Goal: Task Accomplishment & Management: Complete application form

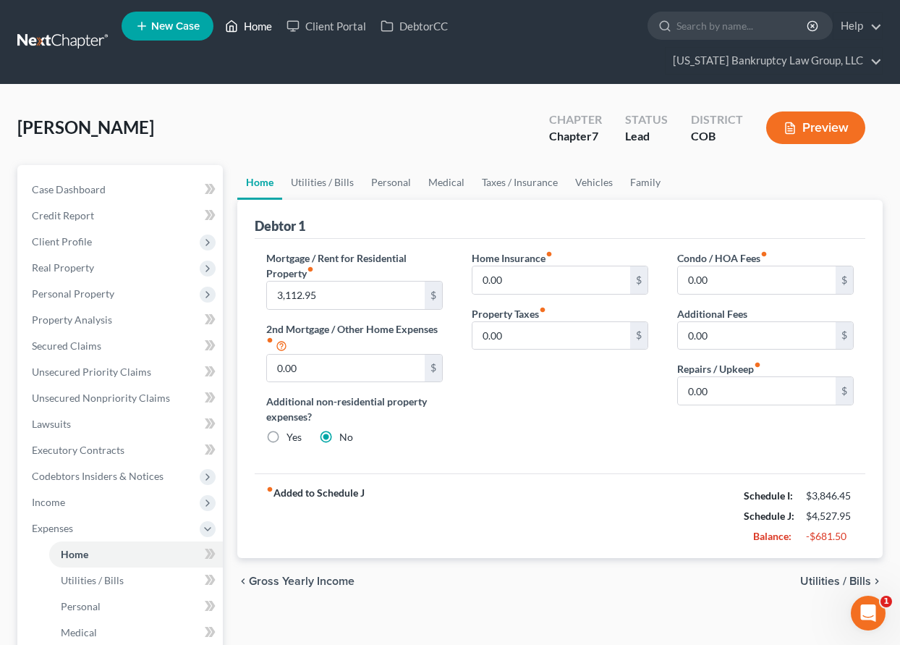
click at [262, 28] on link "Home" at bounding box center [249, 26] width 62 height 26
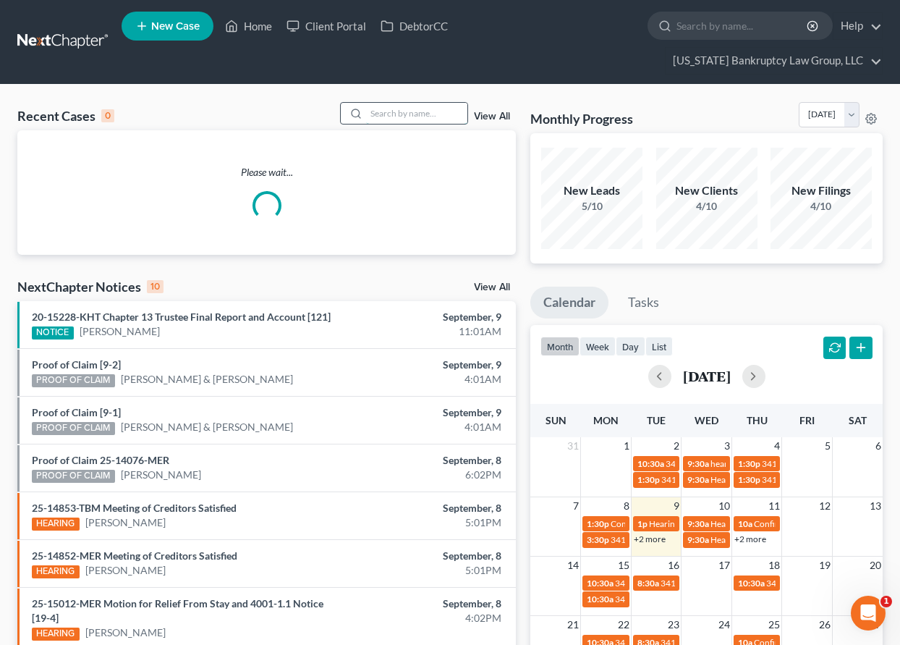
click at [390, 112] on input "search" at bounding box center [416, 113] width 101 height 21
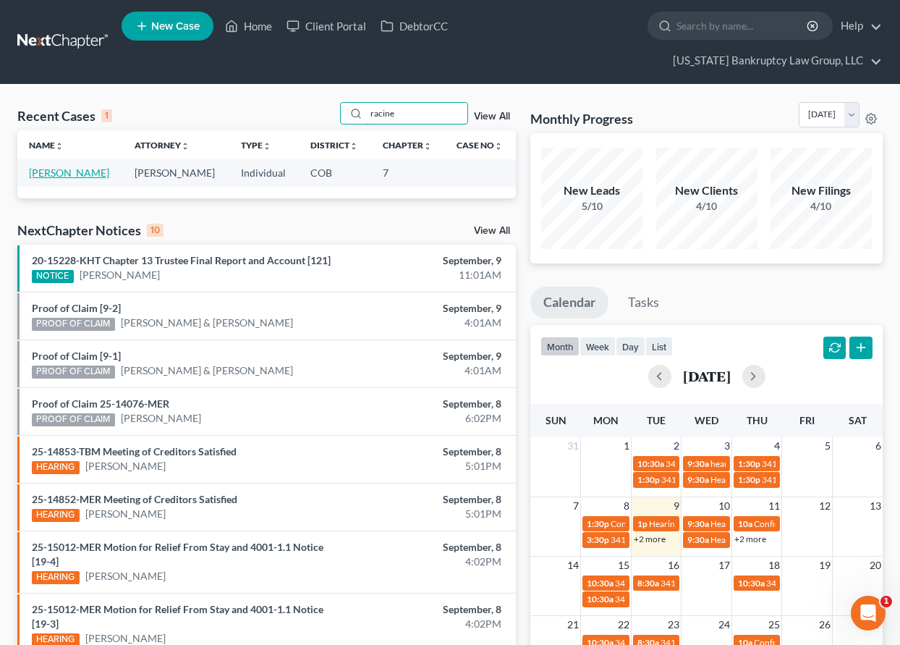
type input "racine"
click at [62, 177] on link "[PERSON_NAME]" at bounding box center [69, 172] width 80 height 12
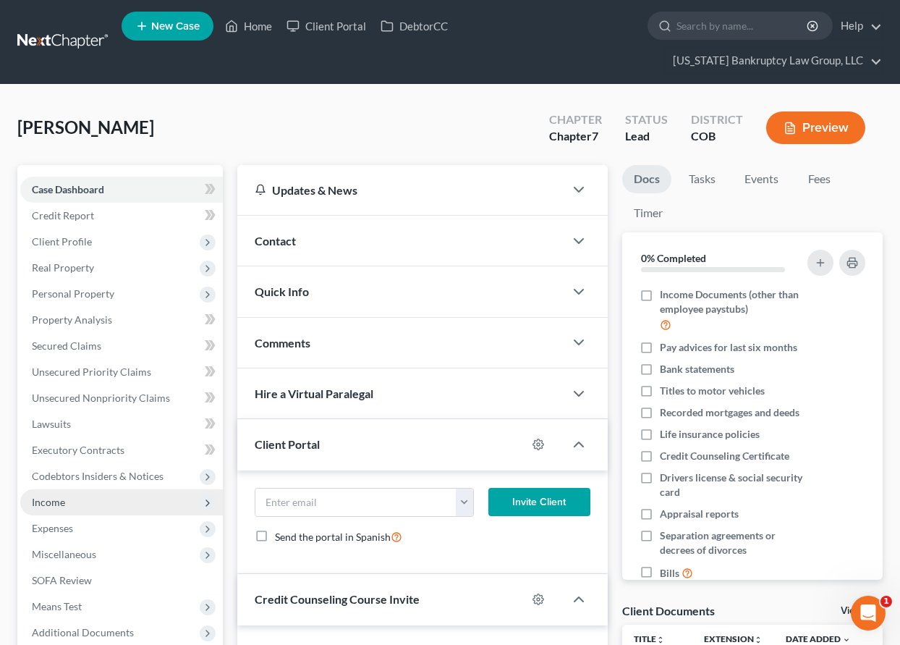
click at [44, 500] on span "Income" at bounding box center [48, 502] width 33 height 12
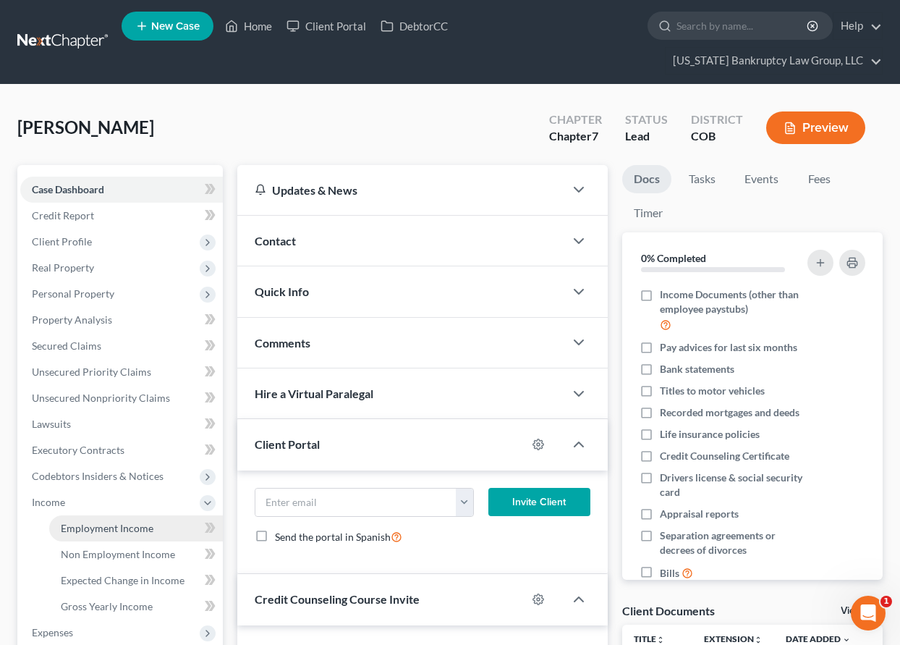
click at [88, 530] on span "Employment Income" at bounding box center [107, 528] width 93 height 12
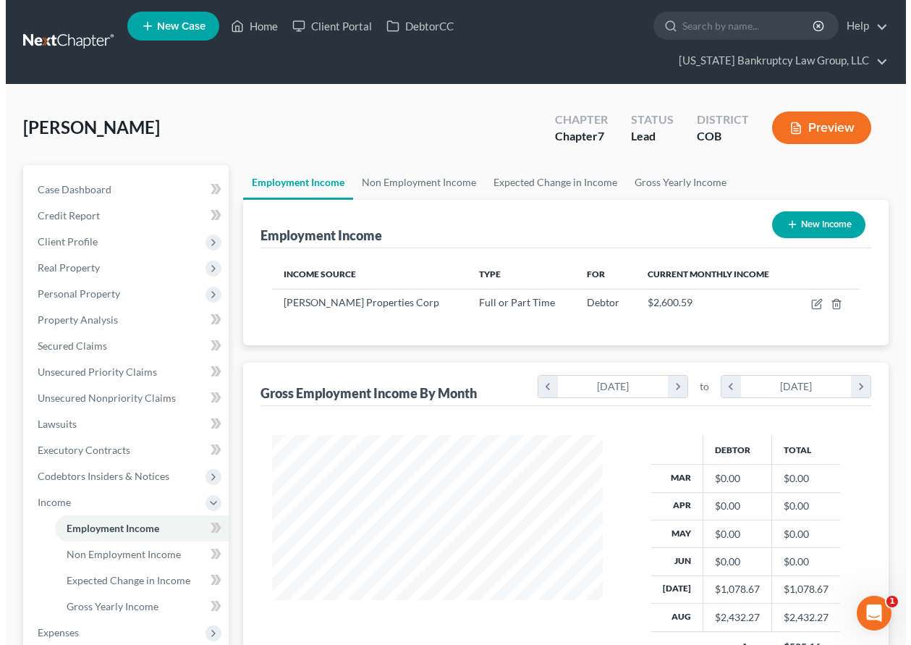
scroll to position [260, 360]
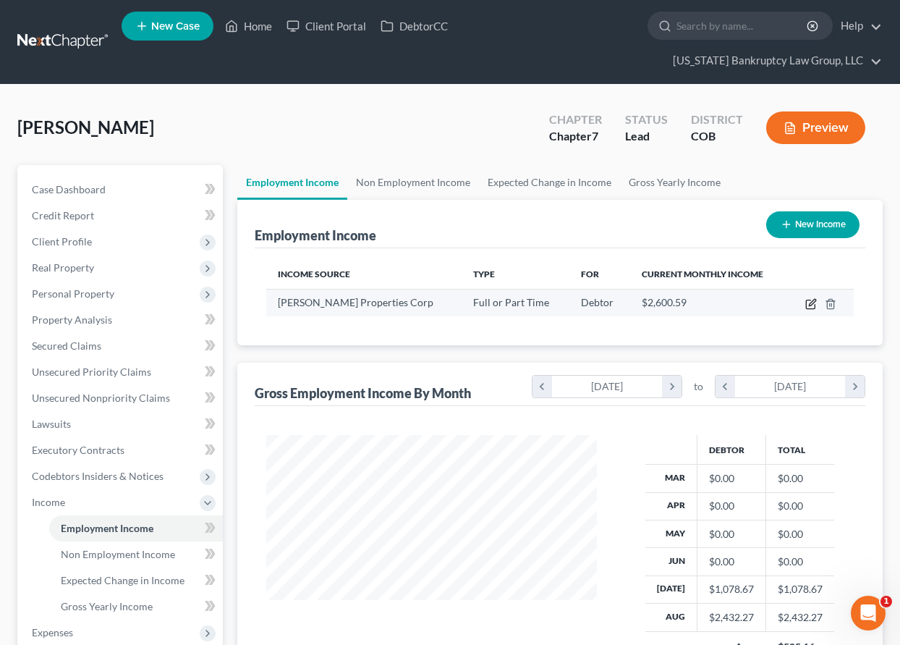
click at [810, 305] on icon "button" at bounding box center [812, 302] width 7 height 7
select select "0"
select select "5"
select select "2"
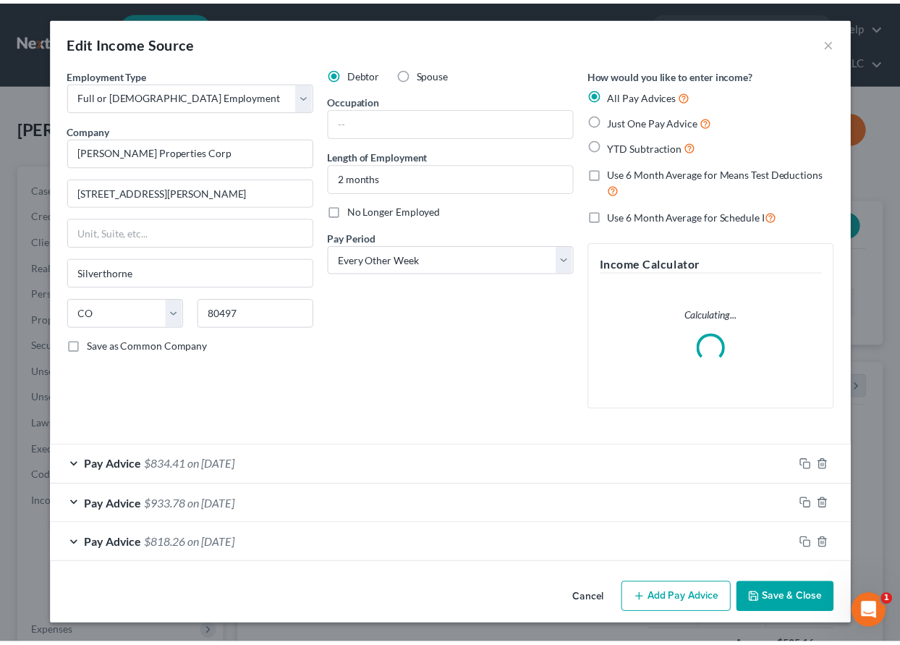
scroll to position [260, 364]
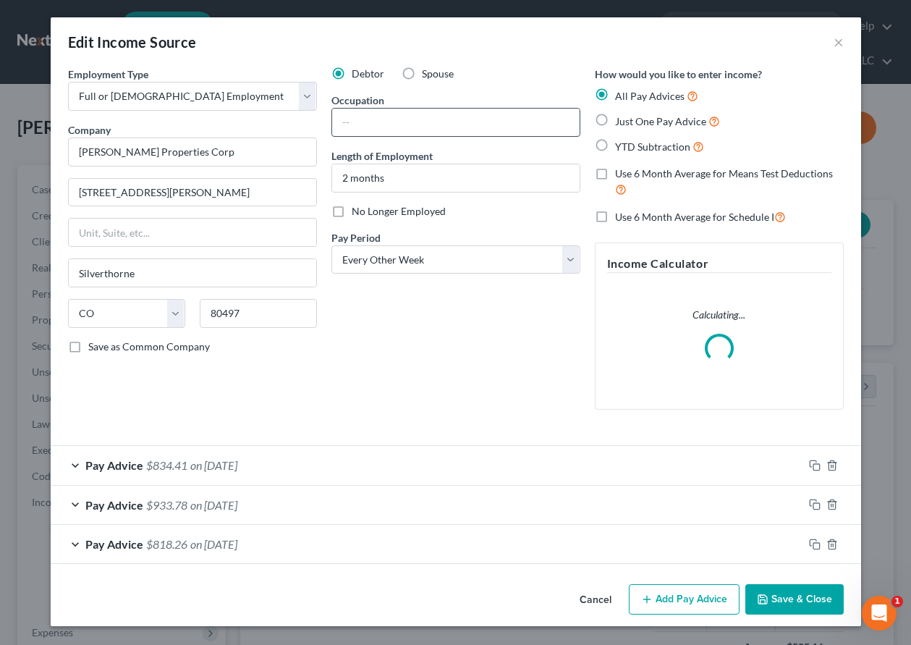
click at [427, 120] on input "text" at bounding box center [455, 122] width 247 height 27
type input "Front of Store"
click at [825, 597] on button "Save & Close" at bounding box center [794, 599] width 98 height 30
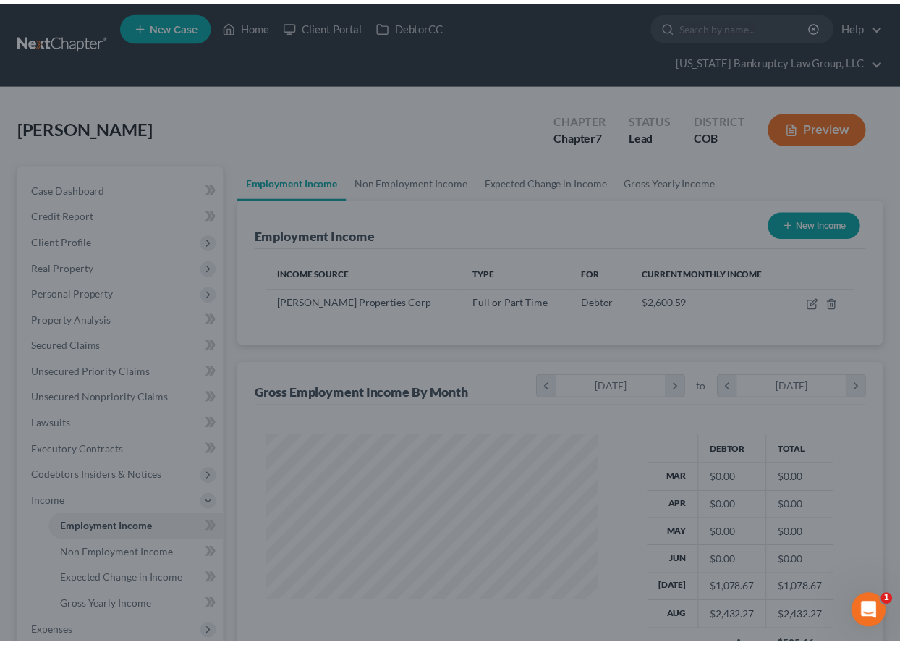
scroll to position [723375, 723274]
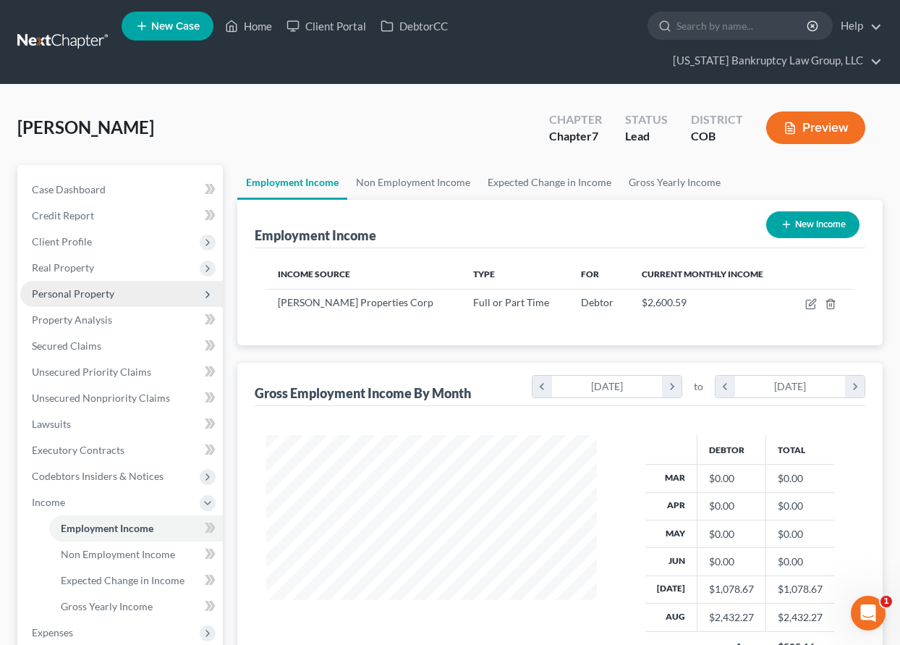
click at [67, 286] on span "Personal Property" at bounding box center [121, 294] width 203 height 26
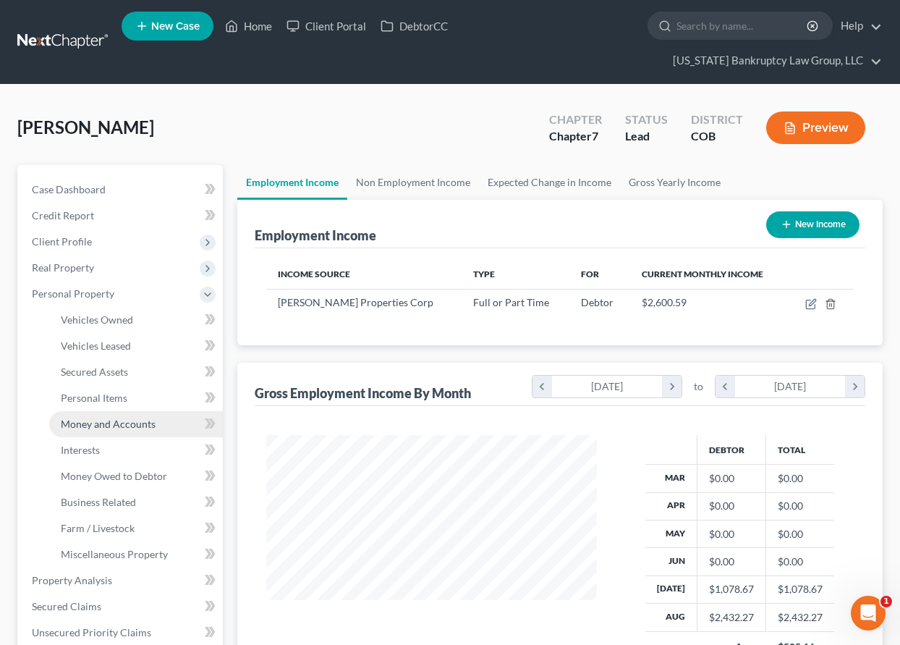
click at [96, 426] on span "Money and Accounts" at bounding box center [108, 424] width 95 height 12
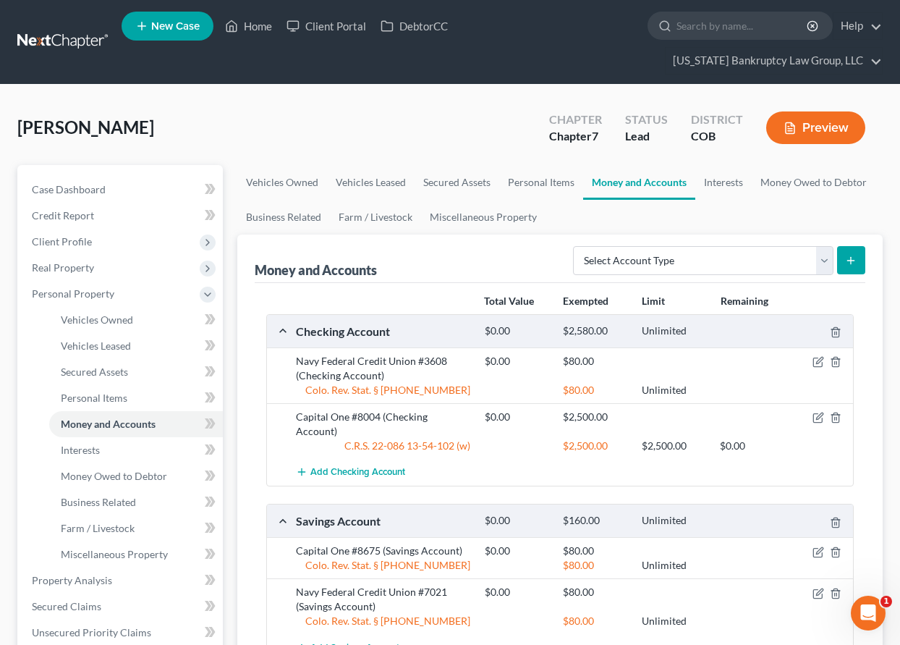
scroll to position [145, 0]
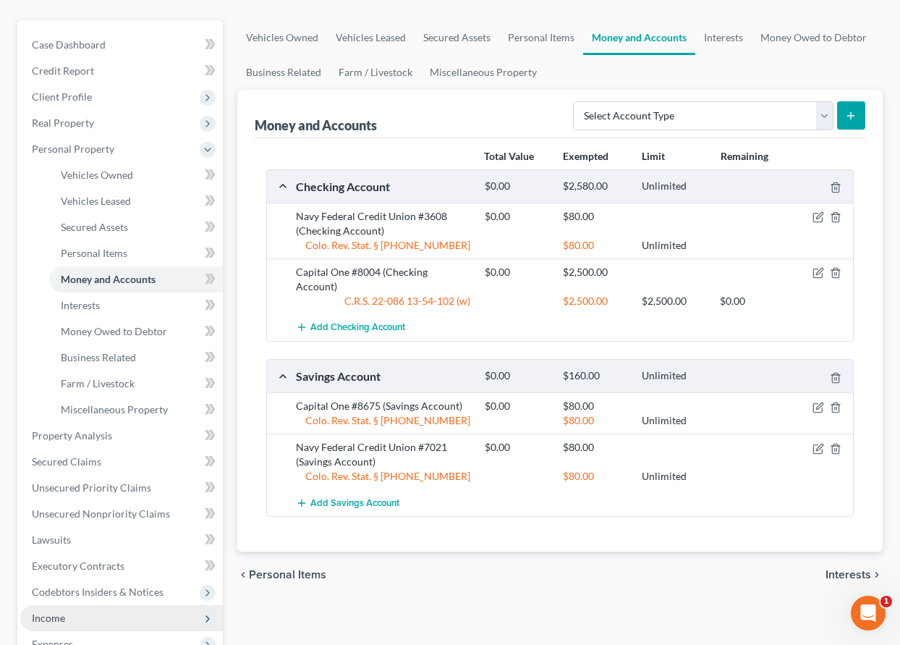
click at [62, 621] on span "Income" at bounding box center [48, 617] width 33 height 12
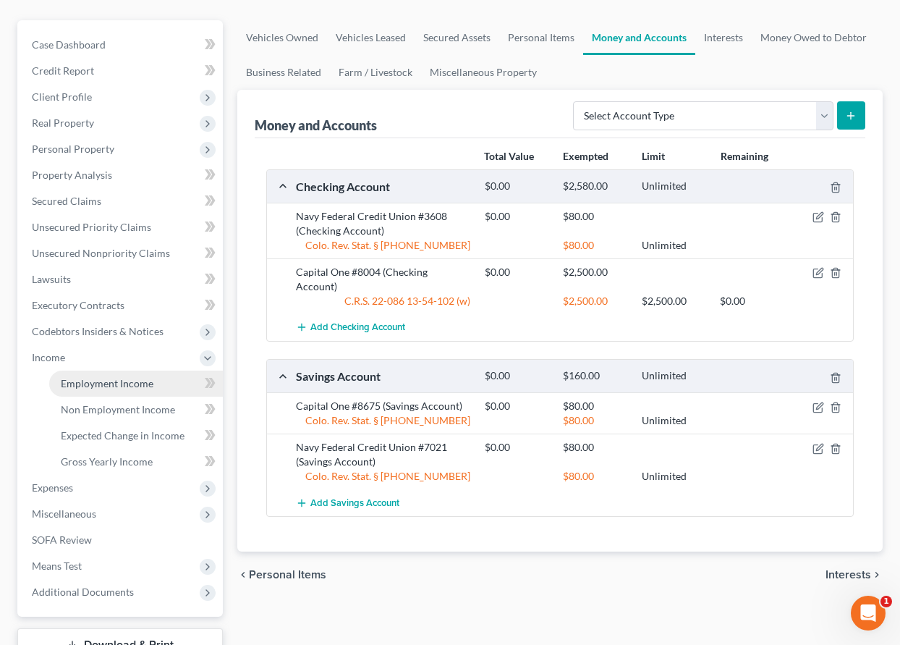
click at [131, 387] on span "Employment Income" at bounding box center [107, 383] width 93 height 12
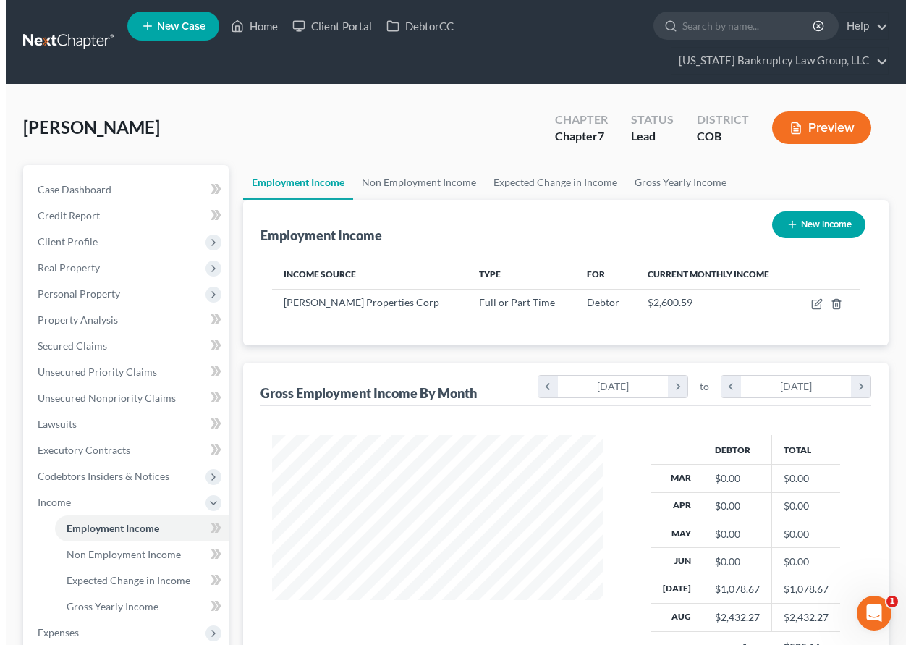
scroll to position [260, 360]
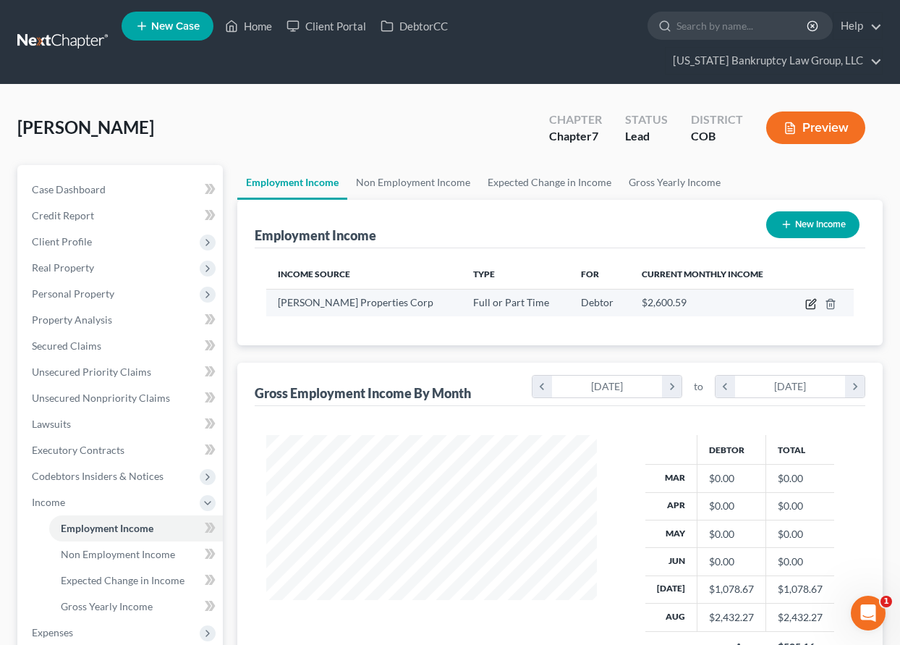
click at [813, 302] on icon "button" at bounding box center [811, 304] width 12 height 12
select select "0"
select select "5"
select select "2"
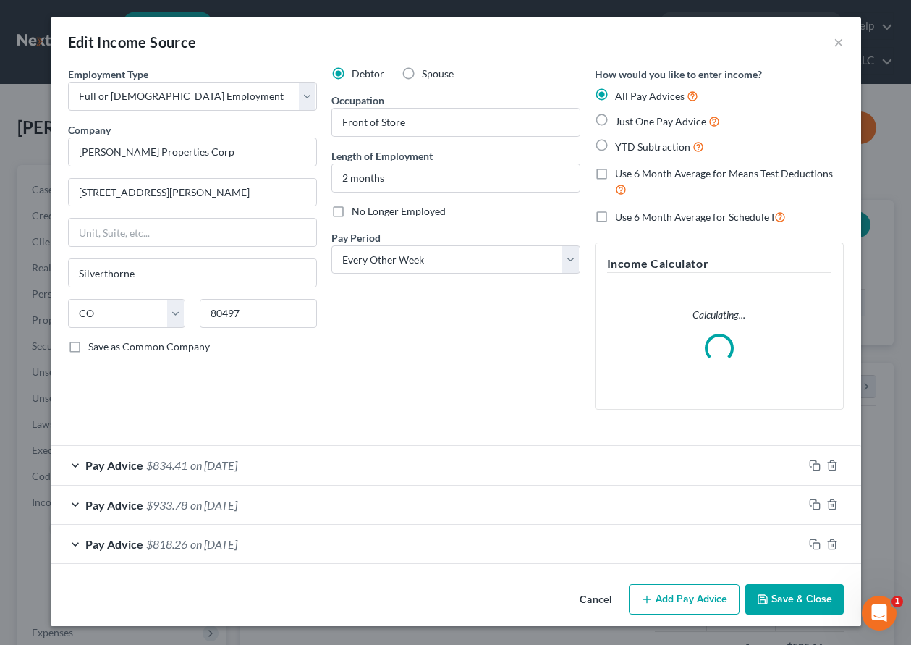
scroll to position [260, 364]
click at [813, 463] on icon "button" at bounding box center [815, 466] width 12 height 12
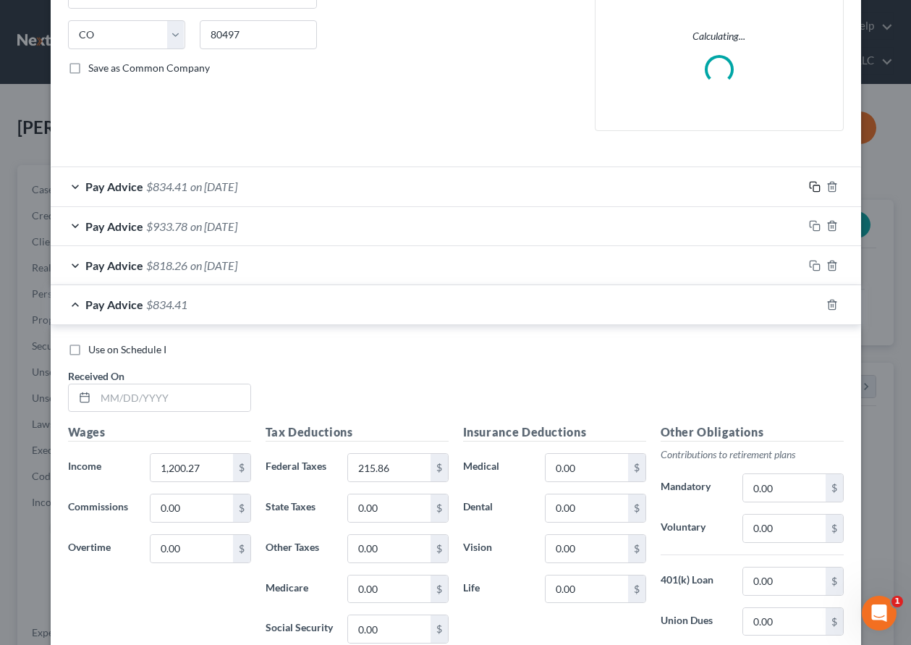
scroll to position [473, 0]
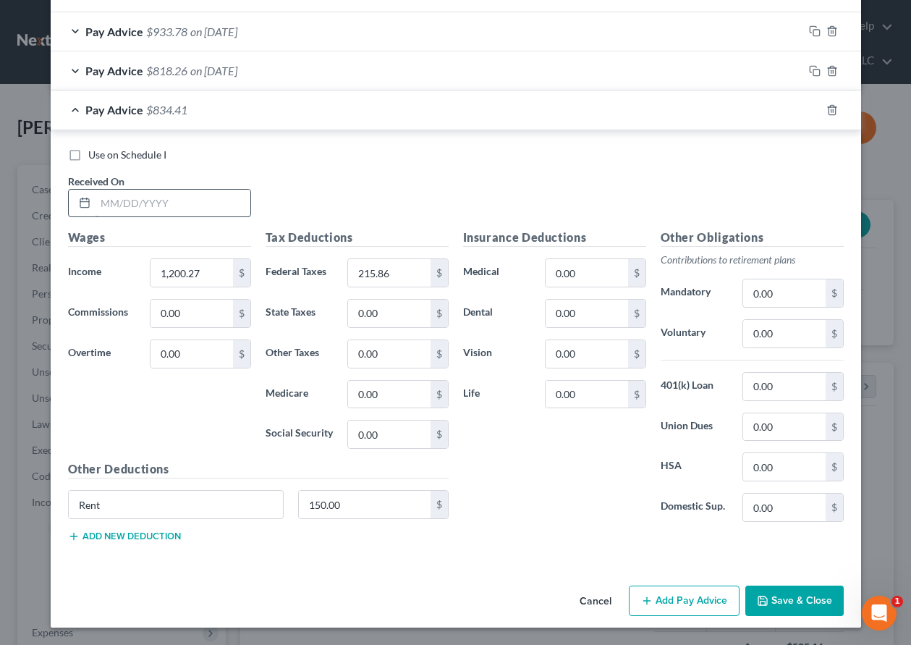
click at [152, 198] on input "text" at bounding box center [173, 203] width 155 height 27
type input "[DATE]"
type input "1,128.00"
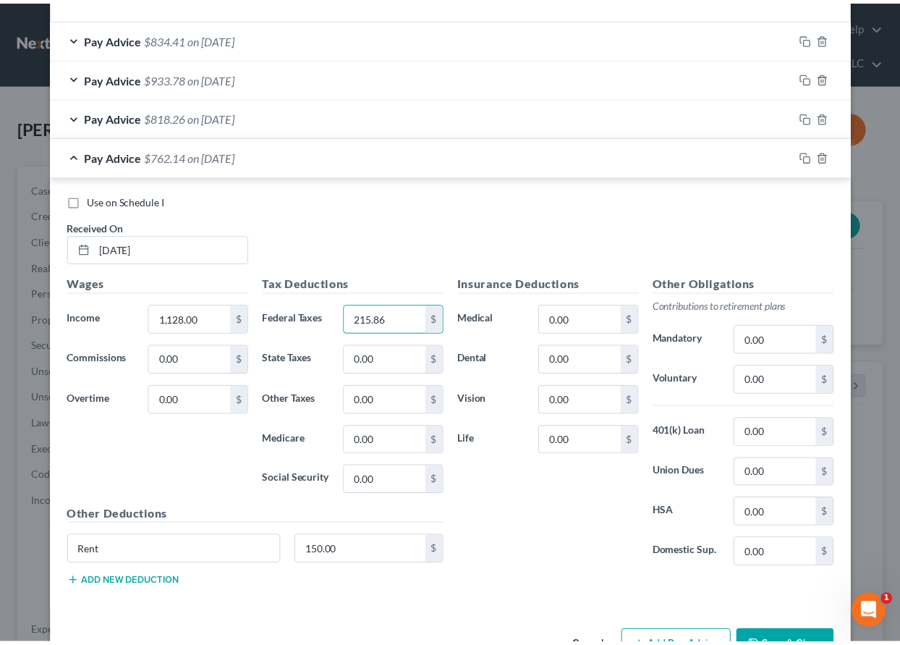
scroll to position [520, 0]
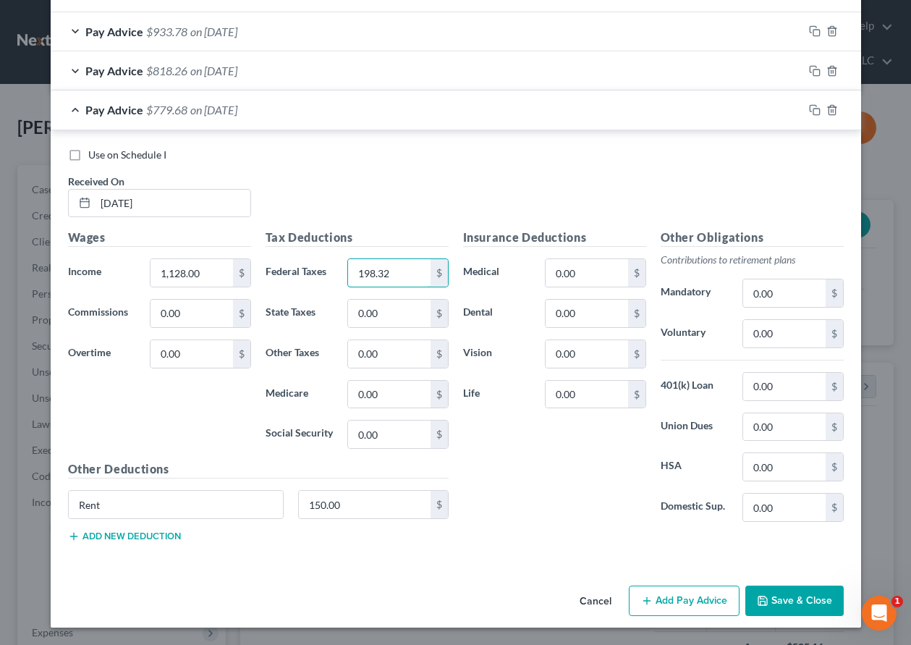
type input "198.32"
click at [779, 604] on button "Save & Close" at bounding box center [794, 600] width 98 height 30
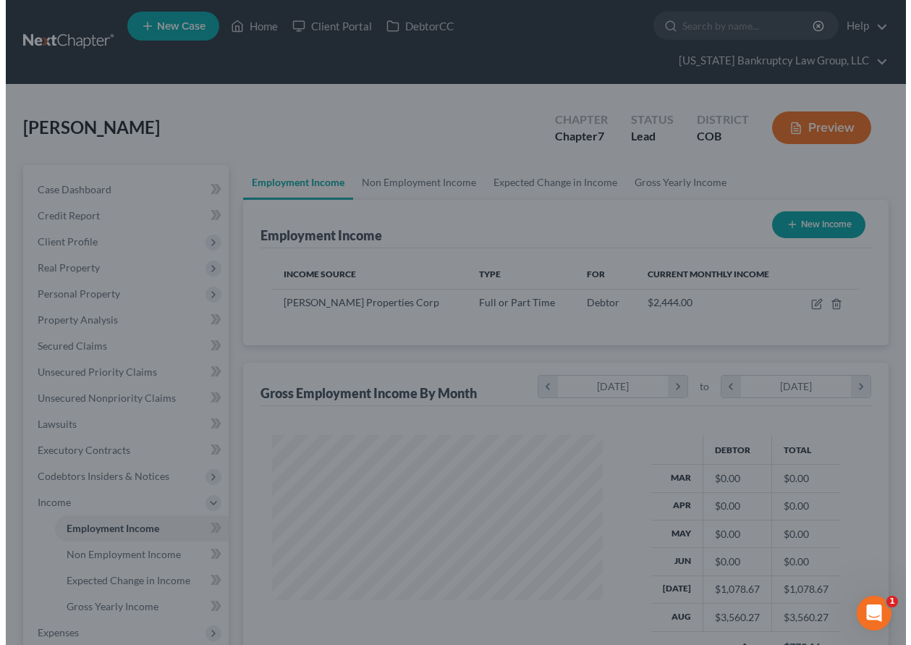
scroll to position [723375, 723274]
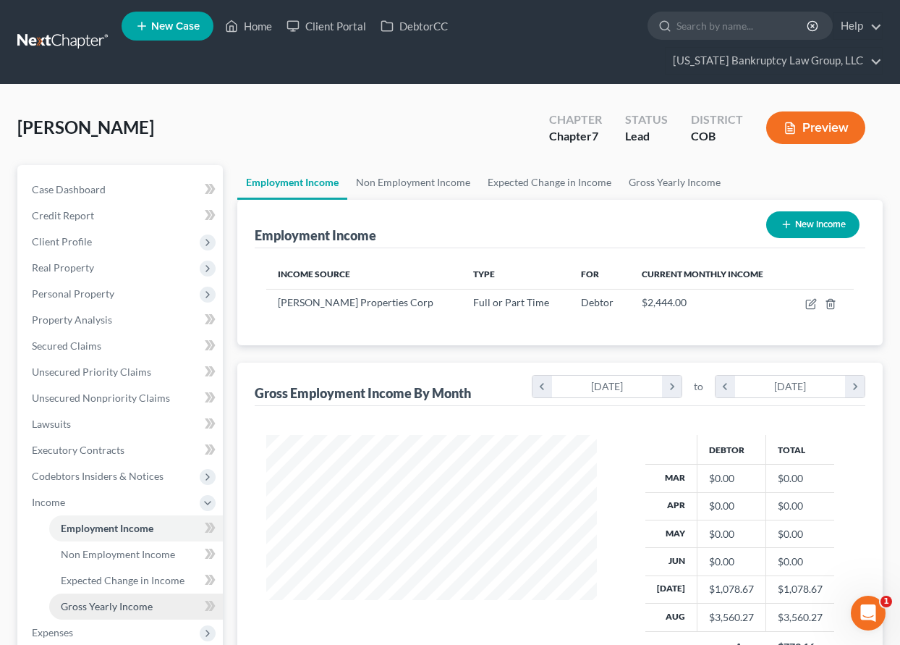
click at [117, 614] on link "Gross Yearly Income" at bounding box center [136, 606] width 174 height 26
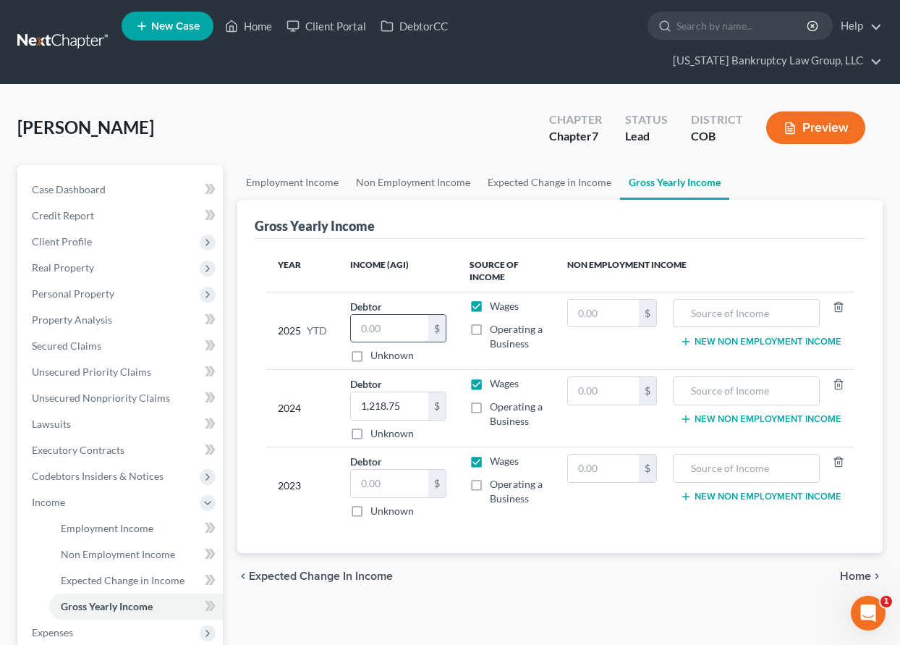
click at [398, 329] on input "text" at bounding box center [389, 328] width 77 height 27
type input "4,638.94"
click at [62, 293] on span "Personal Property" at bounding box center [73, 293] width 82 height 12
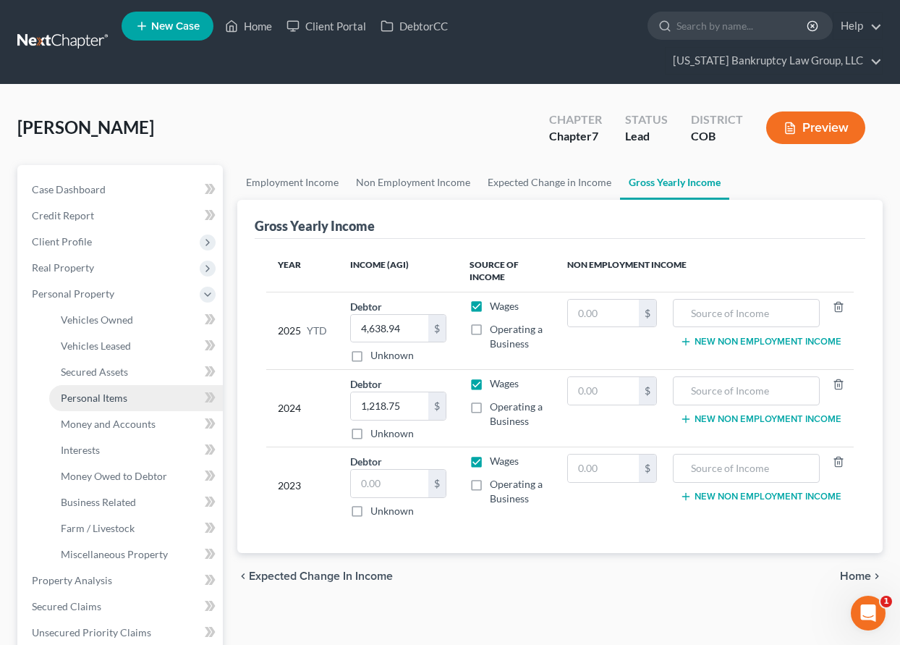
click at [85, 399] on span "Personal Items" at bounding box center [94, 397] width 67 height 12
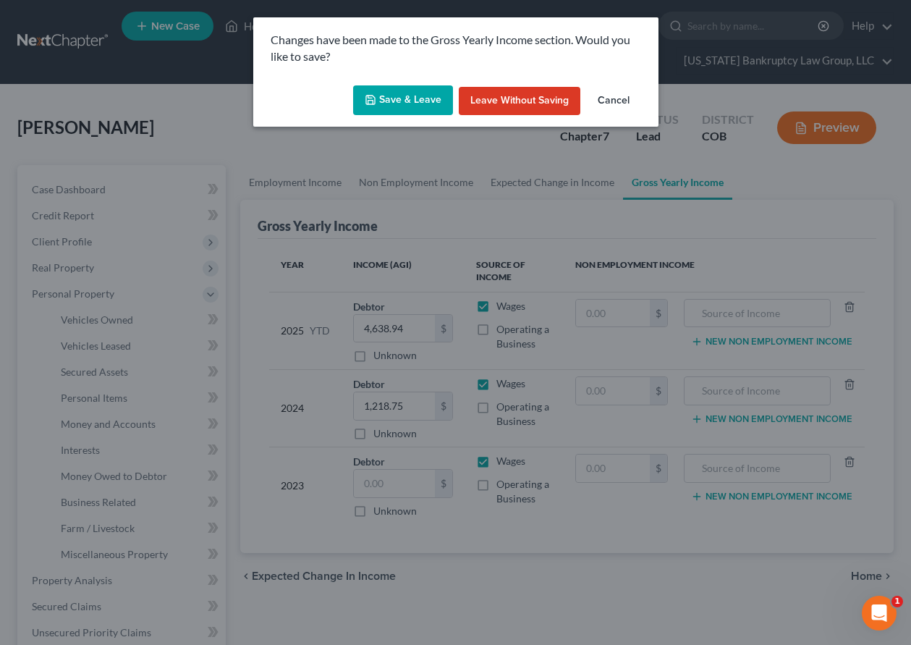
click at [402, 103] on button "Save & Leave" at bounding box center [403, 100] width 100 height 30
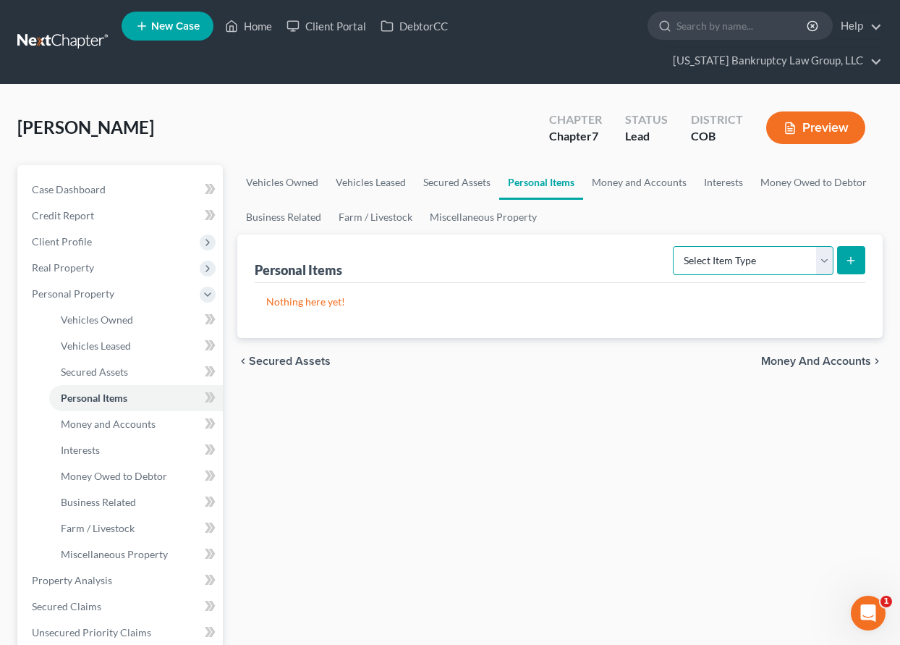
click at [724, 266] on select "Select Item Type Clothing Collectibles Of Value Electronics Firearms Household …" at bounding box center [753, 260] width 161 height 29
select select "household_goods"
click at [674, 246] on select "Select Item Type Clothing Collectibles Of Value Electronics Firearms Household …" at bounding box center [753, 260] width 161 height 29
click at [848, 261] on icon "submit" at bounding box center [851, 261] width 12 height 12
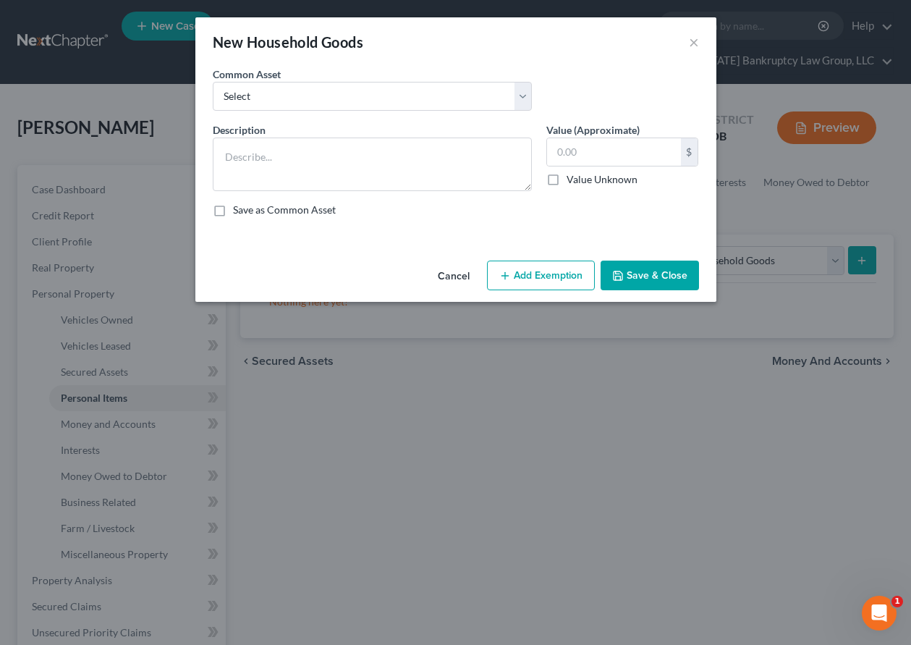
click at [415, 75] on div "Common Asset Select Household Goods Including:" at bounding box center [373, 89] width 334 height 44
click at [417, 74] on div "Common Asset Select Household Goods Including:" at bounding box center [373, 89] width 334 height 44
click at [420, 88] on select "Select Household Goods Including:" at bounding box center [372, 96] width 319 height 29
select select "0"
click at [213, 82] on select "Select Household Goods Including:" at bounding box center [372, 96] width 319 height 29
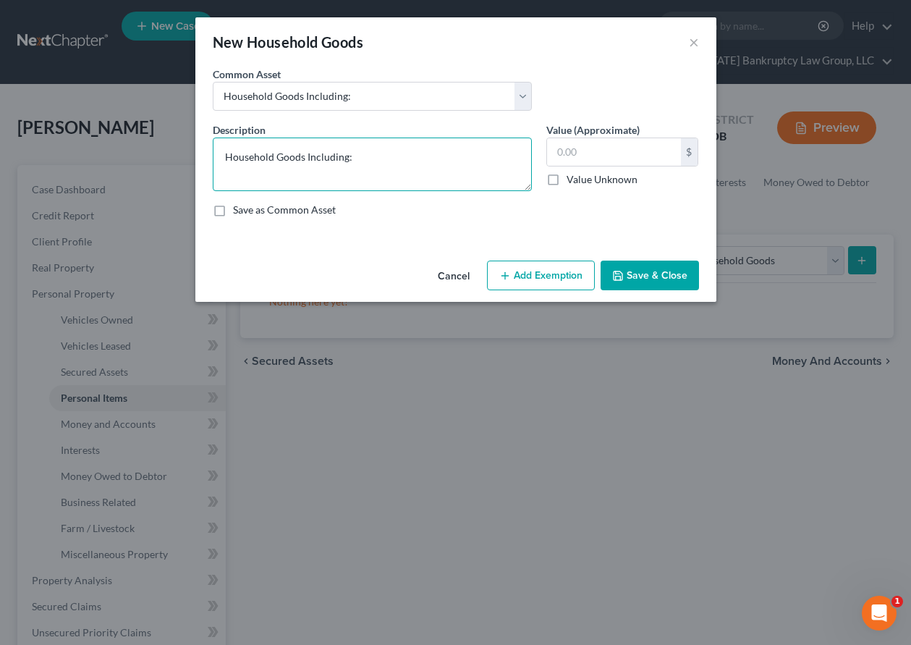
click at [384, 153] on textarea "Household Goods Including:" at bounding box center [372, 164] width 319 height 54
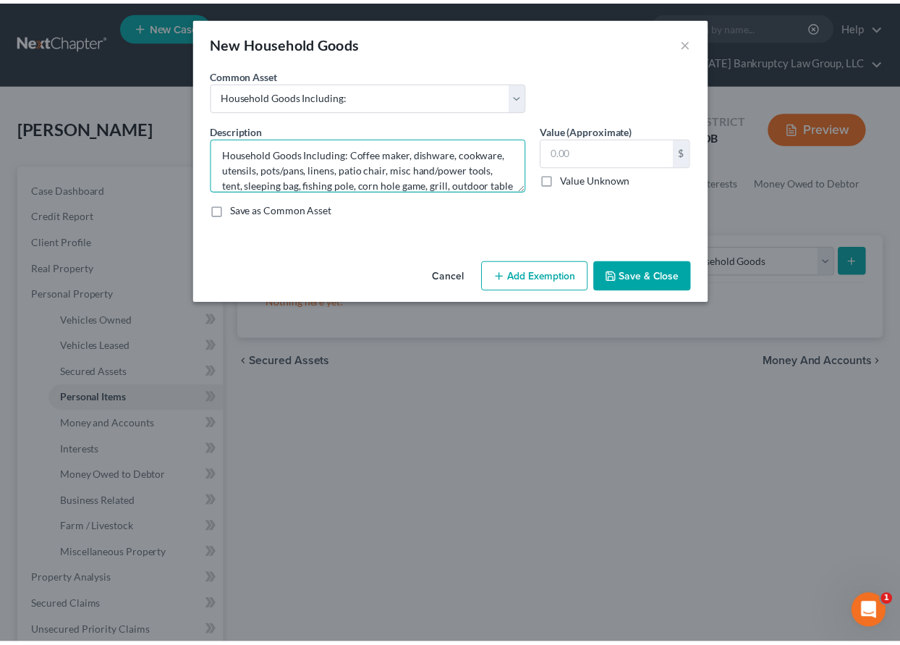
scroll to position [18, 0]
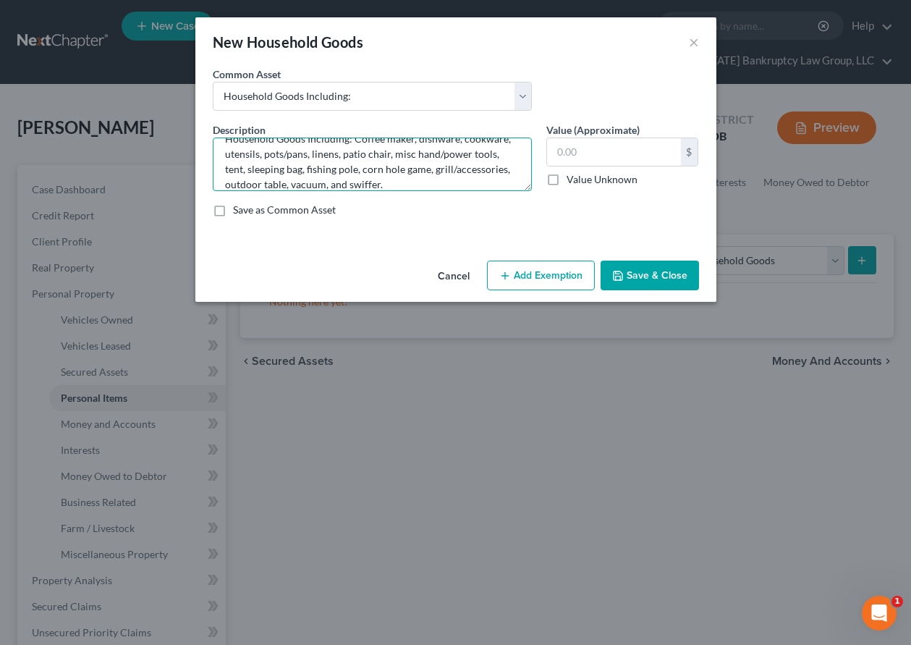
type textarea "Household Goods Including: Coffee maker, dishware, cookware, utensils, pots/pan…"
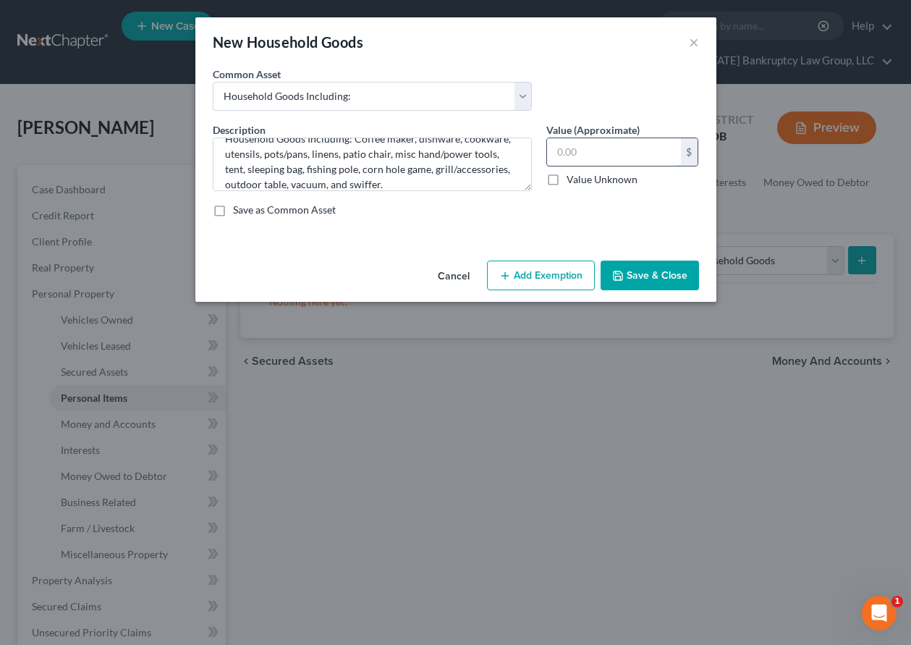
click at [639, 154] on input "text" at bounding box center [614, 151] width 134 height 27
type input "1,000"
click at [559, 275] on button "Add Exemption" at bounding box center [541, 276] width 108 height 30
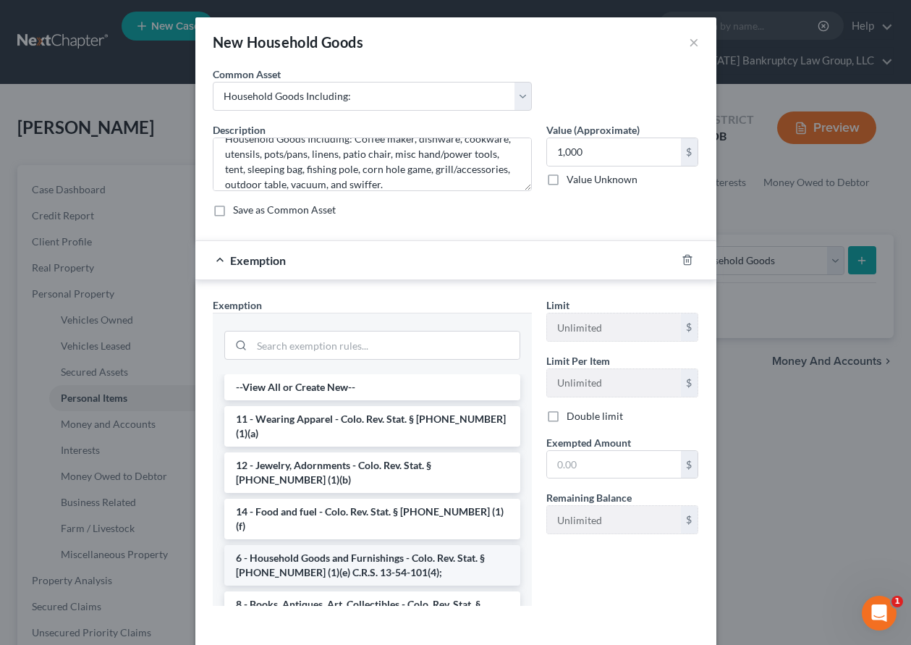
click at [365, 545] on li "6 - Household Goods and Furnishings - Colo. Rev. Stat. § [PHONE_NUMBER] (1)(e) …" at bounding box center [372, 565] width 296 height 41
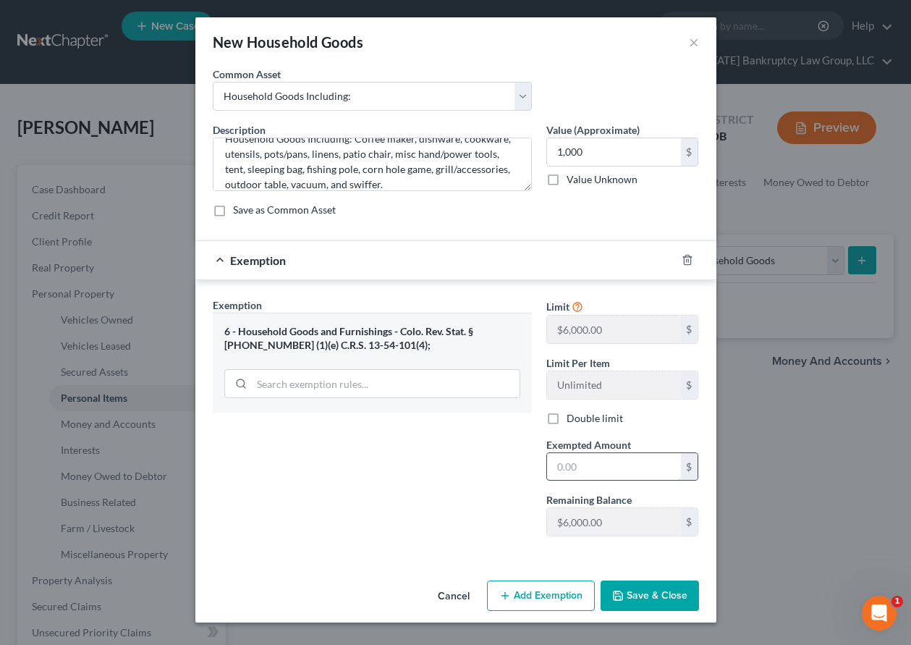
click at [632, 470] on input "text" at bounding box center [614, 466] width 134 height 27
type input "2,000"
click at [651, 605] on button "Save & Close" at bounding box center [650, 595] width 98 height 30
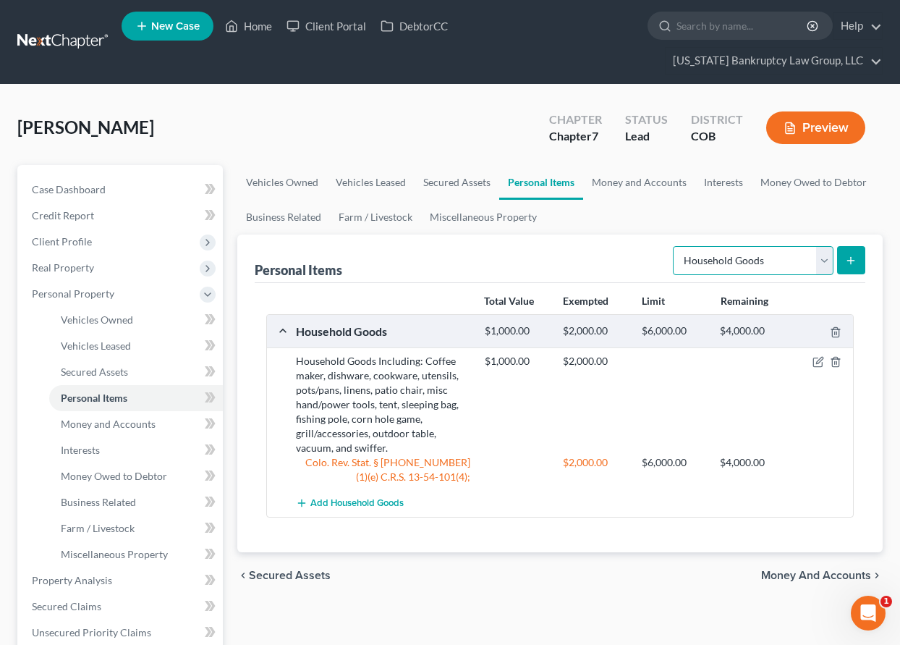
click at [787, 258] on select "Select Item Type Clothing Collectibles Of Value Electronics Firearms Household …" at bounding box center [753, 260] width 161 height 29
select select "electronics"
click at [674, 246] on select "Select Item Type Clothing Collectibles Of Value Electronics Firearms Household …" at bounding box center [753, 260] width 161 height 29
click at [858, 262] on button "submit" at bounding box center [851, 260] width 28 height 28
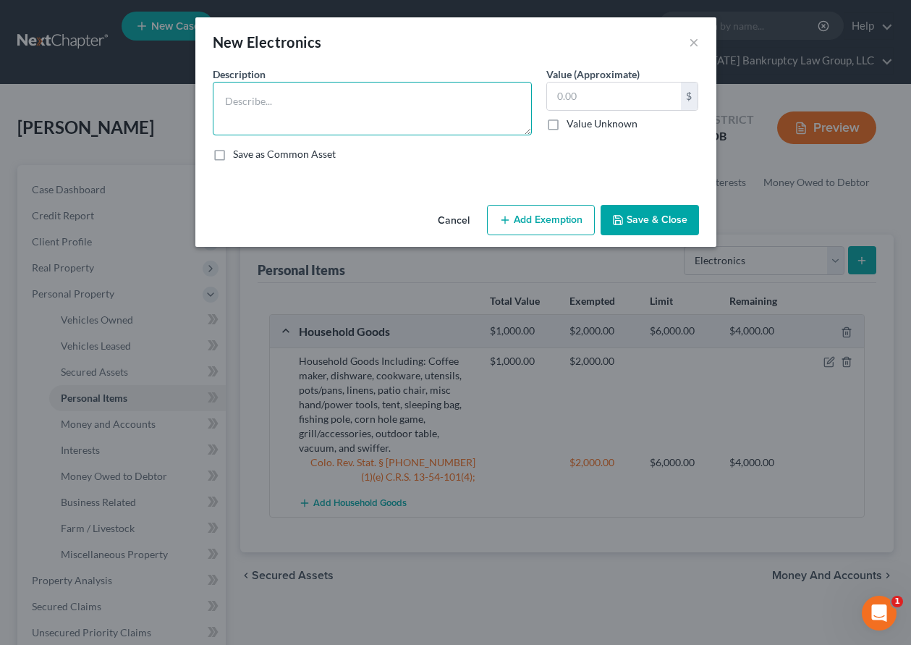
click at [339, 91] on textarea at bounding box center [372, 109] width 319 height 54
type textarea "Computer, printer, TV, and cellular telephone."
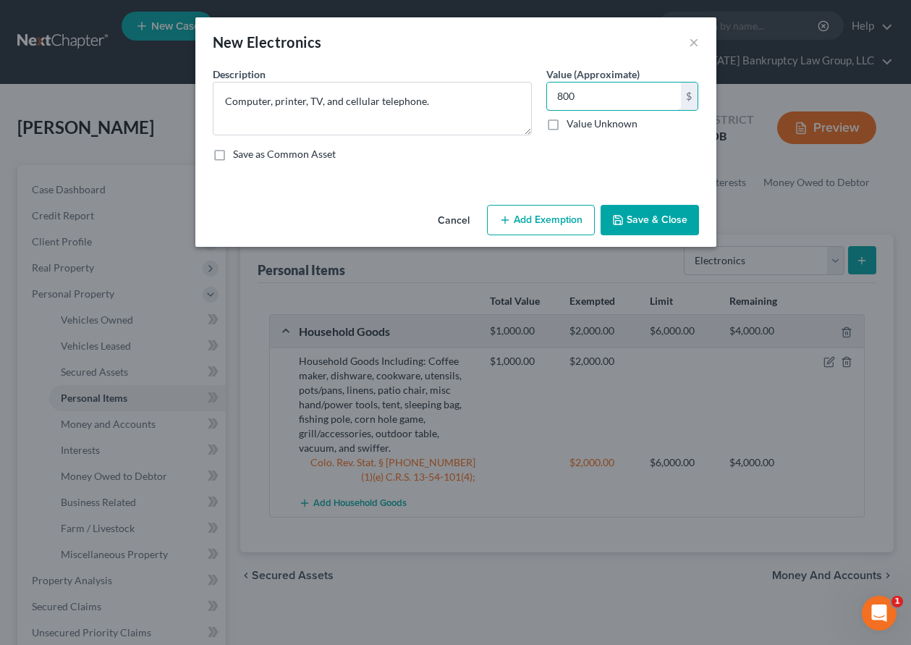
type input "800"
click at [545, 221] on button "Add Exemption" at bounding box center [541, 220] width 108 height 30
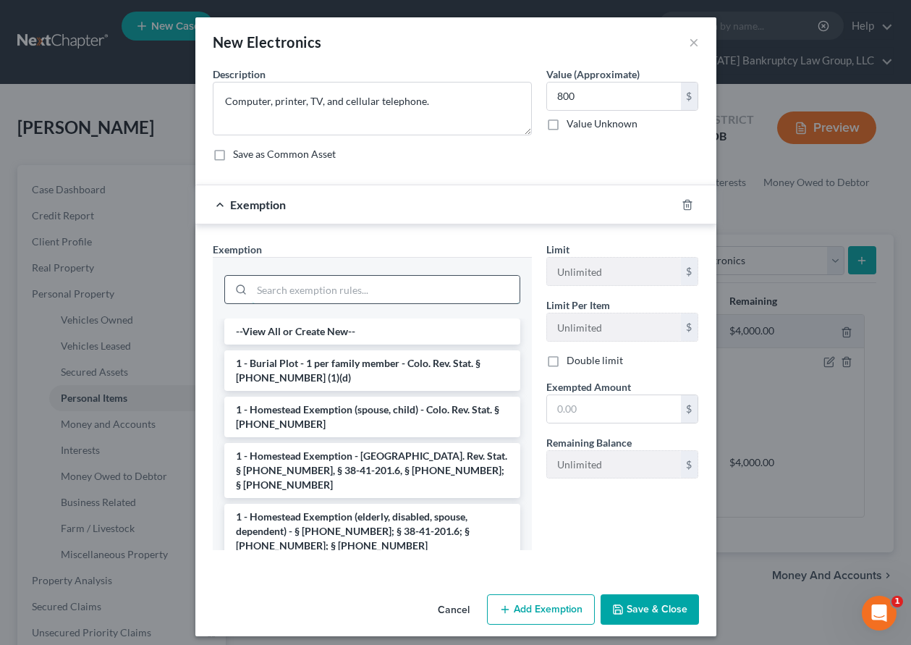
click at [396, 292] on input "search" at bounding box center [386, 289] width 268 height 27
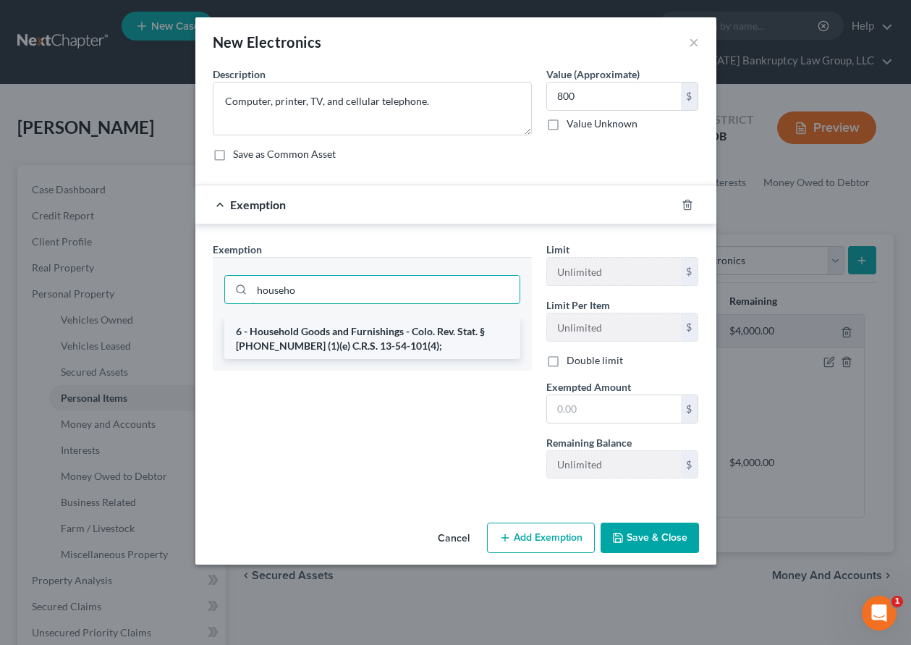
type input "househo"
click at [373, 340] on li "6 - Household Goods and Furnishings - Colo. Rev. Stat. § [PHONE_NUMBER] (1)(e) …" at bounding box center [372, 338] width 296 height 41
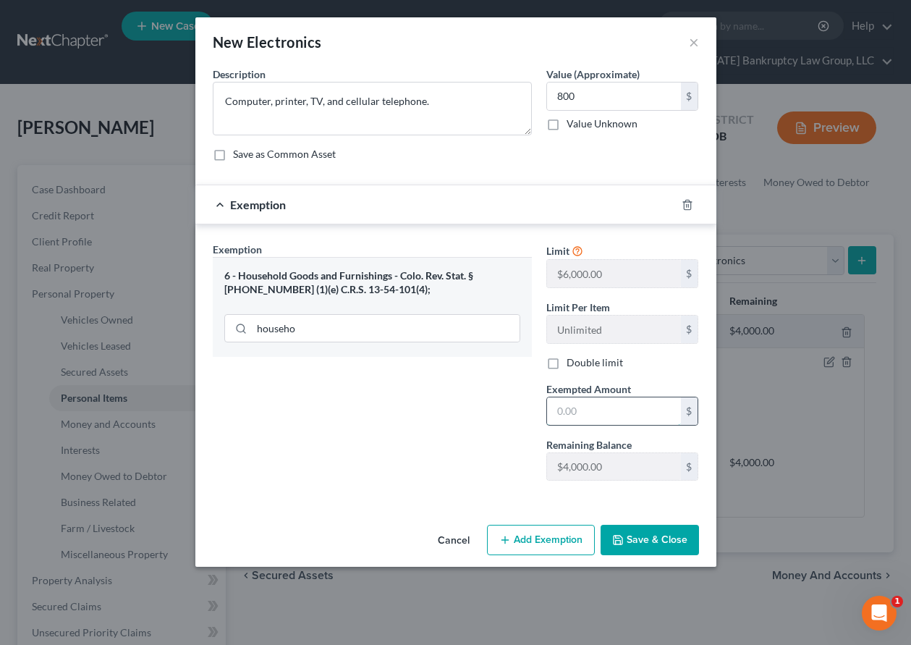
click at [617, 407] on input "text" at bounding box center [614, 410] width 134 height 27
type input "1,500"
click at [669, 530] on button "Save & Close" at bounding box center [650, 540] width 98 height 30
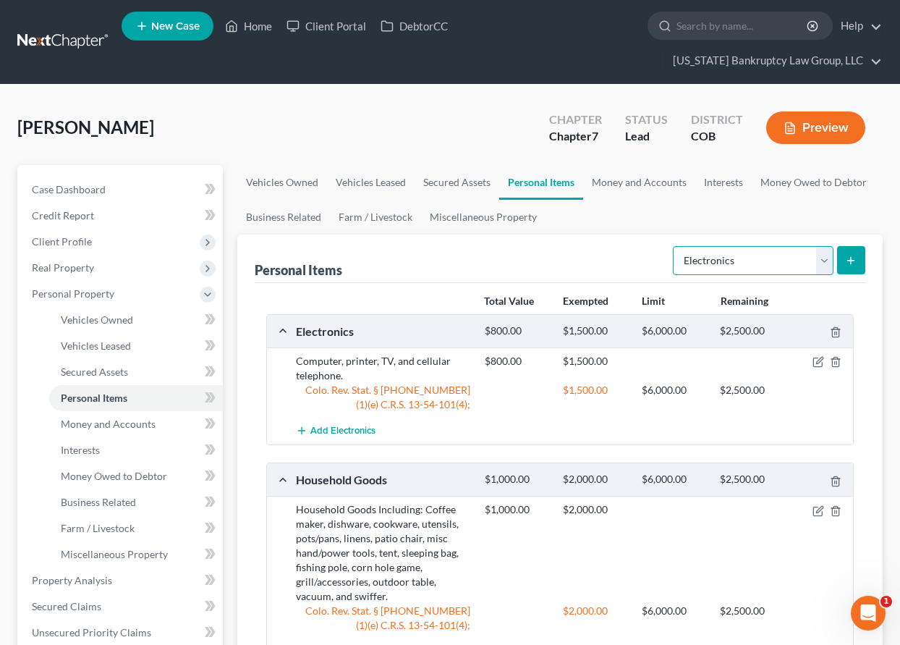
click at [806, 266] on select "Select Item Type Clothing Collectibles Of Value Electronics Firearms Household …" at bounding box center [753, 260] width 161 height 29
select select "collectibles_of_value"
click at [674, 246] on select "Select Item Type Clothing Collectibles Of Value Electronics Firearms Household …" at bounding box center [753, 260] width 161 height 29
click at [850, 253] on button "submit" at bounding box center [851, 260] width 28 height 28
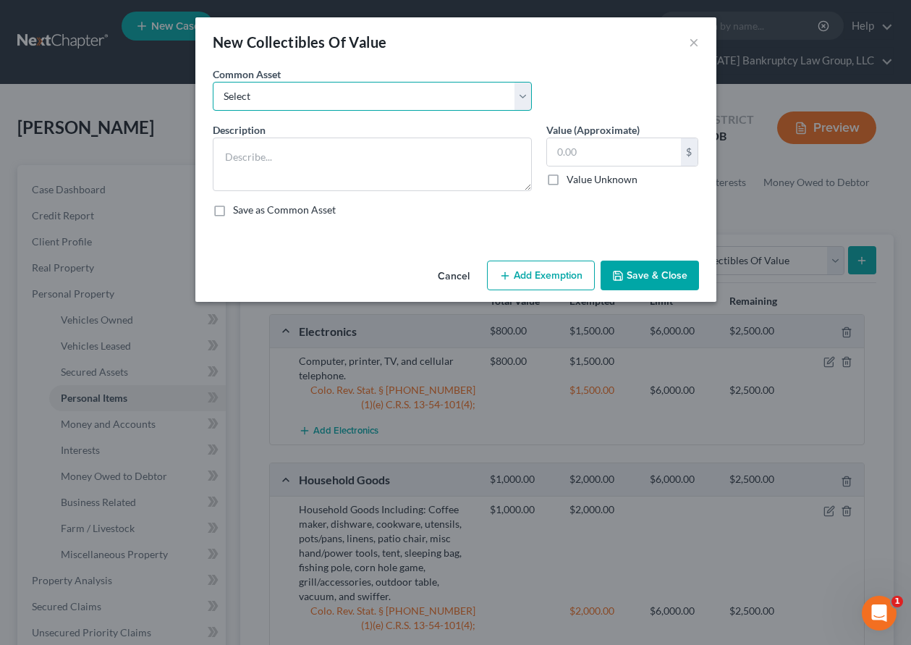
click at [339, 93] on select "Select Books" at bounding box center [372, 96] width 319 height 29
select select "0"
click at [213, 82] on select "Select Books" at bounding box center [372, 96] width 319 height 29
type textarea "Books"
type input "150.00"
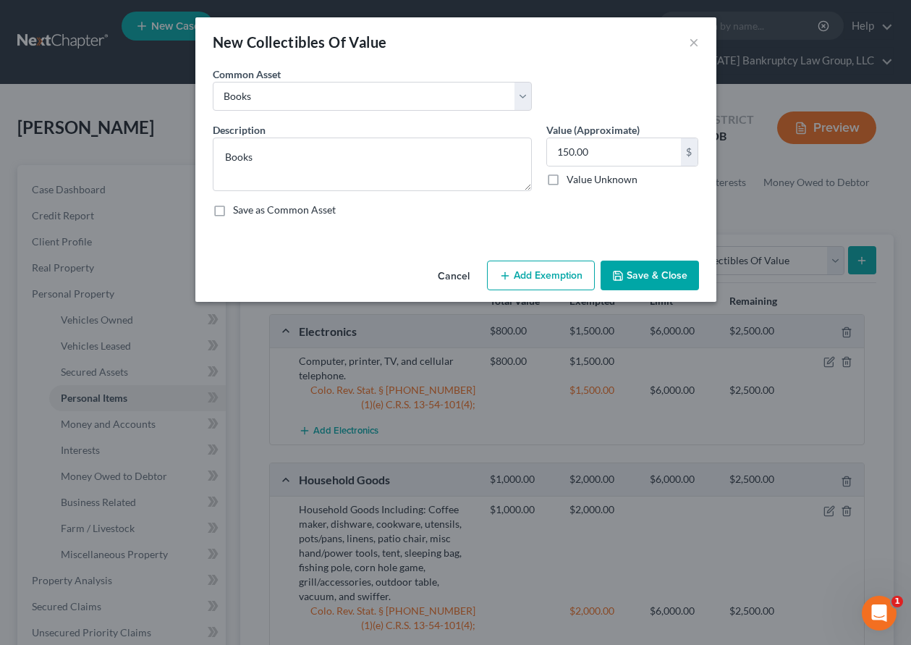
click at [554, 261] on button "Add Exemption" at bounding box center [541, 276] width 108 height 30
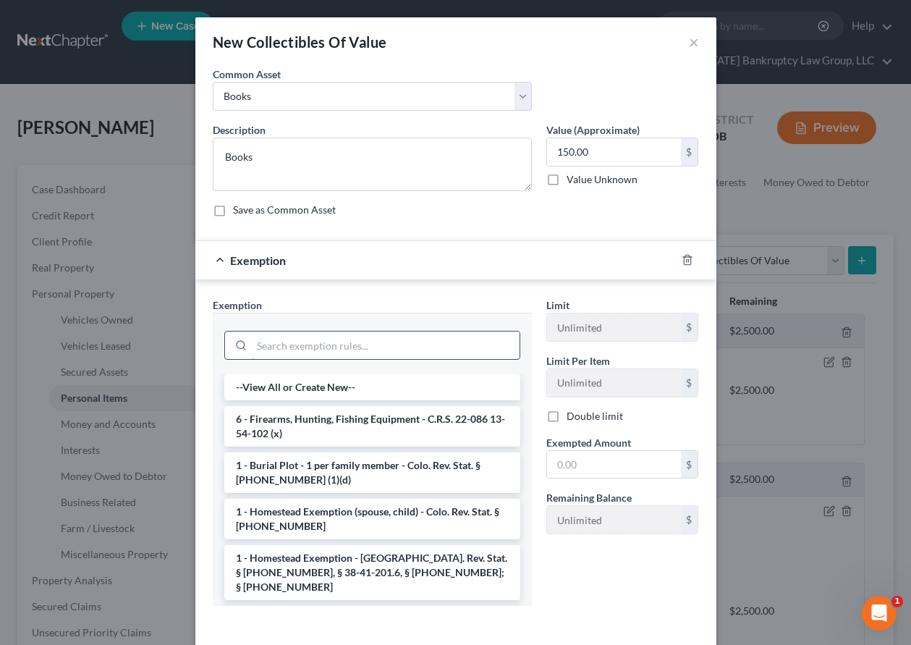
click at [375, 350] on input "search" at bounding box center [386, 344] width 268 height 27
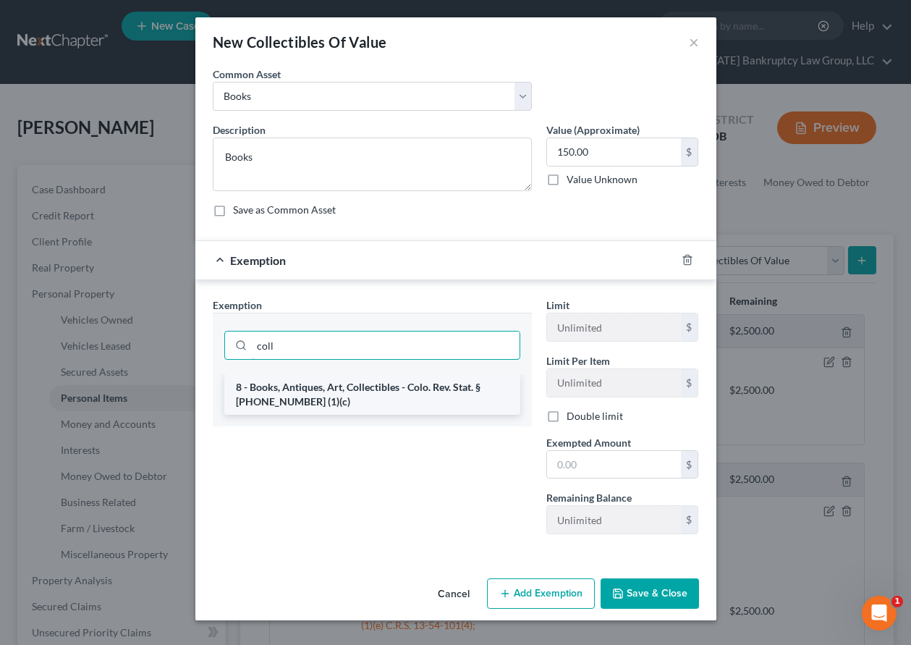
type input "coll"
click at [368, 395] on li "8 - Books, Antiques, Art, Collectibles - Colo. Rev. Stat. § [PHONE_NUMBER] (1)(…" at bounding box center [372, 394] width 296 height 41
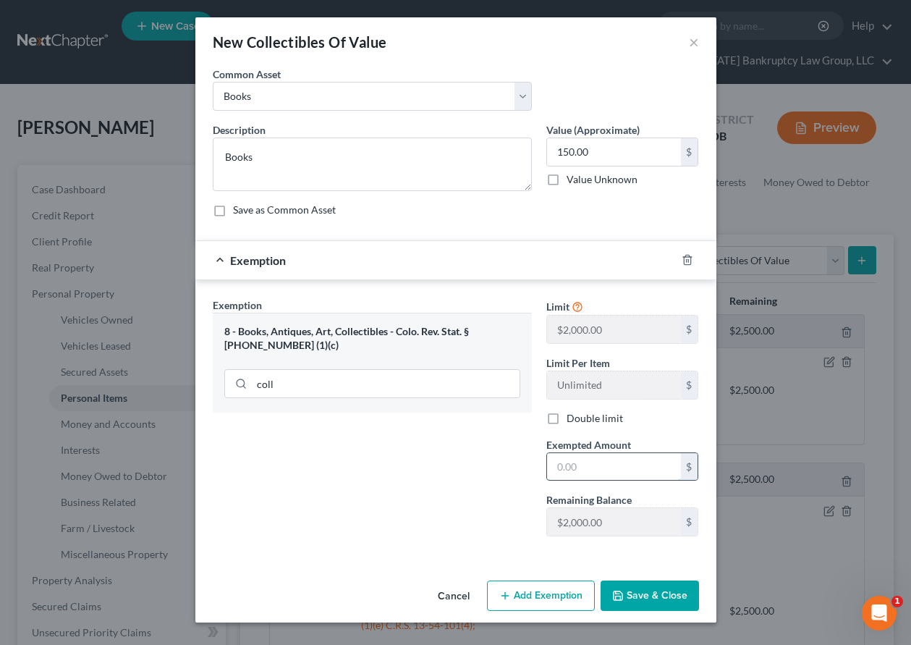
click at [624, 461] on input "text" at bounding box center [614, 466] width 134 height 27
type input "1,000"
click at [678, 611] on div "Cancel Add Exemption Save & Close" at bounding box center [455, 599] width 521 height 48
click at [666, 597] on button "Save & Close" at bounding box center [650, 595] width 98 height 30
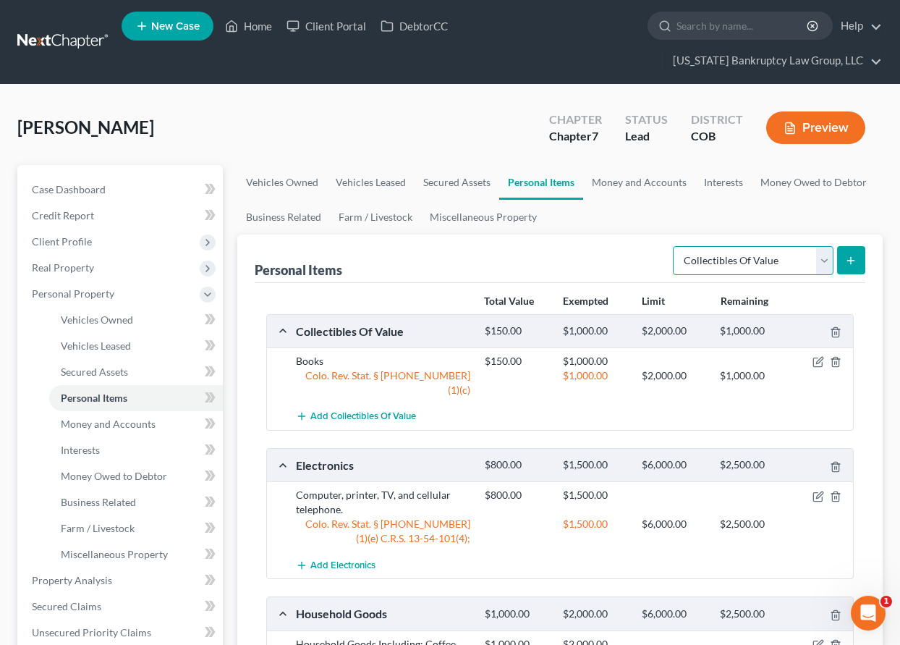
click at [773, 259] on select "Select Item Type Clothing Collectibles Of Value Electronics Firearms Household …" at bounding box center [753, 260] width 161 height 29
select select "firearms"
click at [674, 246] on select "Select Item Type Clothing Collectibles Of Value Electronics Firearms Household …" at bounding box center [753, 260] width 161 height 29
click at [852, 267] on button "submit" at bounding box center [851, 260] width 28 height 28
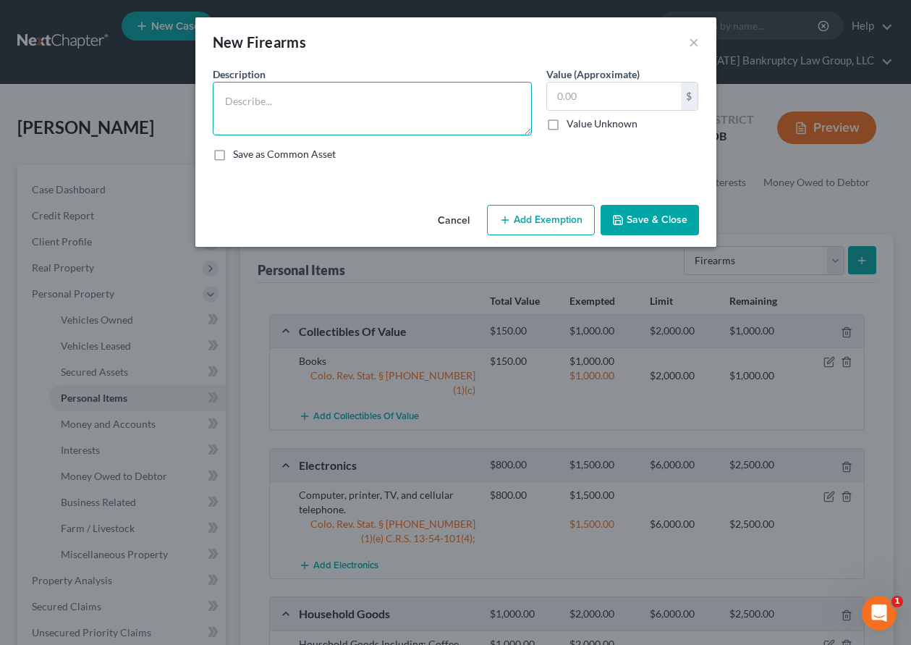
click at [263, 94] on textarea at bounding box center [372, 109] width 319 height 54
type textarea "Stoeger STR9F 9mm"
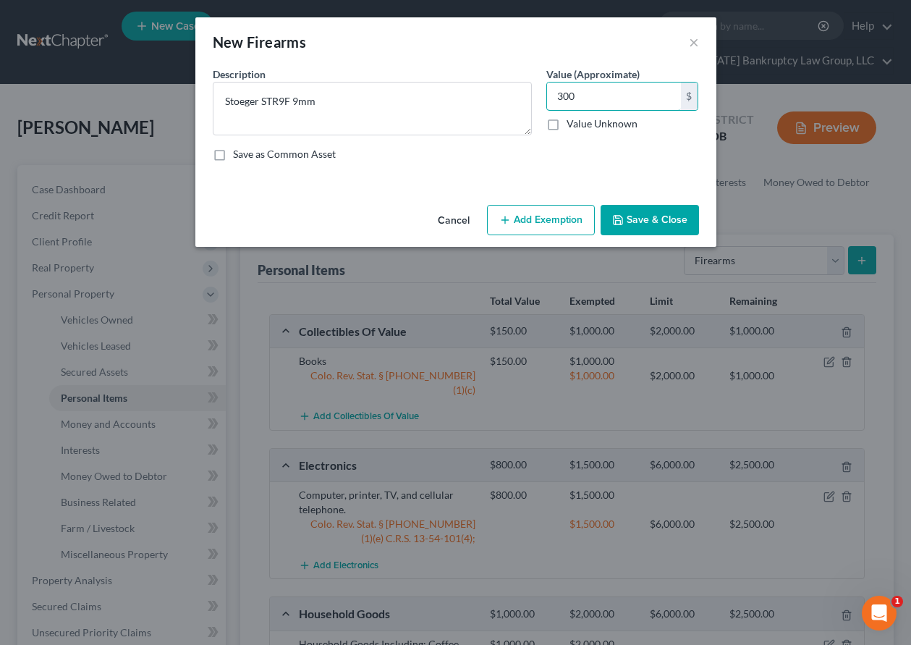
type input "300"
click at [564, 219] on button "Add Exemption" at bounding box center [541, 220] width 108 height 30
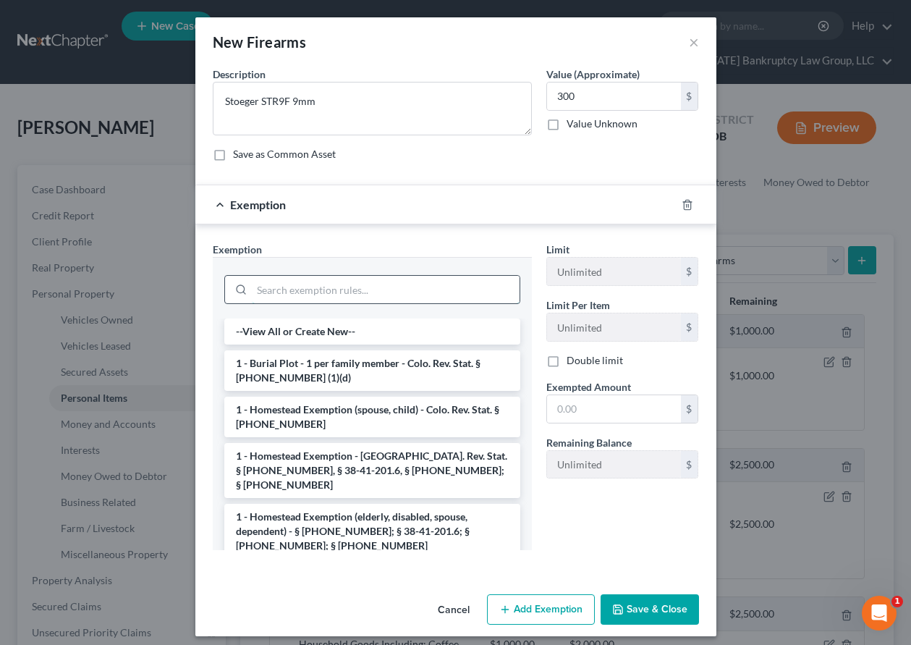
click at [361, 281] on input "search" at bounding box center [386, 289] width 268 height 27
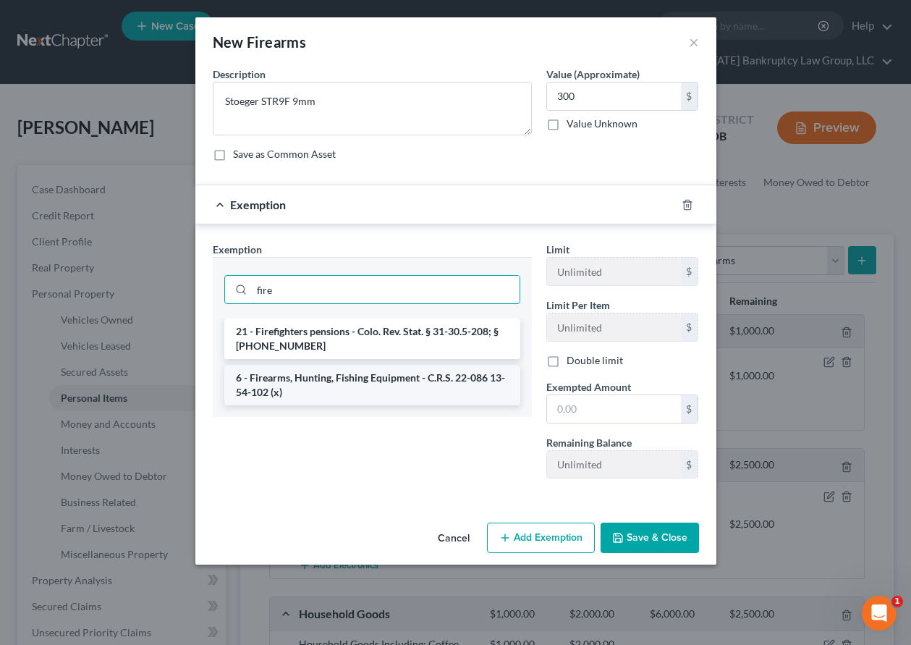
type input "fire"
click at [369, 382] on li "6 - Firearms, Hunting, Fishing Equipment - C.R.S. 22-086 13-54-102 (x)" at bounding box center [372, 385] width 296 height 41
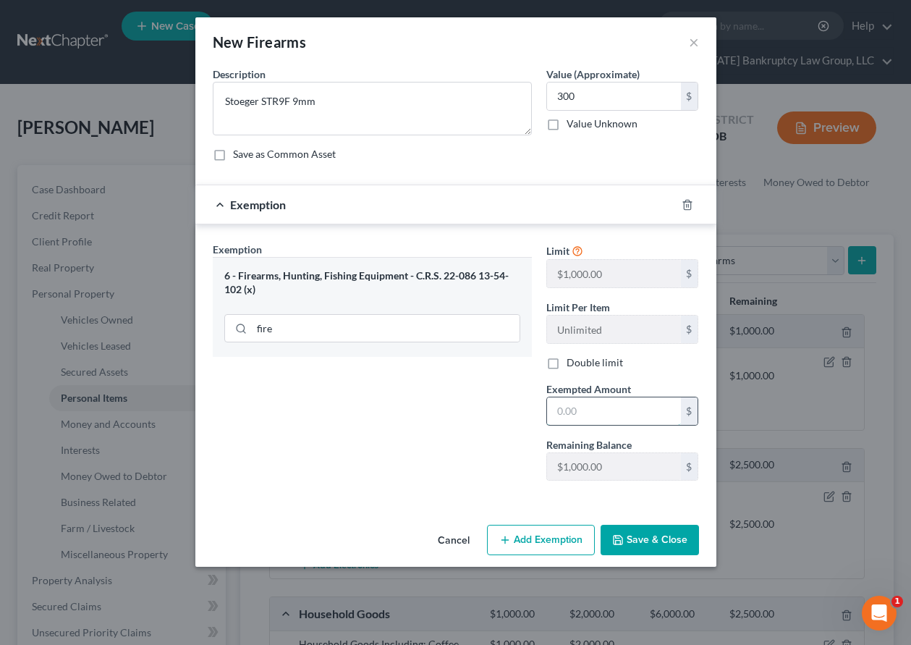
click at [621, 416] on input "text" at bounding box center [614, 410] width 134 height 27
type input "1,000"
click at [663, 549] on button "Save & Close" at bounding box center [650, 540] width 98 height 30
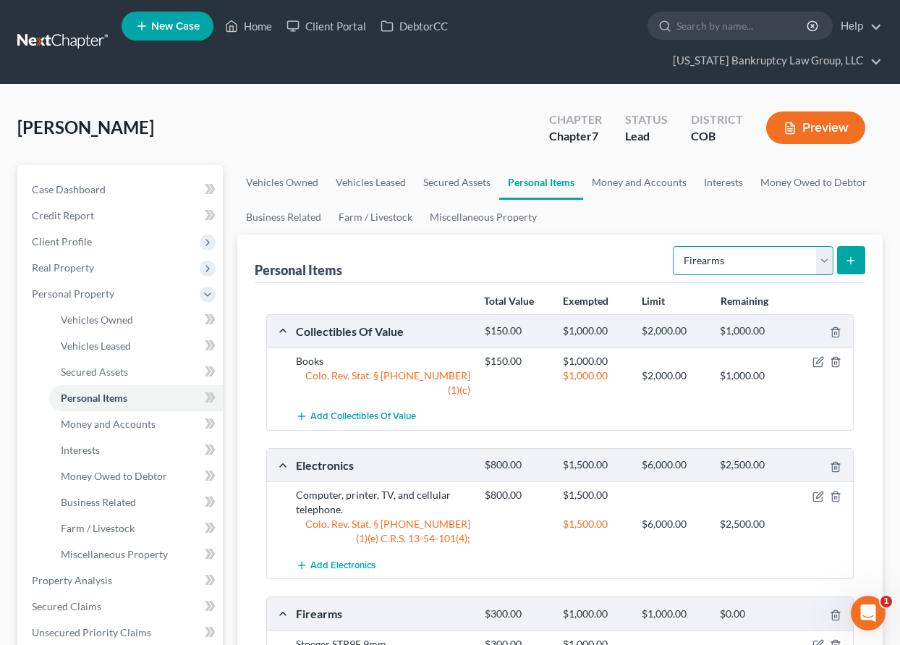
click at [706, 261] on select "Select Item Type Clothing Collectibles Of Value Electronics Firearms Household …" at bounding box center [753, 260] width 161 height 29
select select "clothing"
click at [674, 246] on select "Select Item Type Clothing Collectibles Of Value Electronics Firearms Household …" at bounding box center [753, 260] width 161 height 29
click at [861, 260] on button "submit" at bounding box center [851, 260] width 28 height 28
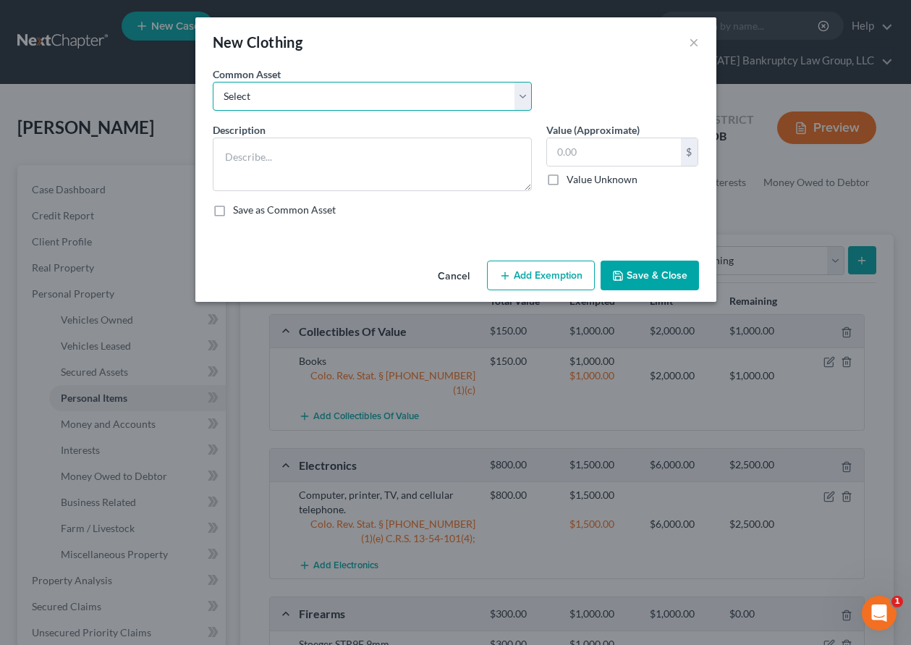
click at [353, 93] on select "Select Clothing and Outerwear" at bounding box center [372, 96] width 319 height 29
select select "0"
click at [213, 82] on select "Select Clothing and Outerwear" at bounding box center [372, 96] width 319 height 29
type textarea "Clothing and Outerwear"
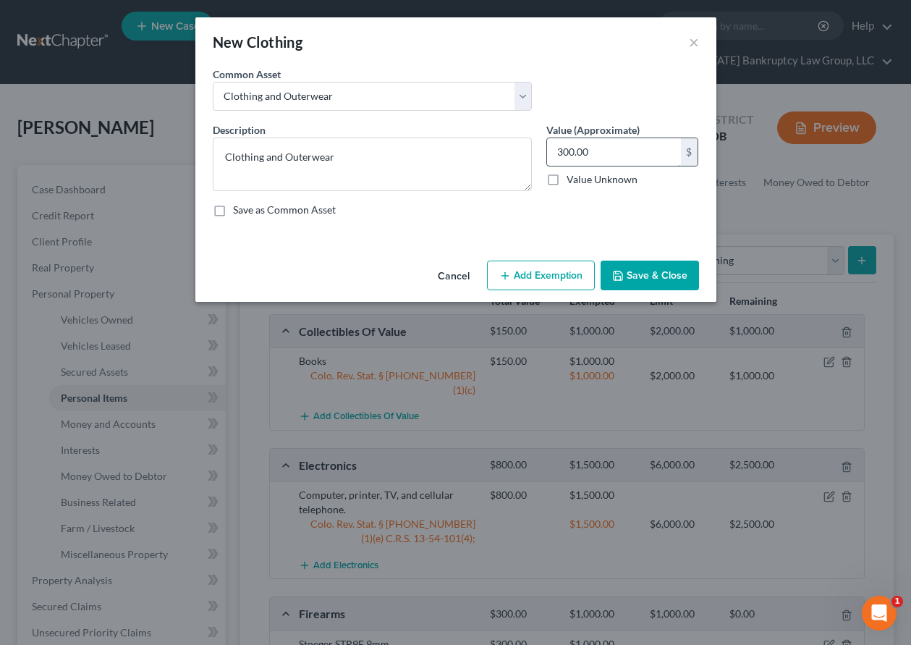
click at [596, 156] on input "300.00" at bounding box center [614, 151] width 134 height 27
type input "5"
type input "100"
click at [517, 278] on button "Add Exemption" at bounding box center [541, 276] width 108 height 30
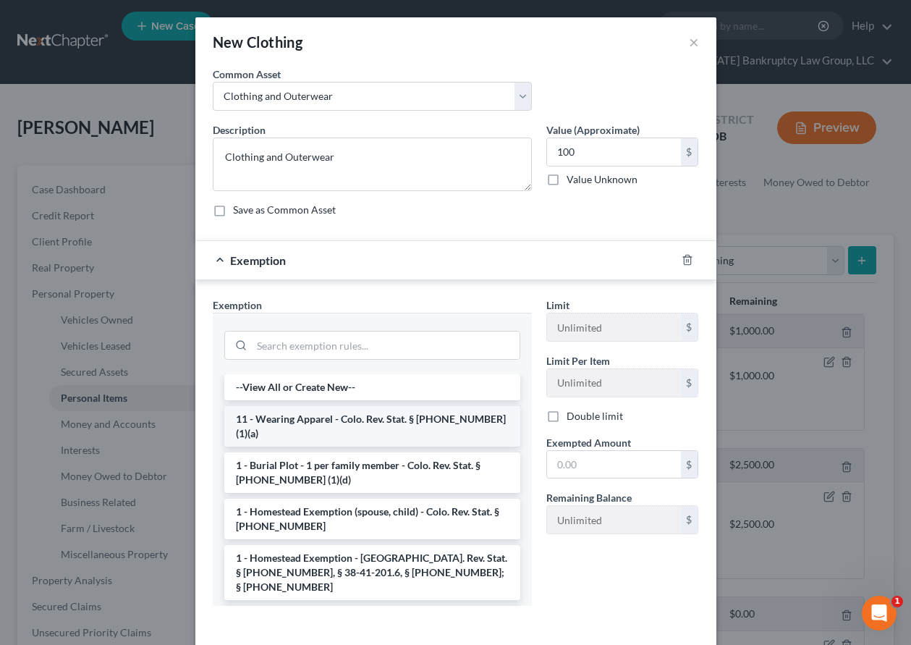
click at [388, 420] on li "11 - Wearing Apparel - Colo. Rev. Stat. § [PHONE_NUMBER] (1)(a)" at bounding box center [372, 426] width 296 height 41
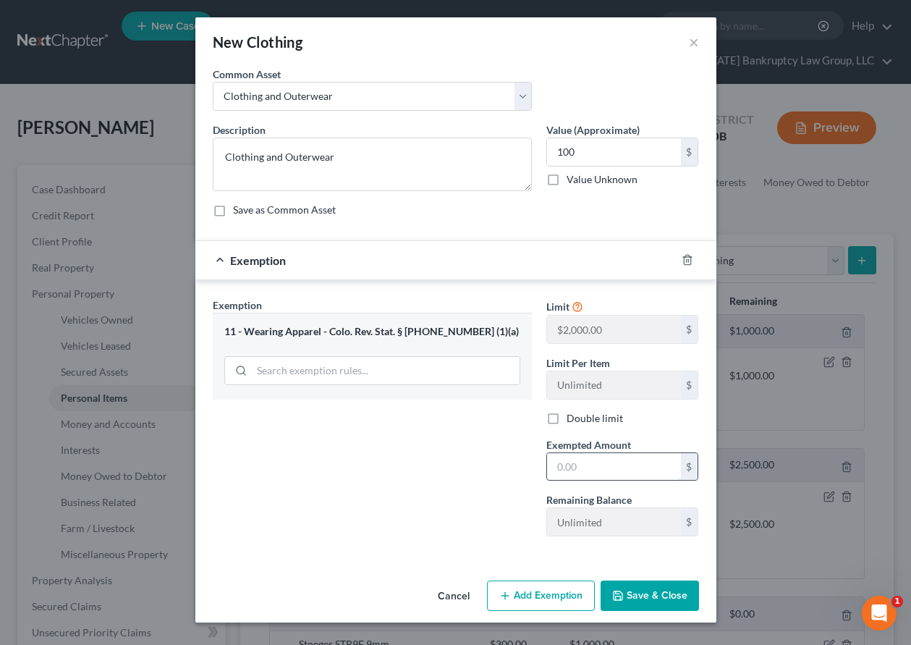
click at [604, 471] on input "text" at bounding box center [614, 466] width 134 height 27
type input "1,000"
click at [642, 602] on button "Save & Close" at bounding box center [650, 595] width 98 height 30
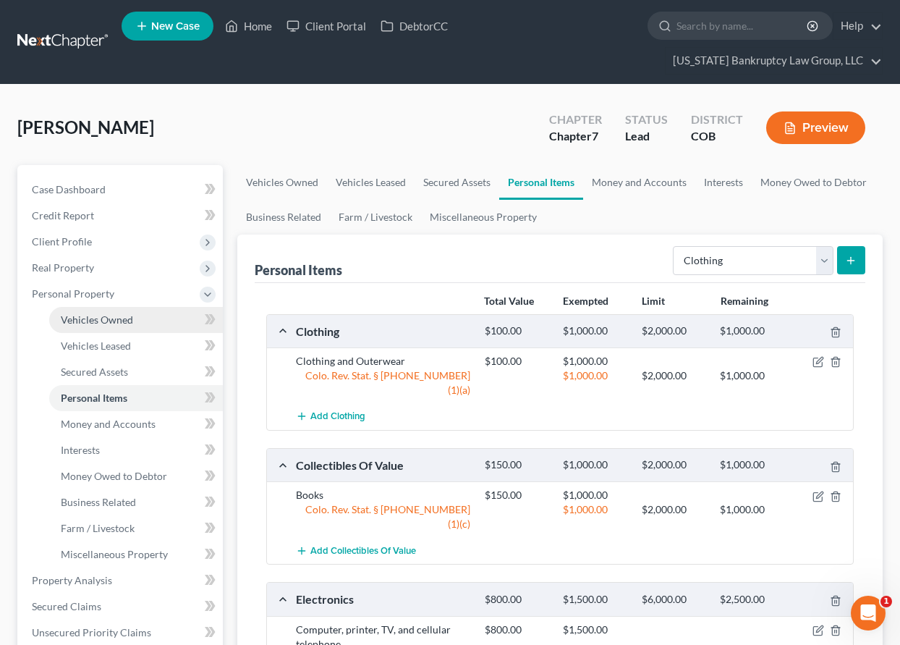
click at [103, 323] on span "Vehicles Owned" at bounding box center [97, 319] width 72 height 12
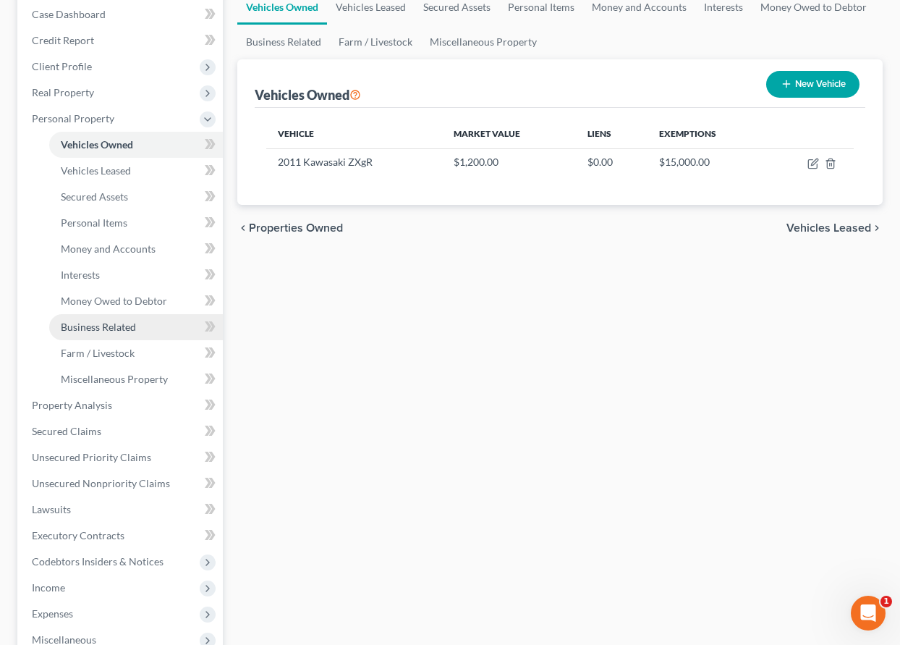
scroll to position [289, 0]
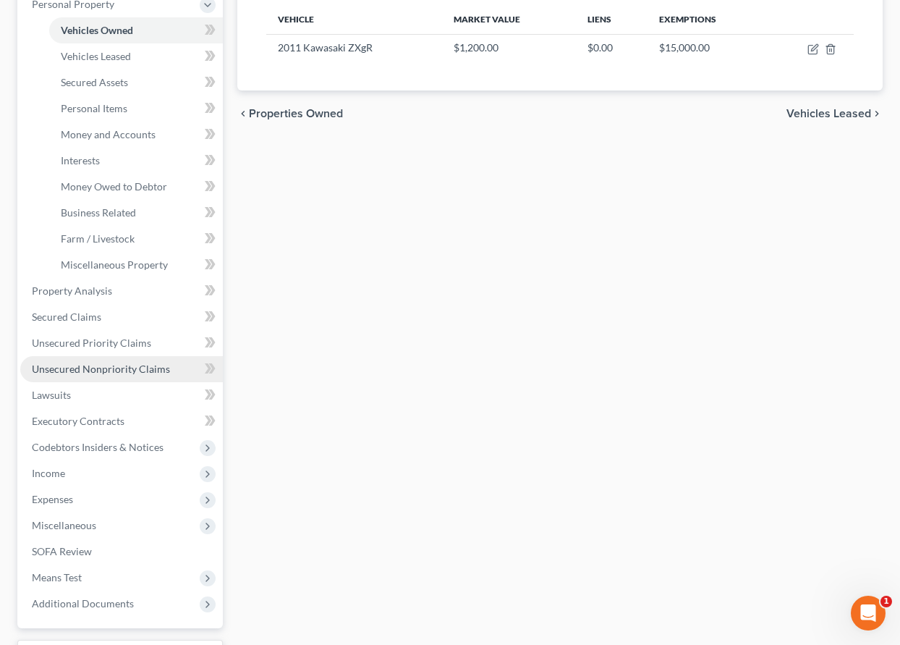
click at [78, 370] on span "Unsecured Nonpriority Claims" at bounding box center [101, 369] width 138 height 12
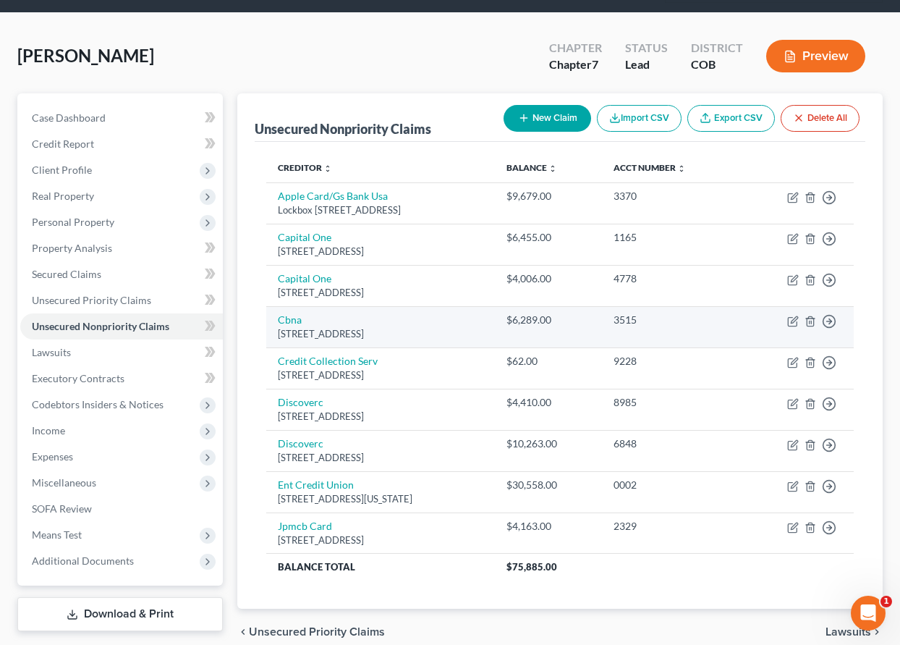
scroll to position [137, 0]
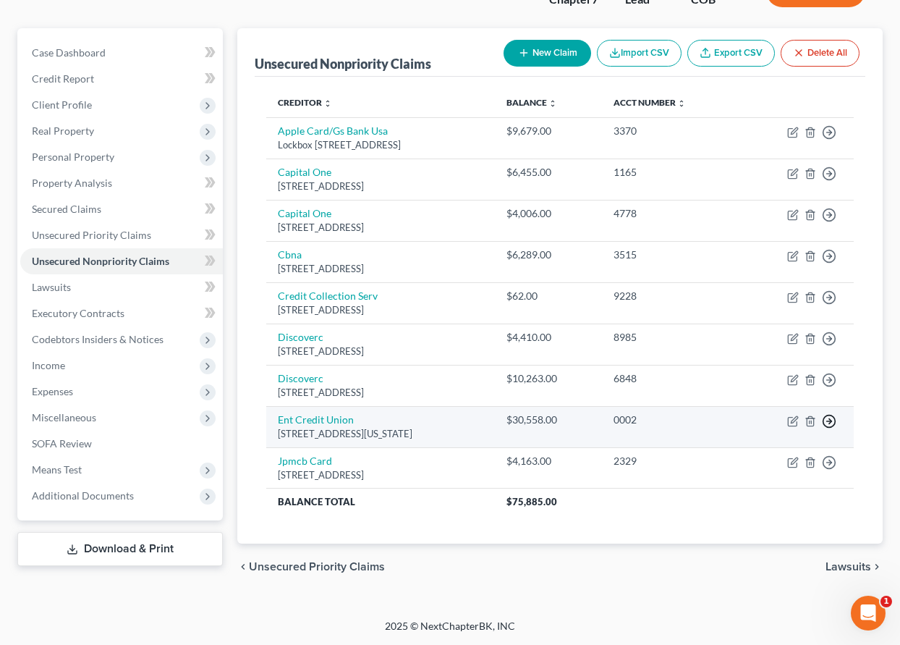
click at [827, 421] on line "button" at bounding box center [829, 421] width 5 height 0
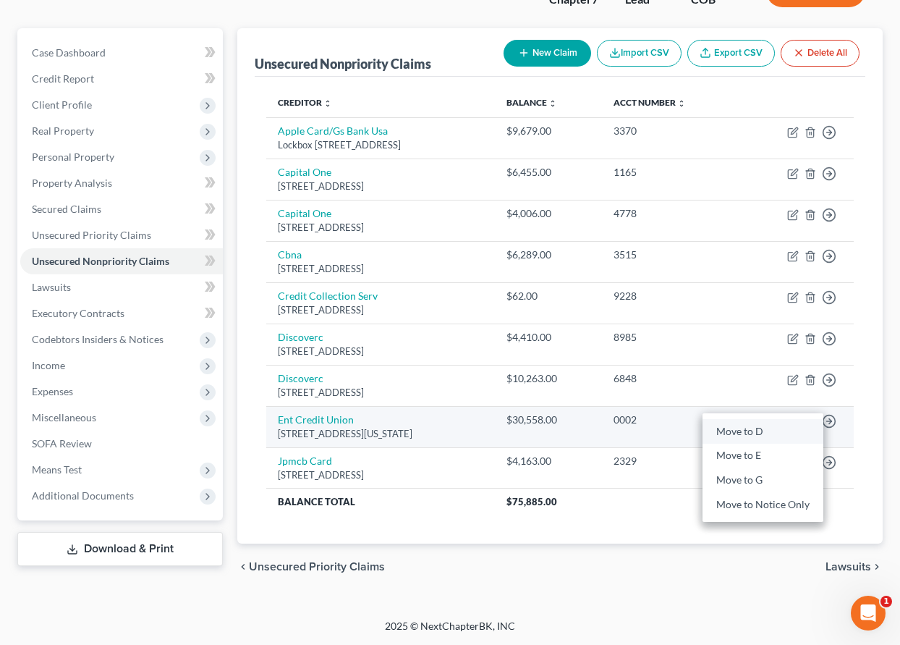
click at [764, 433] on link "Move to D" at bounding box center [763, 431] width 121 height 25
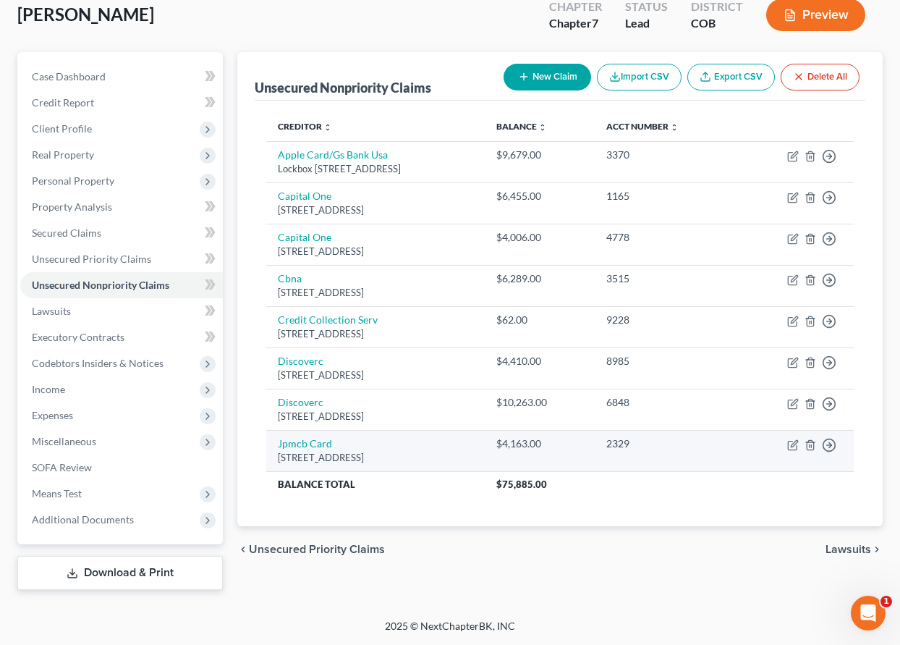
scroll to position [113, 0]
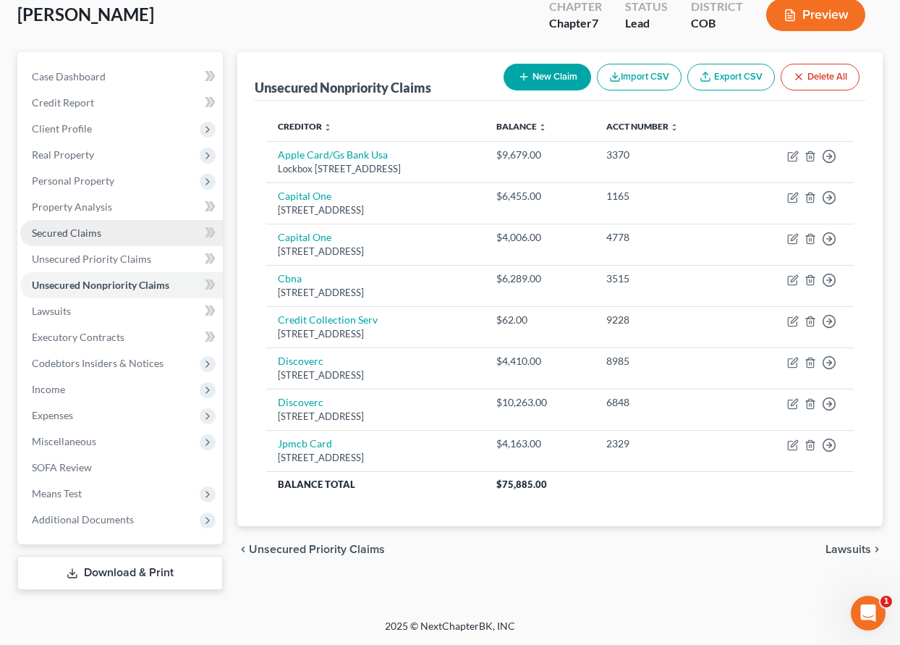
click at [88, 228] on span "Secured Claims" at bounding box center [66, 232] width 69 height 12
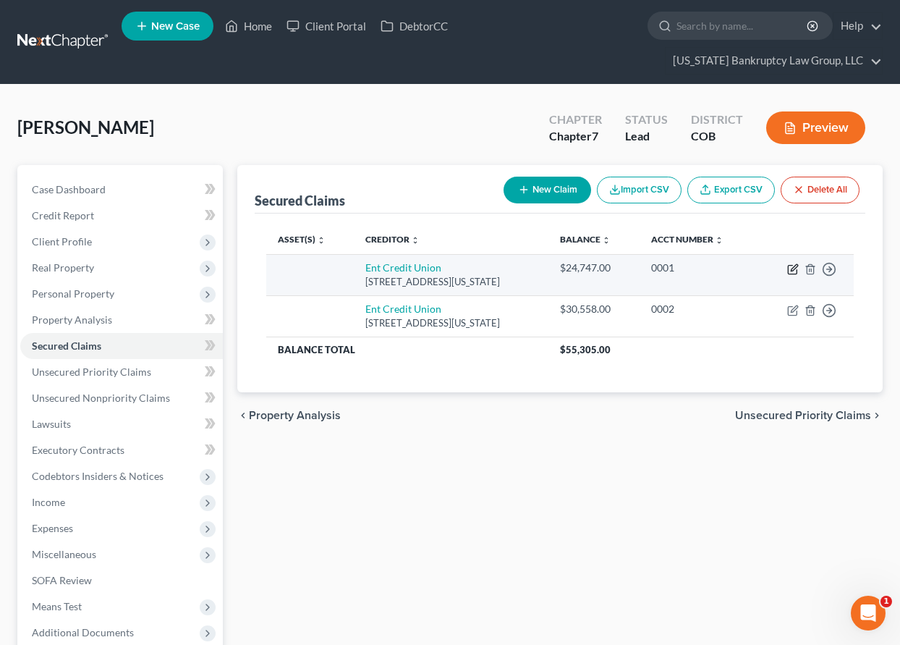
click at [792, 268] on icon "button" at bounding box center [794, 267] width 7 height 7
select select "5"
select select "0"
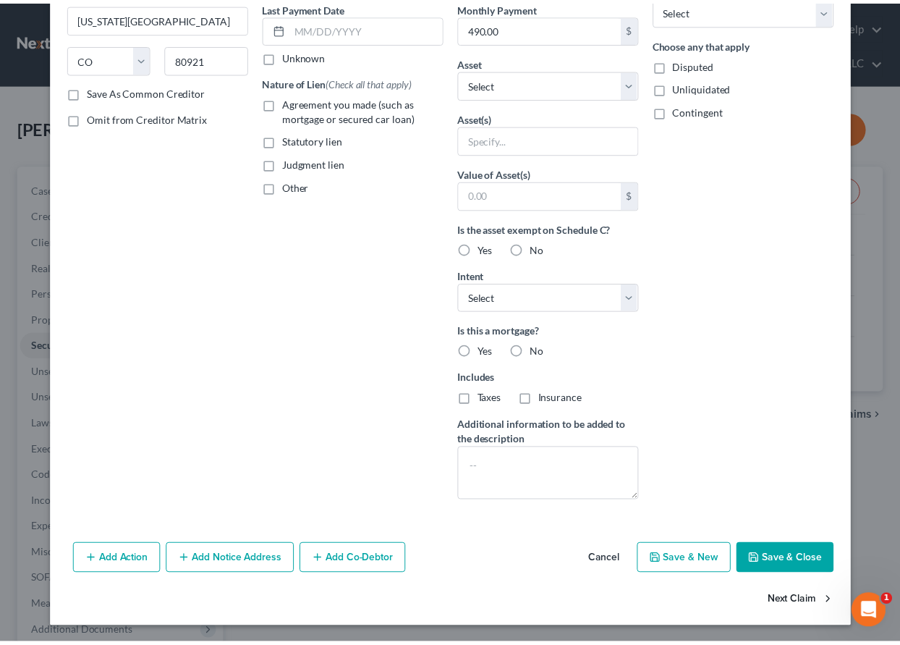
scroll to position [200, 0]
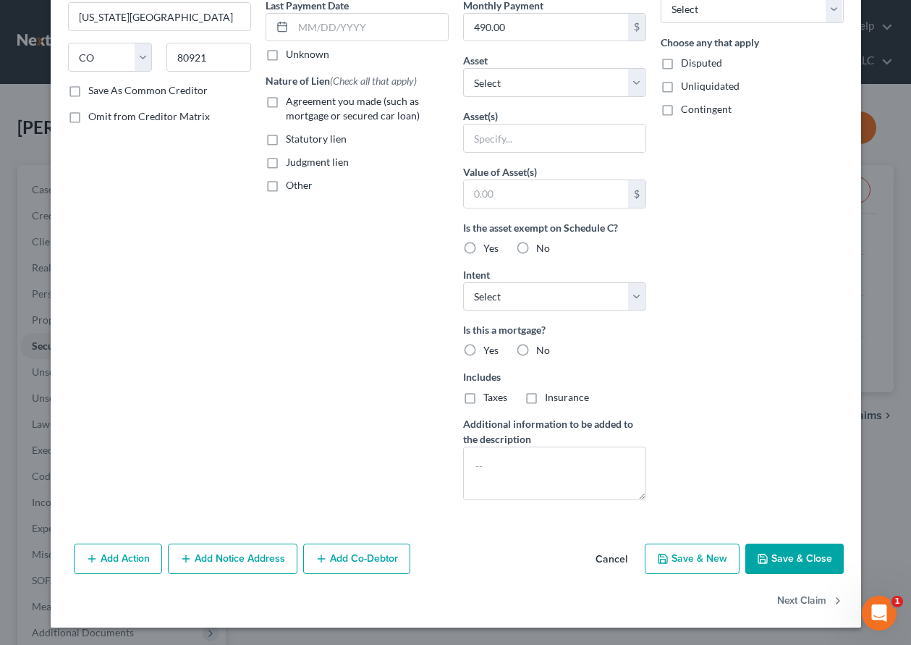
click at [618, 559] on button "Cancel" at bounding box center [611, 559] width 55 height 29
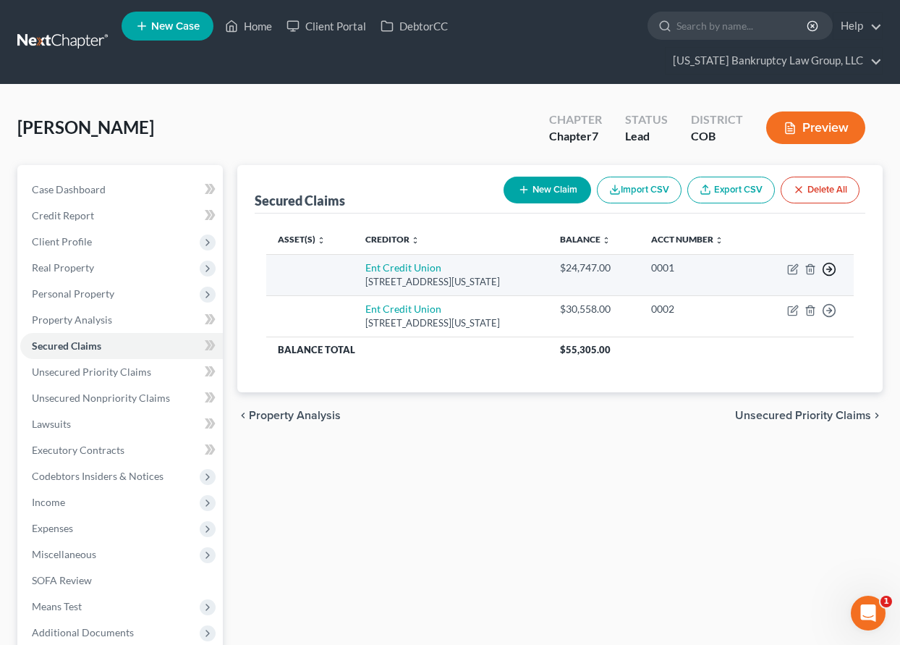
click at [829, 266] on icon "button" at bounding box center [829, 269] width 14 height 14
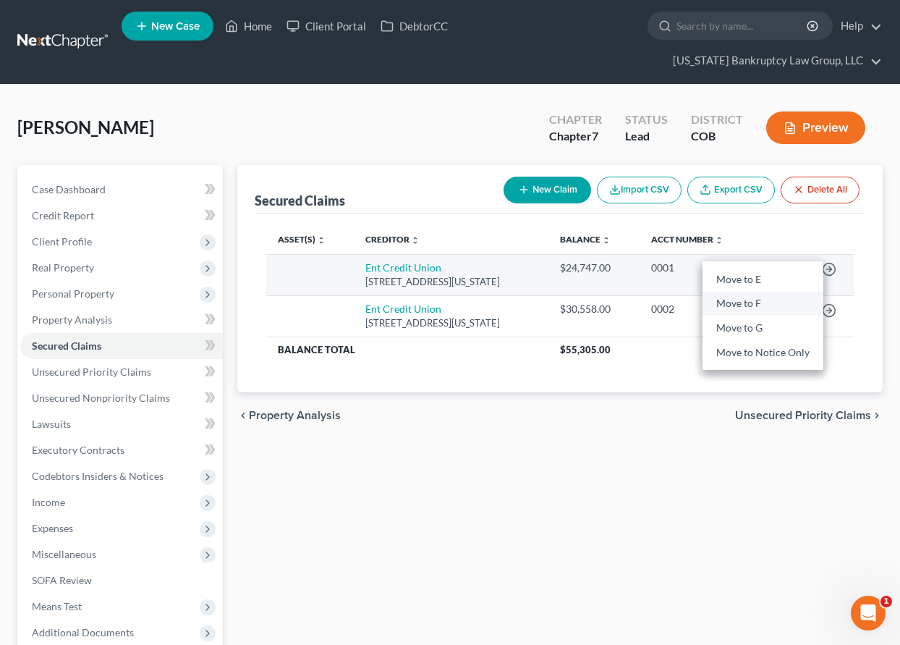
click at [751, 304] on link "Move to F" at bounding box center [763, 304] width 121 height 25
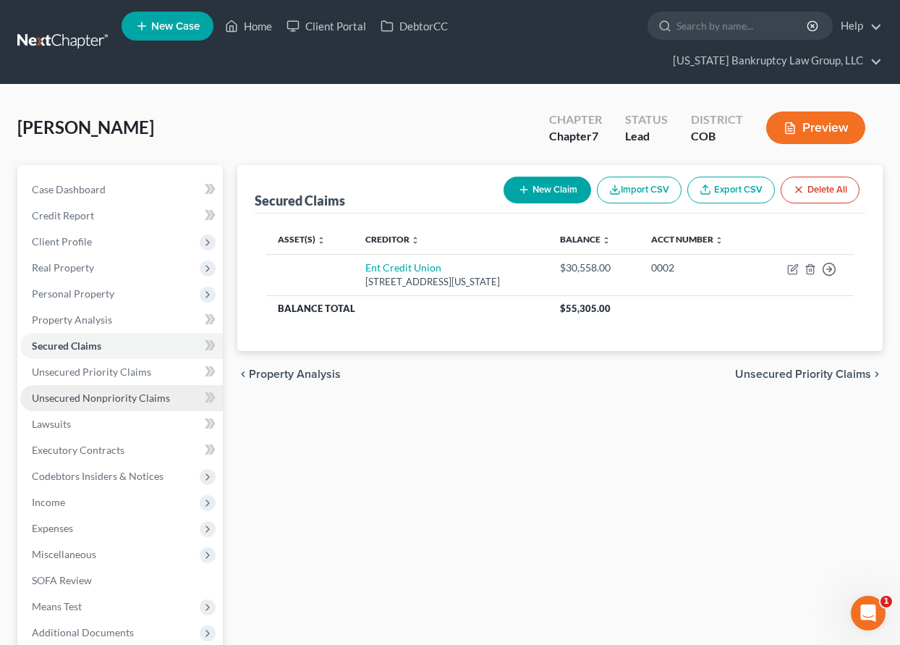
click at [111, 394] on span "Unsecured Nonpriority Claims" at bounding box center [101, 397] width 138 height 12
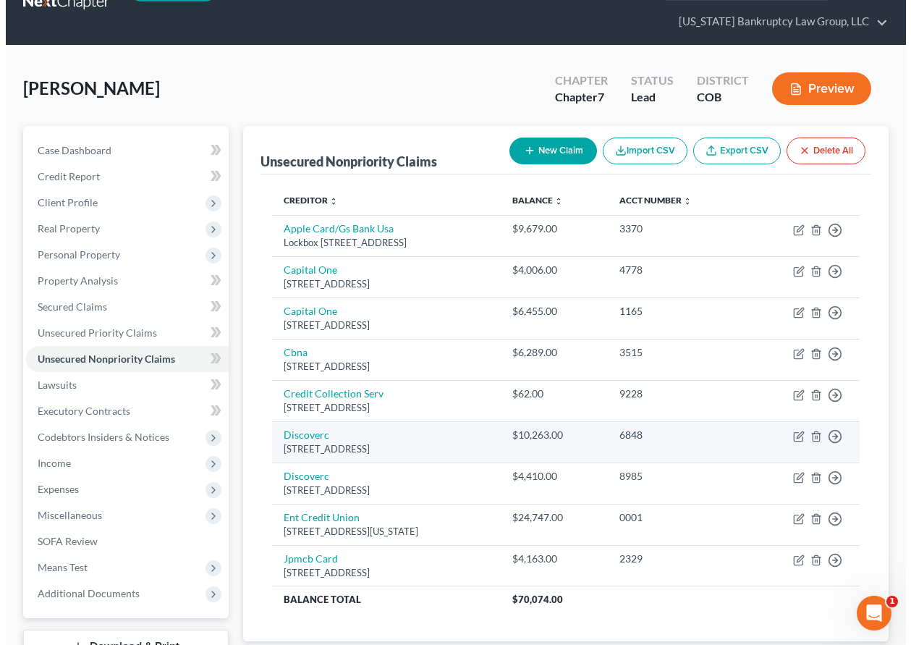
scroll to position [72, 0]
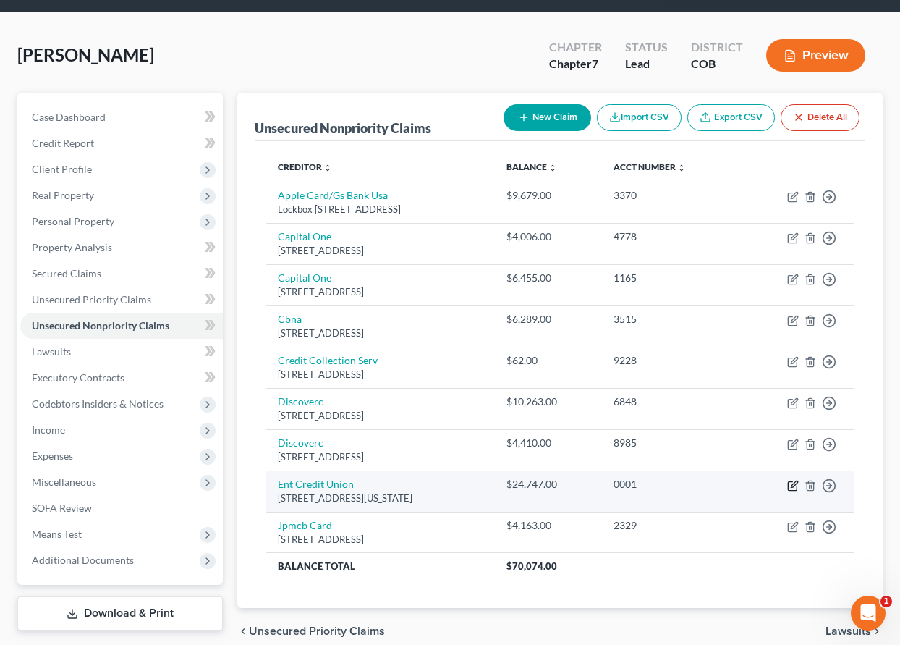
click at [792, 487] on icon "button" at bounding box center [794, 483] width 7 height 7
select select "5"
select select "0"
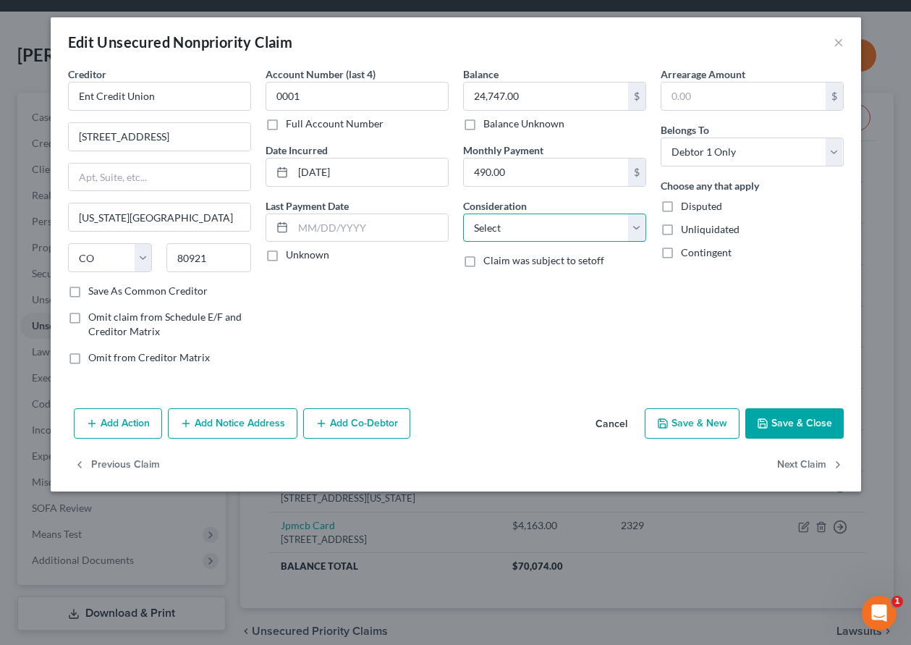
click at [541, 232] on select "Select Cable / Satellite Services Collection Agency Credit Card Debt Debt Couns…" at bounding box center [554, 227] width 183 height 29
select select "4"
click at [463, 213] on select "Select Cable / Satellite Services Collection Agency Credit Card Debt Debt Couns…" at bounding box center [554, 227] width 183 height 29
click at [109, 422] on button "Add Action" at bounding box center [118, 423] width 88 height 30
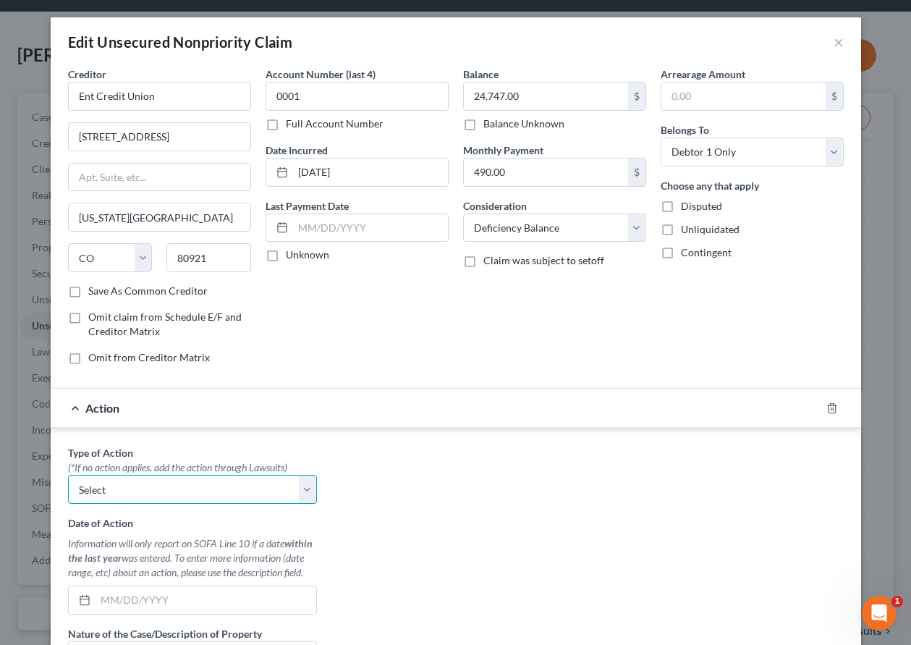
click at [141, 479] on select "Select Repossession Garnishment Foreclosure Personal Injury Attached, Seized, O…" at bounding box center [192, 489] width 249 height 29
select select "0"
click at [68, 475] on select "Select Repossession Garnishment Foreclosure Personal Injury Attached, Seized, O…" at bounding box center [192, 489] width 249 height 29
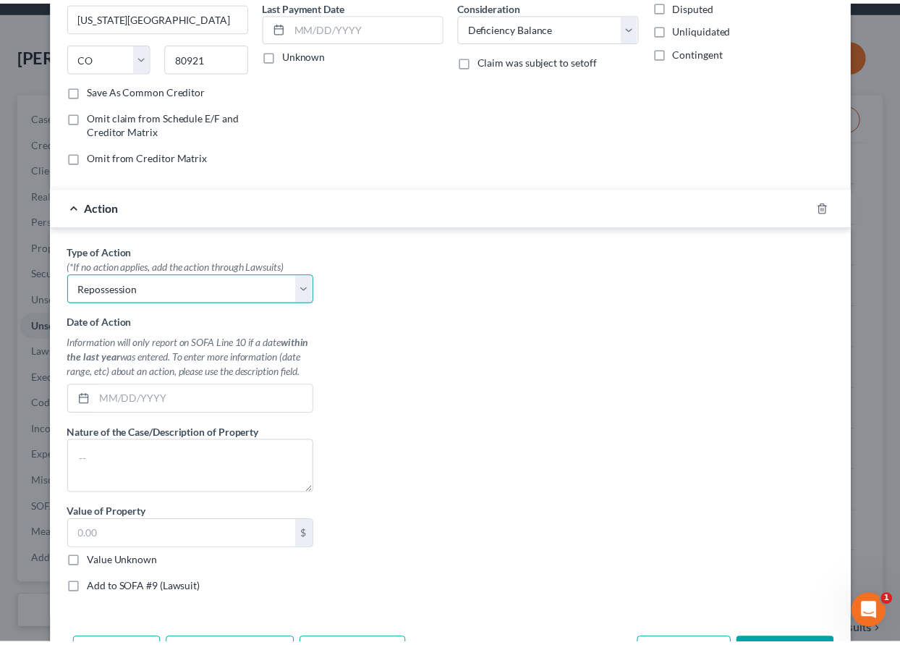
scroll to position [289, 0]
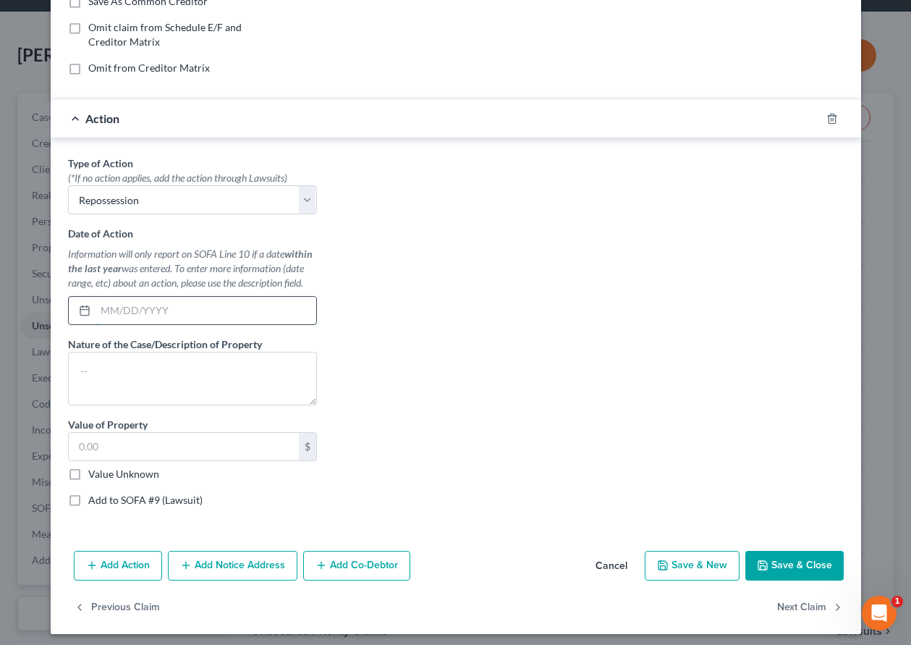
click at [137, 305] on input "text" at bounding box center [206, 310] width 221 height 27
type input "[DATE]"
click at [137, 366] on textarea at bounding box center [192, 379] width 249 height 54
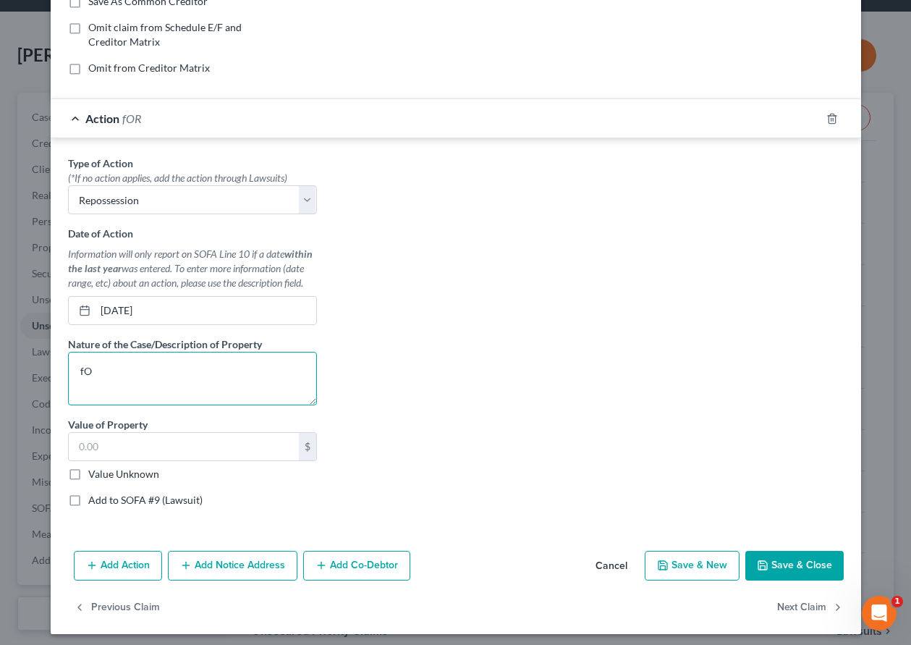
type textarea "f"
type textarea "Ford Explorer"
click at [88, 470] on label "Value Unknown" at bounding box center [123, 474] width 71 height 14
click at [94, 470] on input "Value Unknown" at bounding box center [98, 471] width 9 height 9
checkbox input "true"
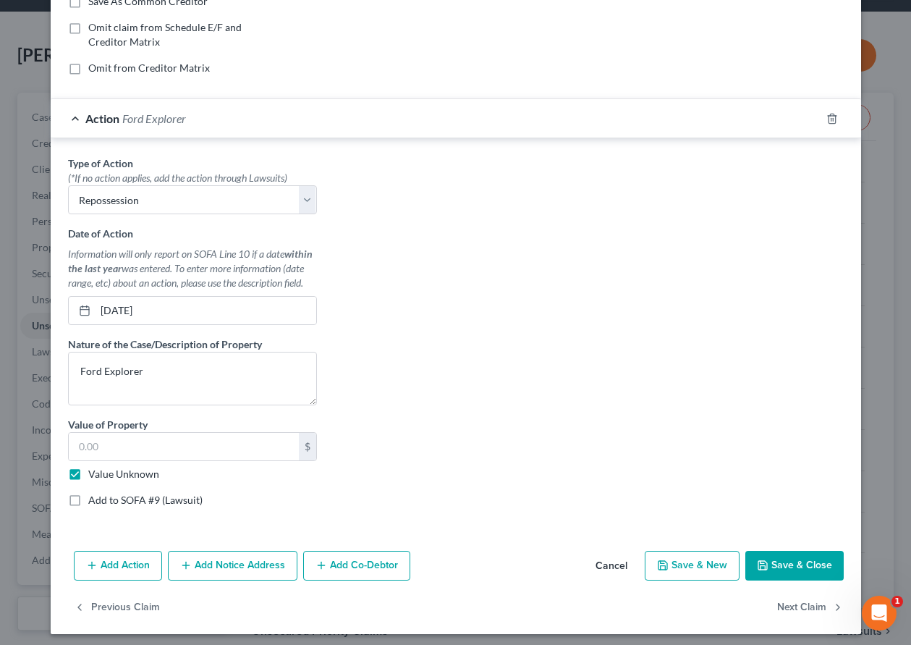
type input "0.00"
click at [781, 567] on button "Save & Close" at bounding box center [794, 566] width 98 height 30
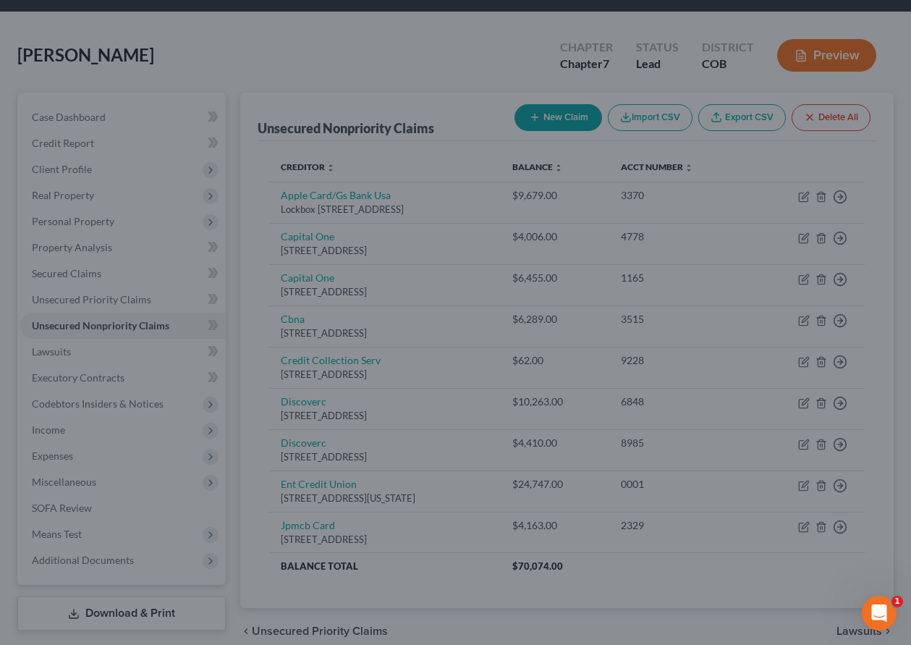
type input "0"
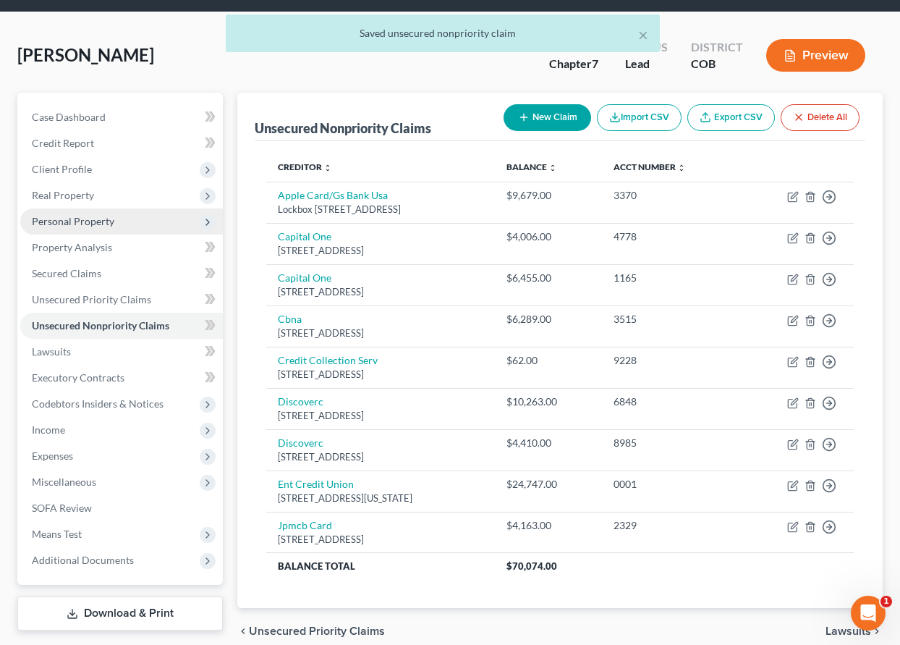
click at [73, 219] on span "Personal Property" at bounding box center [73, 221] width 82 height 12
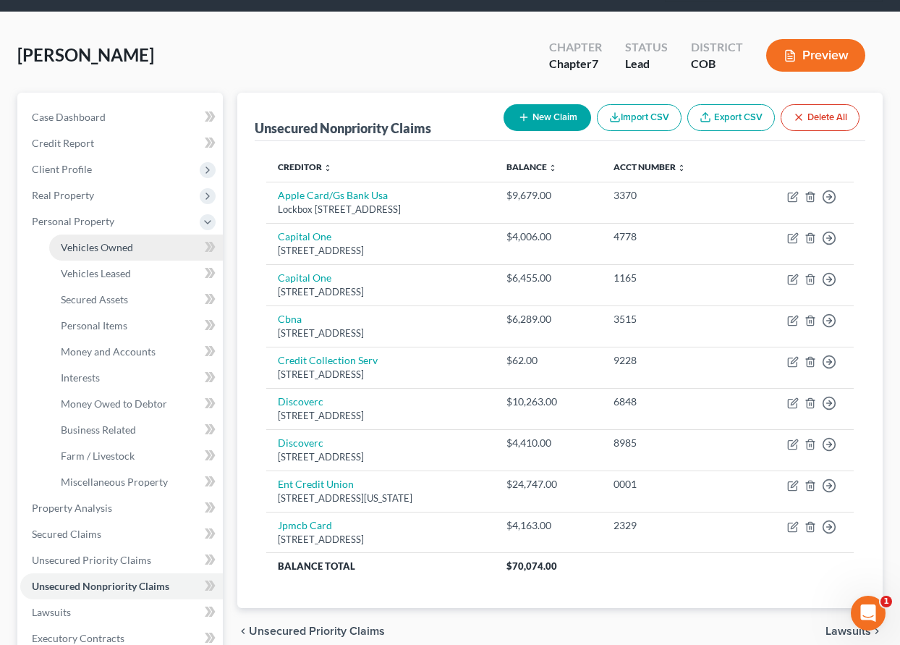
click at [89, 238] on link "Vehicles Owned" at bounding box center [136, 247] width 174 height 26
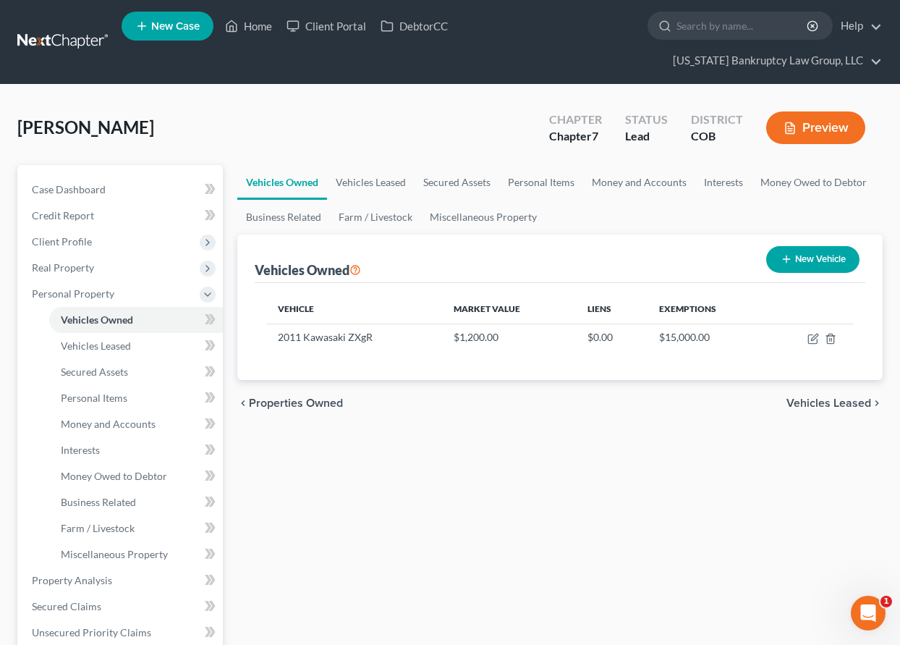
click at [813, 260] on button "New Vehicle" at bounding box center [812, 259] width 93 height 27
select select "0"
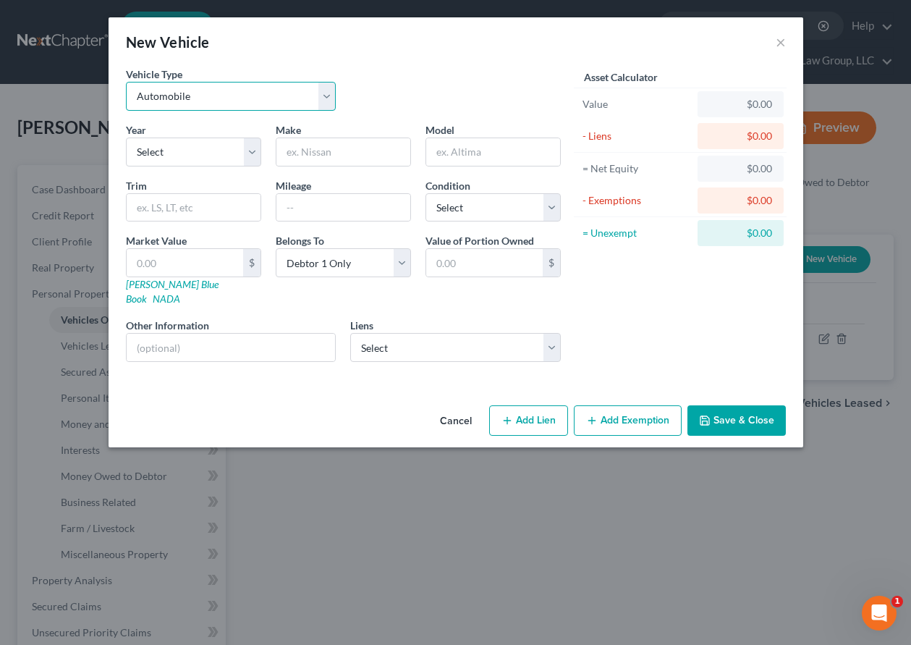
click at [247, 104] on select "Select Automobile Truck Trailer Watercraft Aircraft Motor Home Atv Other Vehicle" at bounding box center [231, 96] width 211 height 29
select select "2"
click at [126, 82] on select "Select Automobile Truck Trailer Watercraft Aircraft Motor Home Atv Other Vehicle" at bounding box center [231, 96] width 211 height 29
click at [245, 159] on select "Select 2026 2025 2024 2023 2022 2021 2020 2019 2018 2017 2016 2015 2014 2013 20…" at bounding box center [193, 151] width 135 height 29
select select "2"
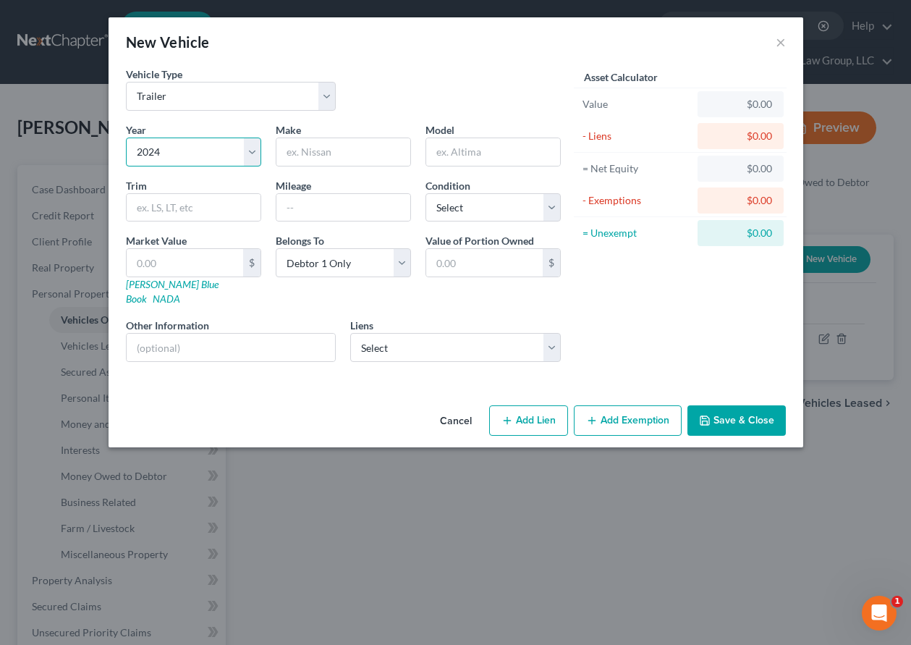
click at [126, 137] on select "Select 2026 2025 2024 2023 2022 2021 2020 2019 2018 2017 2016 2015 2014 2013 20…" at bounding box center [193, 151] width 135 height 29
click at [313, 158] on input "text" at bounding box center [343, 151] width 134 height 27
type input "Gulfstream"
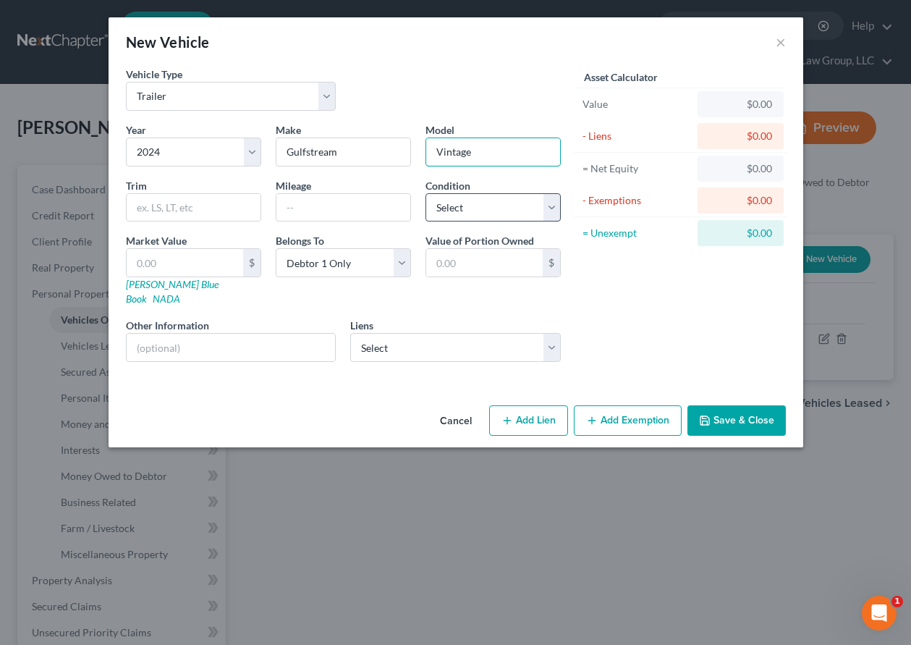
type input "Vintage"
click at [457, 207] on select "Select Excellent Very Good Good Fair Poor" at bounding box center [492, 207] width 135 height 29
select select "3"
click at [425, 193] on select "Select Excellent Very Good Good Fair Poor" at bounding box center [492, 207] width 135 height 29
click at [148, 250] on input "text" at bounding box center [185, 262] width 117 height 27
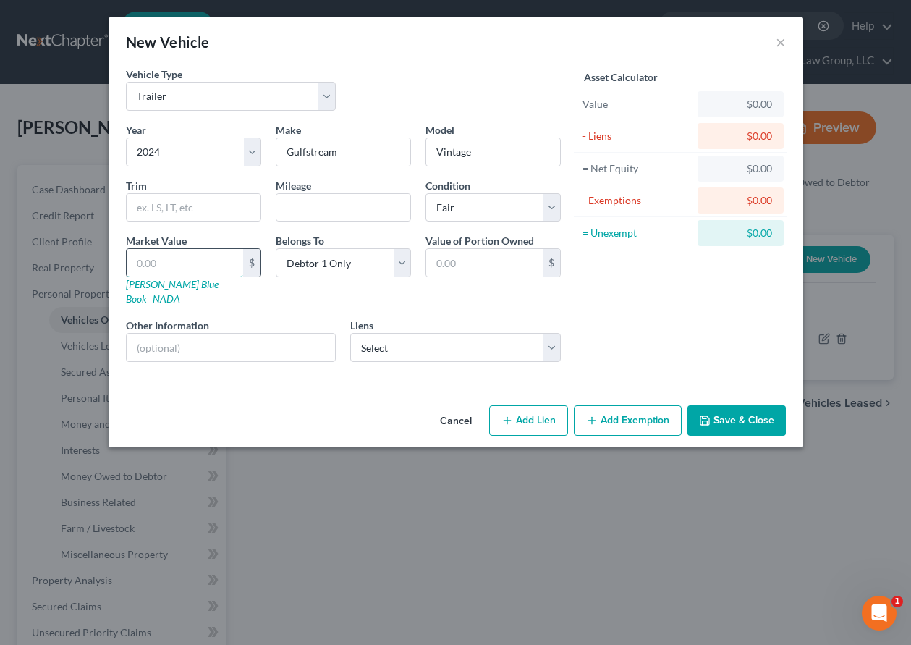
type input "2"
type input "2.00"
type input "20"
type input "20.00"
type input "204"
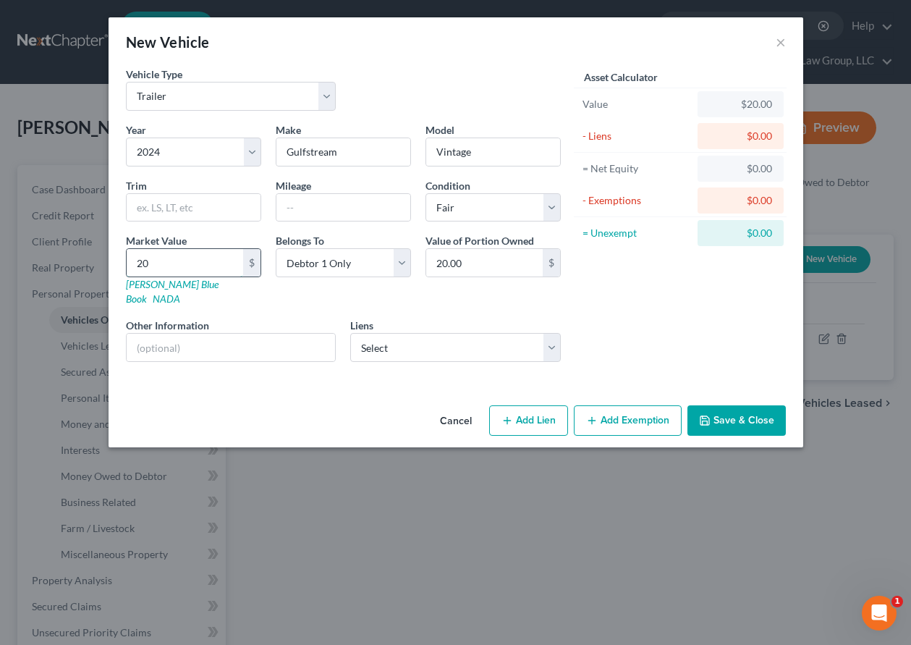
type input "204.00"
type input "2049"
type input "2,049.00"
type input "2,0495"
type input "20,495.00"
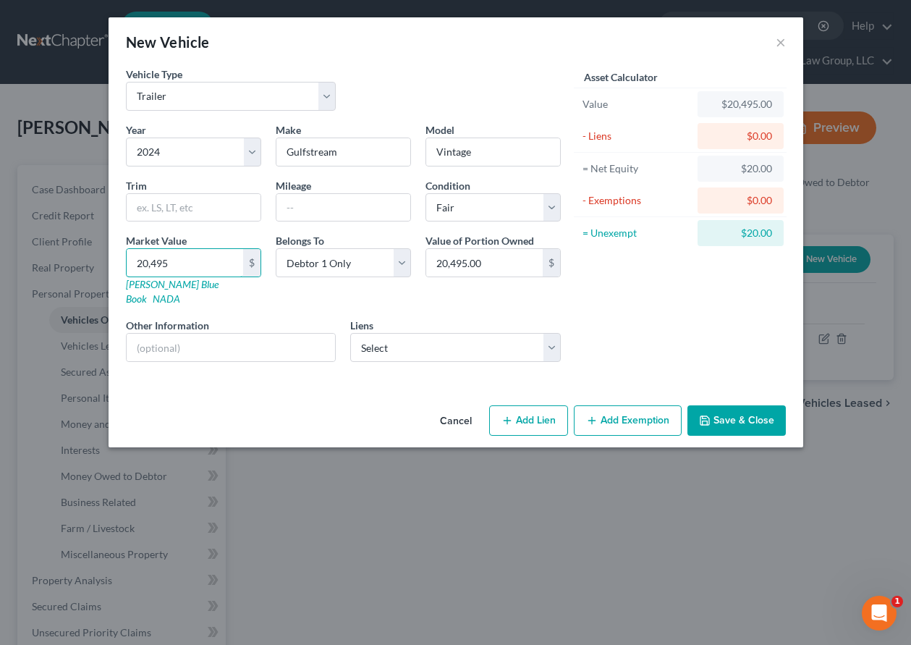
type input "20,495"
click at [632, 410] on button "Add Exemption" at bounding box center [628, 420] width 108 height 30
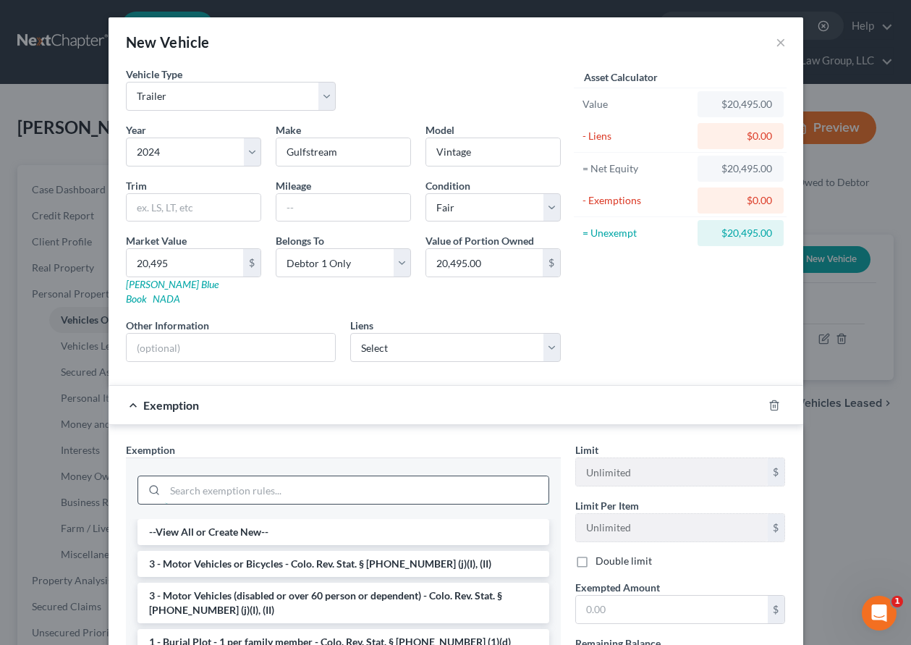
click at [363, 480] on input "search" at bounding box center [357, 489] width 384 height 27
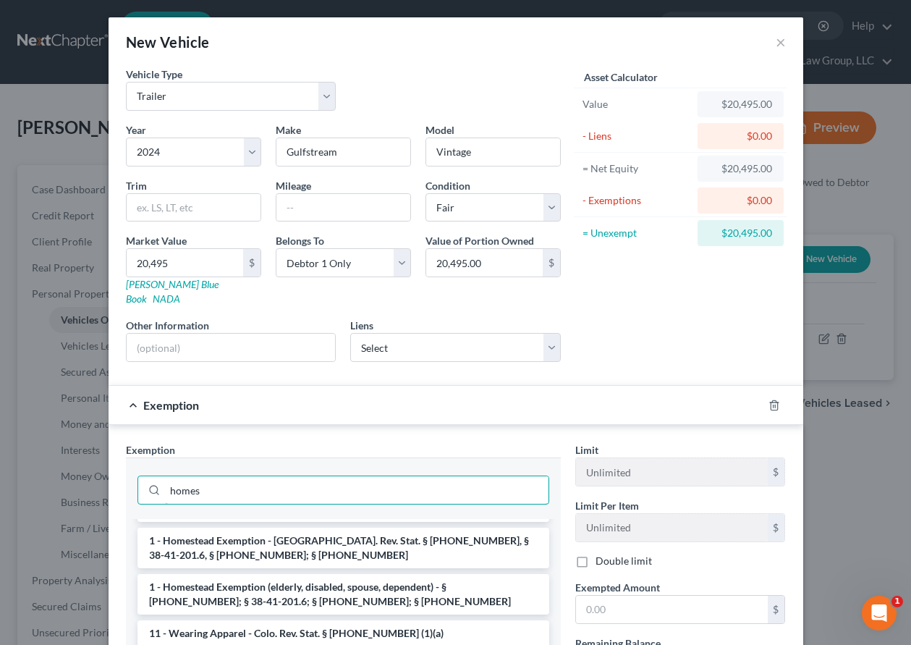
scroll to position [145, 0]
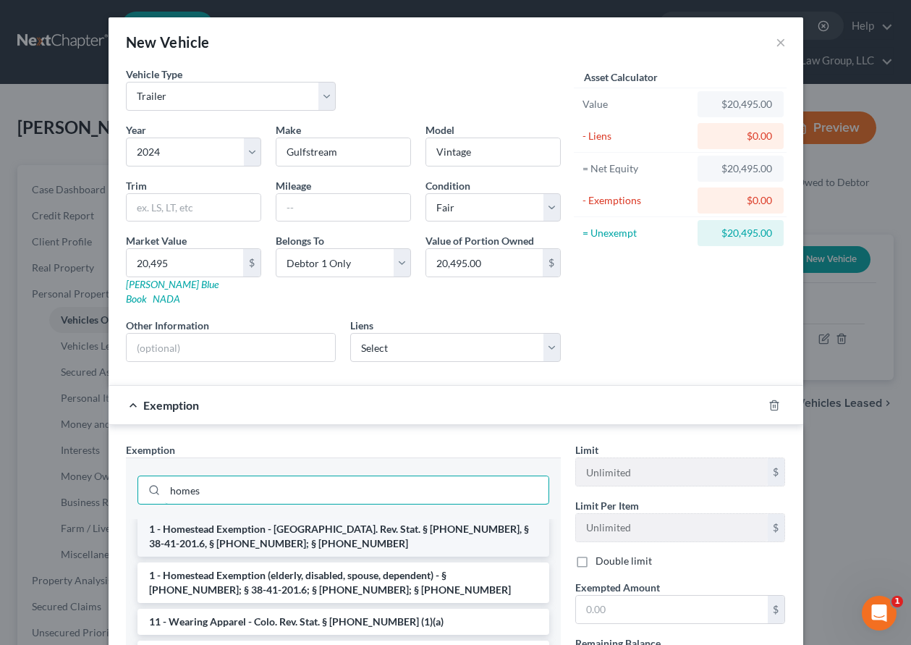
type input "homes"
click at [384, 533] on li "1 - Homestead Exemption - [GEOGRAPHIC_DATA]. Rev. Stat. § [PHONE_NUMBER], § 38-…" at bounding box center [343, 536] width 412 height 41
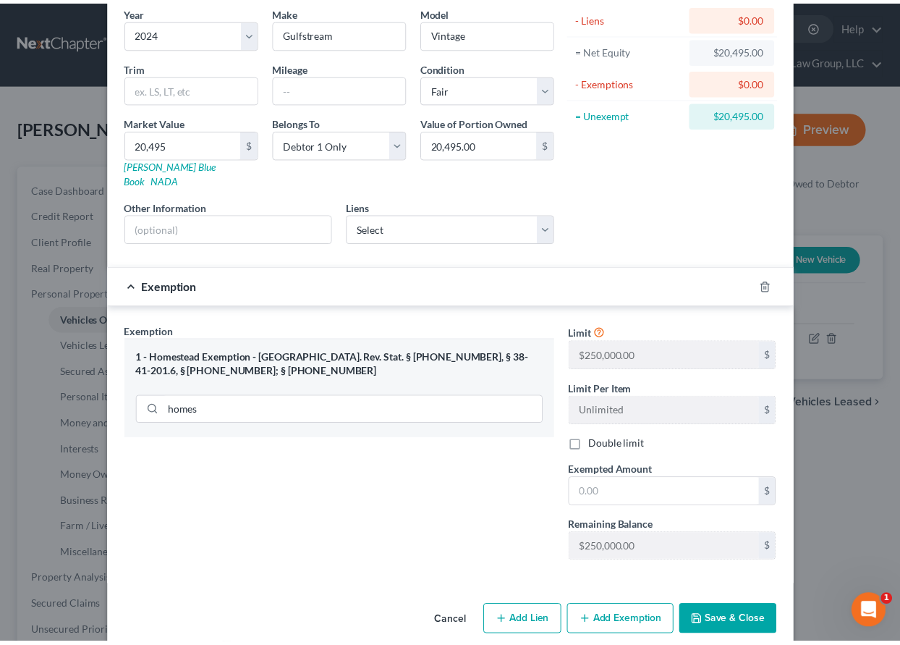
scroll to position [125, 0]
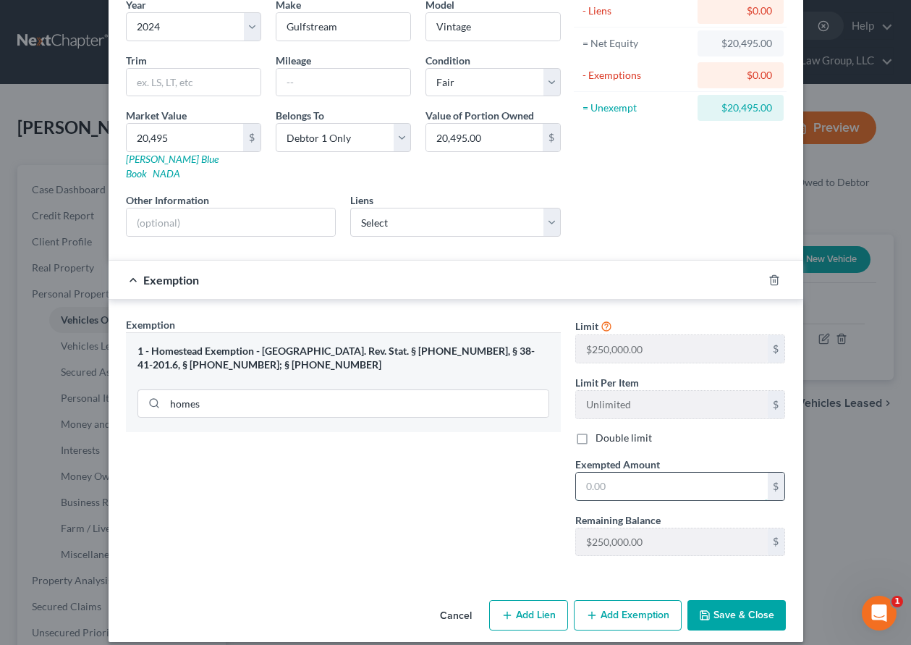
click at [600, 475] on input "text" at bounding box center [672, 486] width 192 height 27
type input "250,000"
click at [726, 606] on button "Save & Close" at bounding box center [736, 615] width 98 height 30
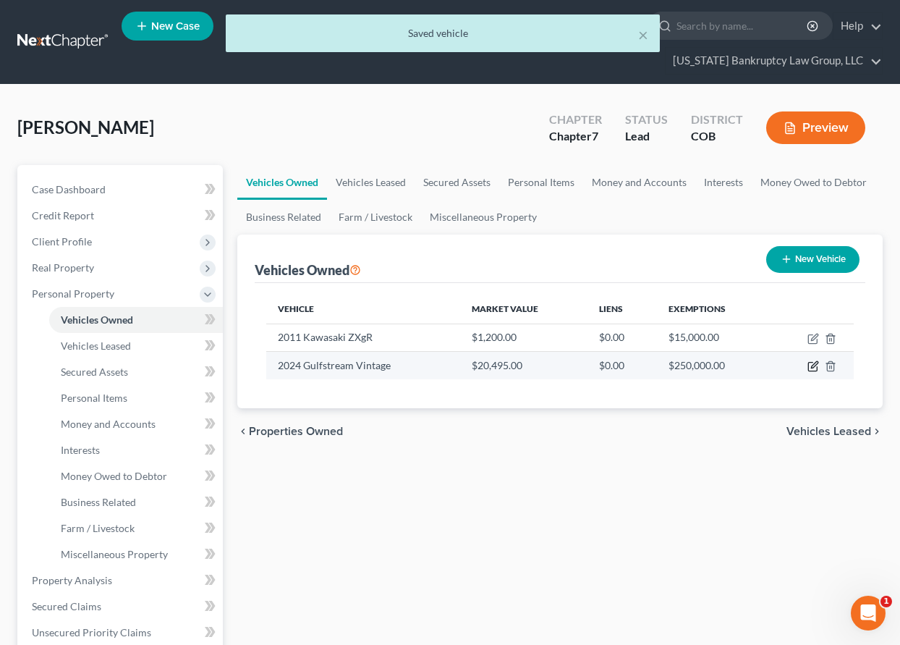
click at [808, 366] on icon "button" at bounding box center [812, 367] width 9 height 9
select select "2"
select select "3"
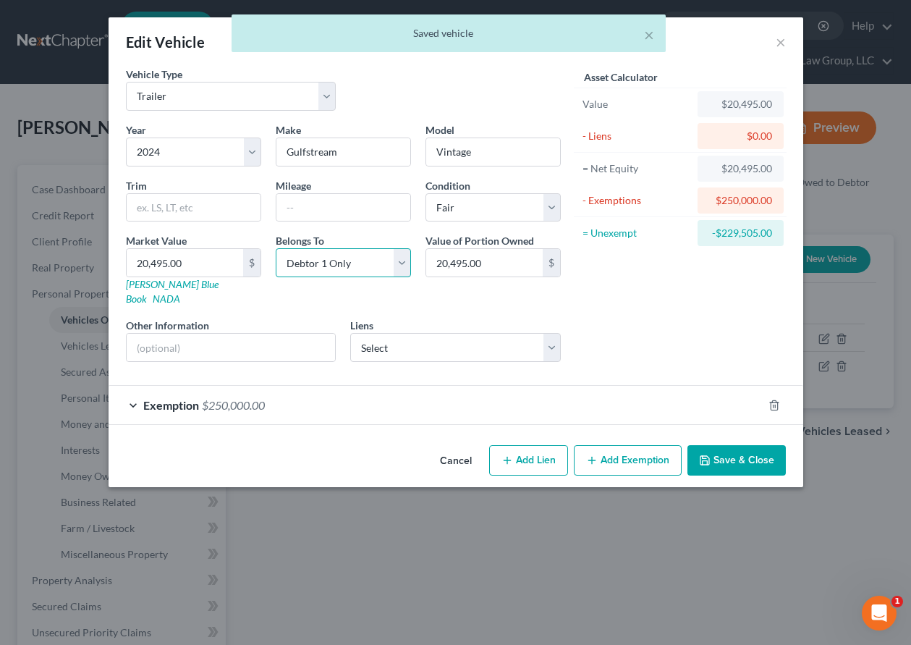
click at [349, 257] on select "Select Debtor 1 Only Debtor 2 Only Debtor 1 And Debtor 2 Only At Least One Of T…" at bounding box center [343, 262] width 135 height 29
select select "3"
click at [276, 248] on select "Select Debtor 1 Only Debtor 2 Only Debtor 1 And Debtor 2 Only At Least One Of T…" at bounding box center [343, 262] width 135 height 29
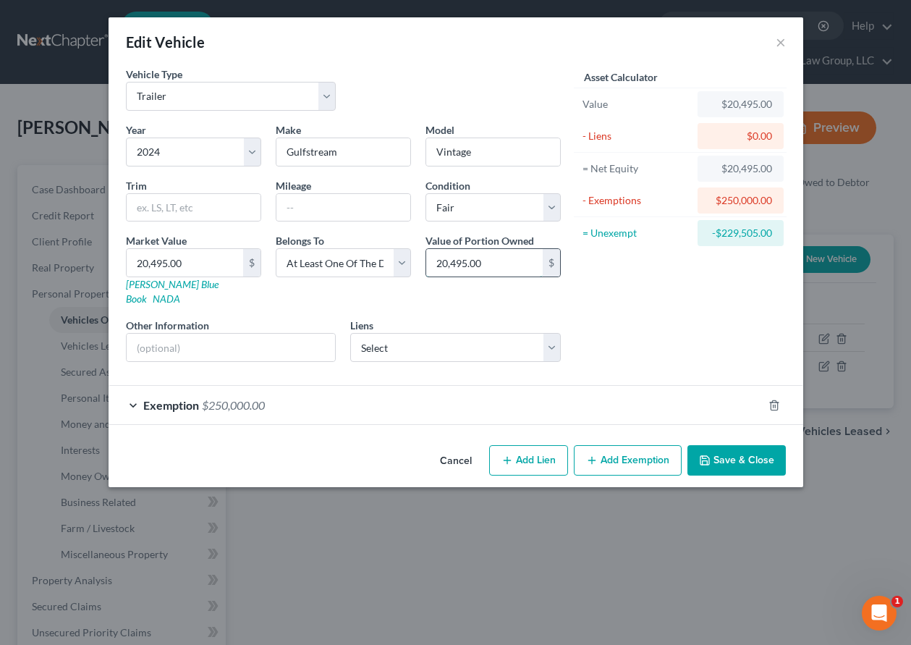
click at [499, 267] on input "20,495.00" at bounding box center [484, 262] width 117 height 27
type input "10,247.50"
click at [748, 452] on button "Save & Close" at bounding box center [736, 460] width 98 height 30
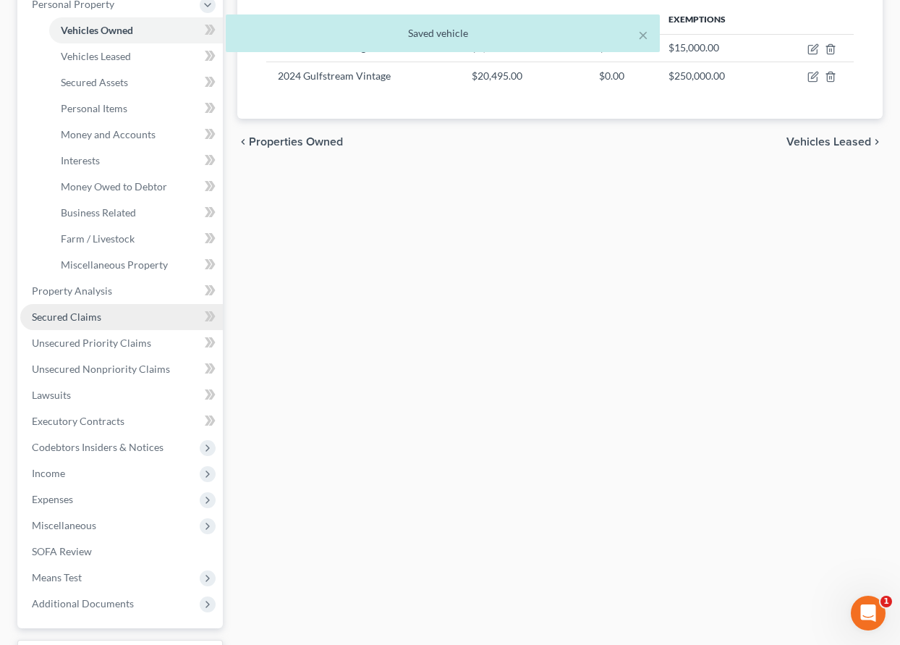
click at [72, 309] on link "Secured Claims" at bounding box center [121, 317] width 203 height 26
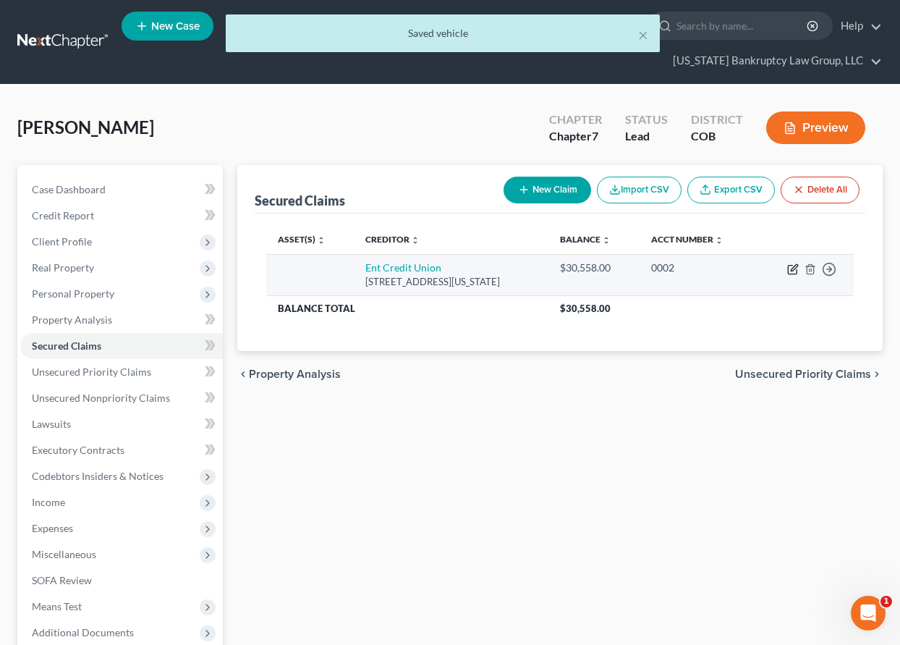
click at [792, 271] on icon "button" at bounding box center [793, 269] width 12 height 12
select select "5"
select select "0"
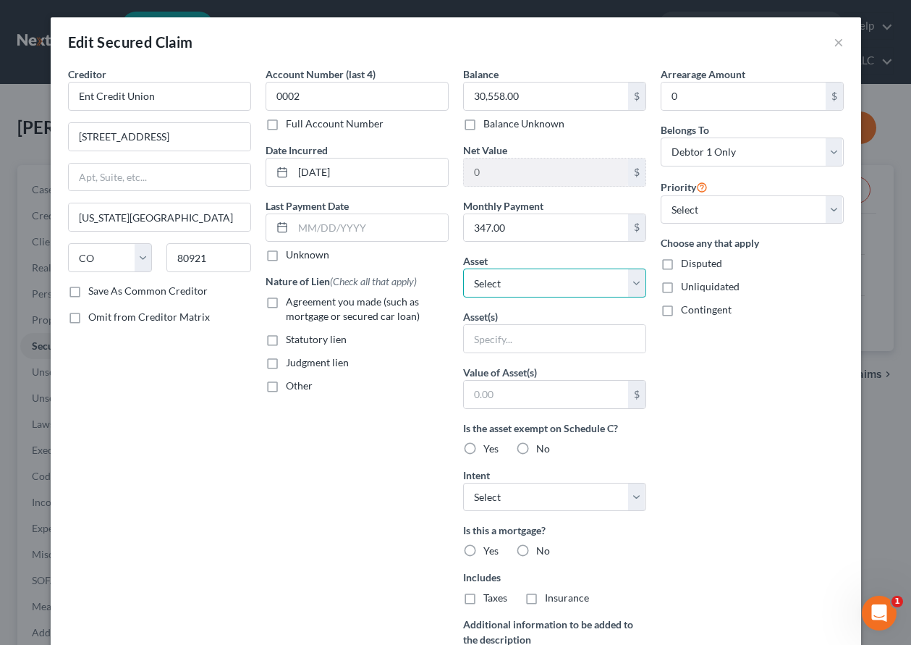
click at [523, 283] on select "Select Other Multiple Assets Navy Federal Credit Union #3608 (Checking Account)…" at bounding box center [554, 282] width 183 height 29
select select "14"
click at [463, 268] on select "Select Other Multiple Assets Navy Federal Credit Union #3608 (Checking Account)…" at bounding box center [554, 282] width 183 height 29
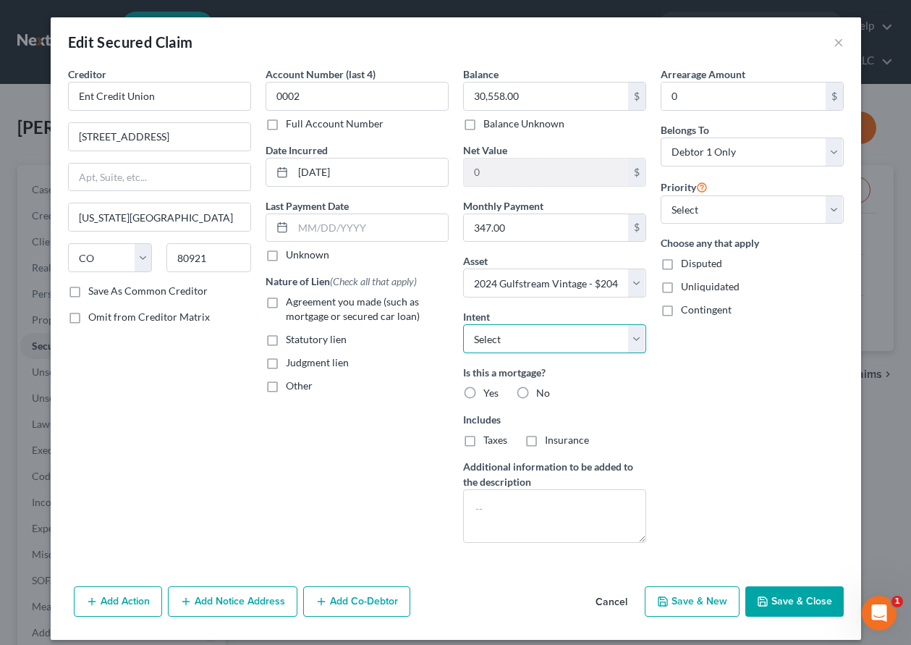
click at [512, 344] on select "Select Surrender Redeem Reaffirm Avoid Other" at bounding box center [554, 338] width 183 height 29
select select "4"
click at [463, 324] on select "Select Surrender Redeem Reaffirm Avoid Other" at bounding box center [554, 338] width 183 height 29
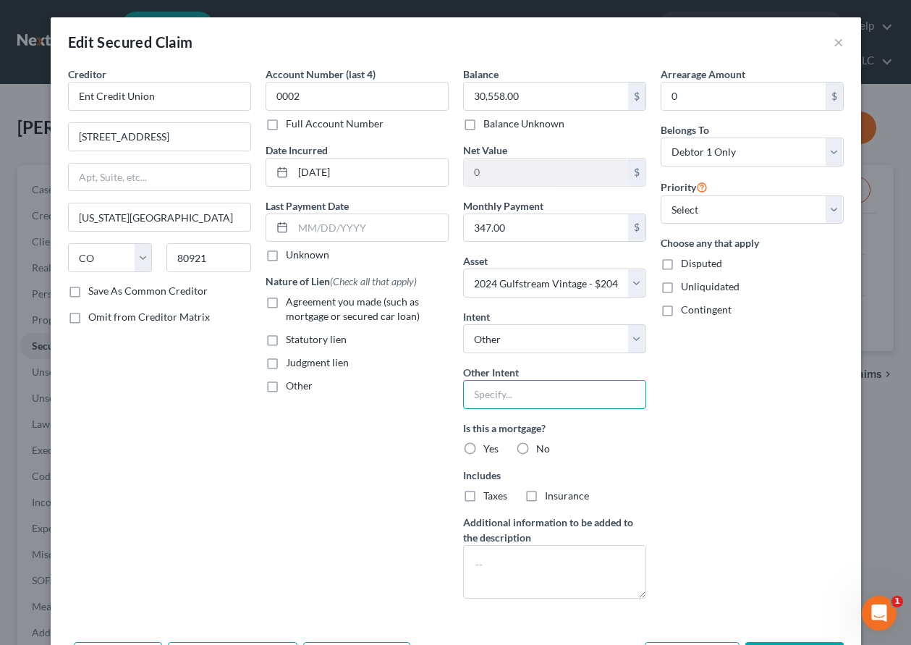
click at [496, 400] on input "text" at bounding box center [554, 394] width 183 height 29
type input "Retain and Pay as Agreed"
click at [536, 449] on label "No" at bounding box center [543, 448] width 14 height 14
click at [542, 449] on input "No" at bounding box center [546, 445] width 9 height 9
radio input "true"
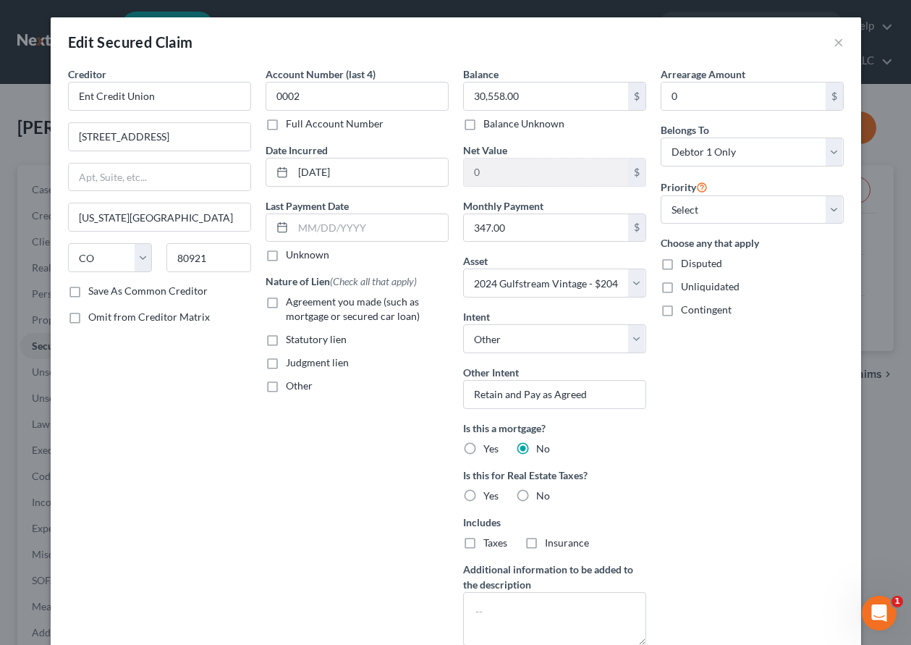
click at [536, 494] on label "No" at bounding box center [543, 495] width 14 height 14
click at [542, 494] on input "No" at bounding box center [546, 492] width 9 height 9
radio input "true"
click at [286, 297] on label "Agreement you made (such as mortgage or secured car loan)" at bounding box center [367, 309] width 163 height 29
click at [292, 297] on input "Agreement you made (such as mortgage or secured car loan)" at bounding box center [296, 299] width 9 height 9
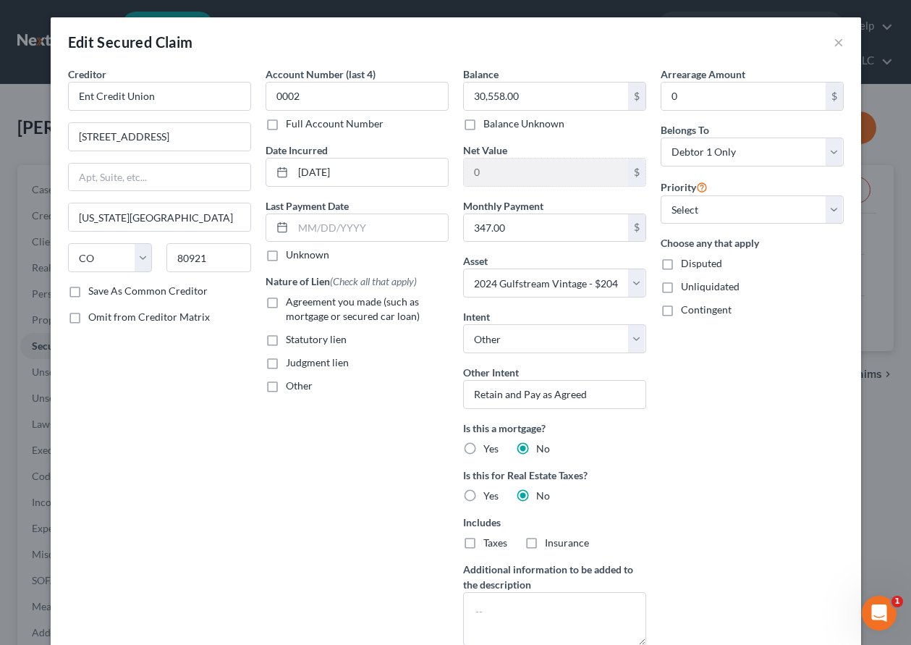
checkbox input "true"
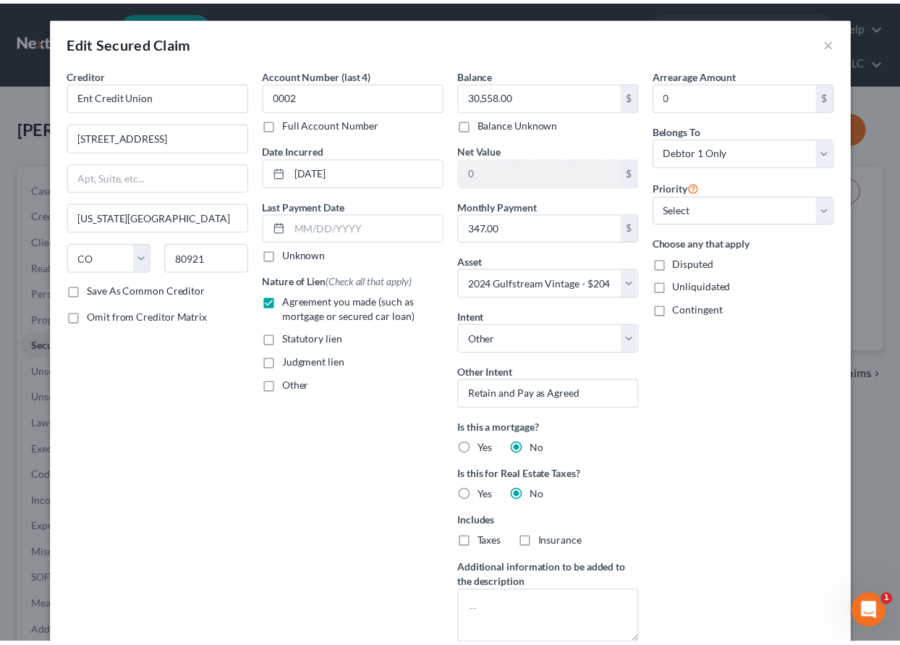
scroll to position [114, 0]
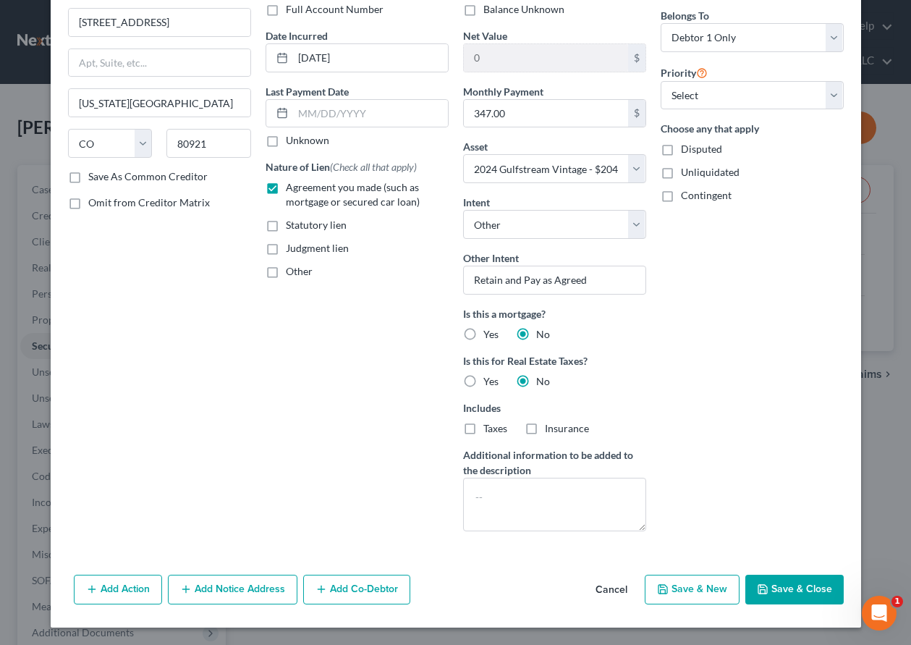
click at [782, 588] on button "Save & Close" at bounding box center [794, 590] width 98 height 30
select select
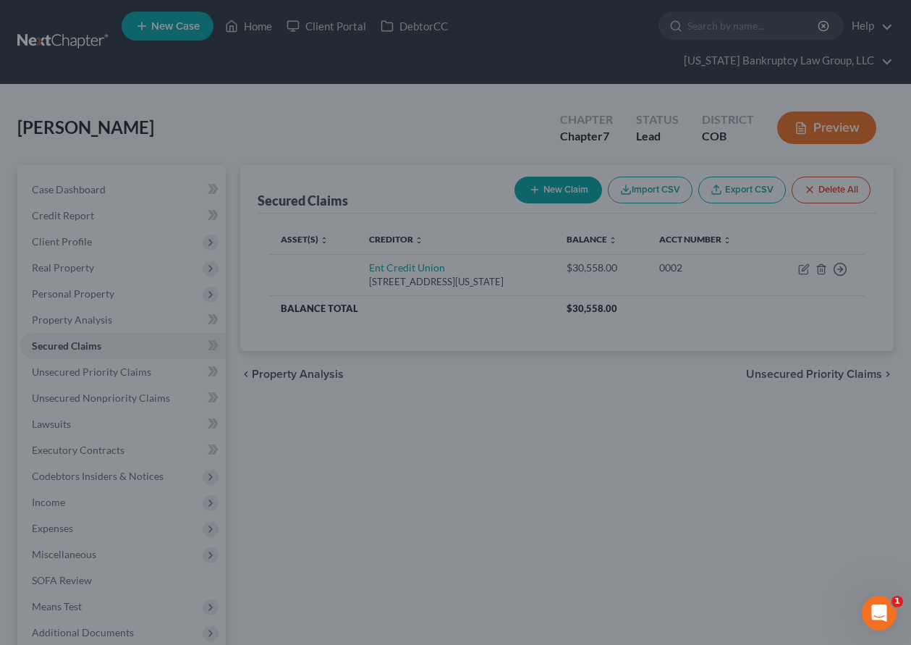
type input "-10,063.00"
select select "14"
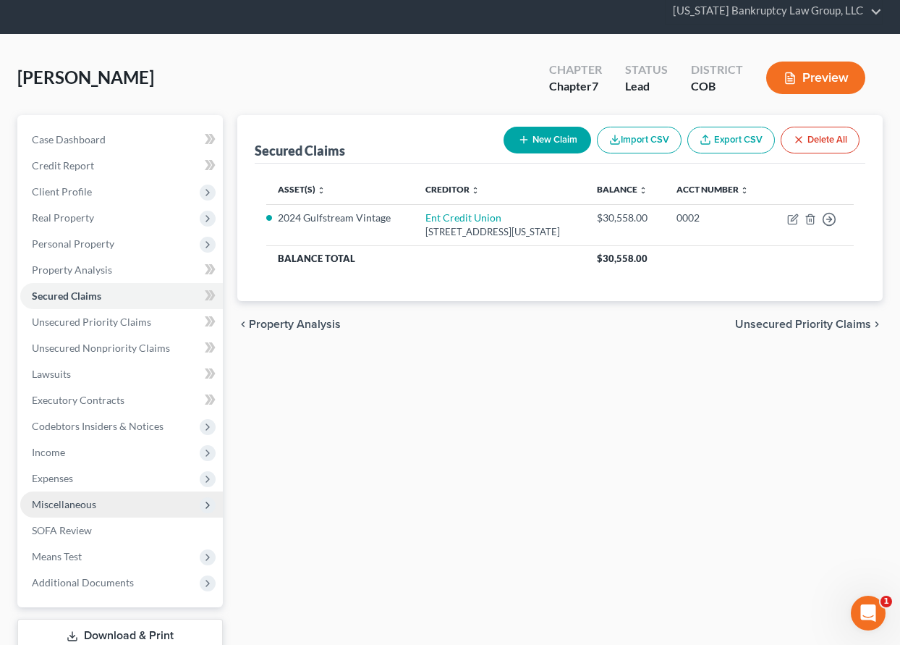
scroll to position [113, 0]
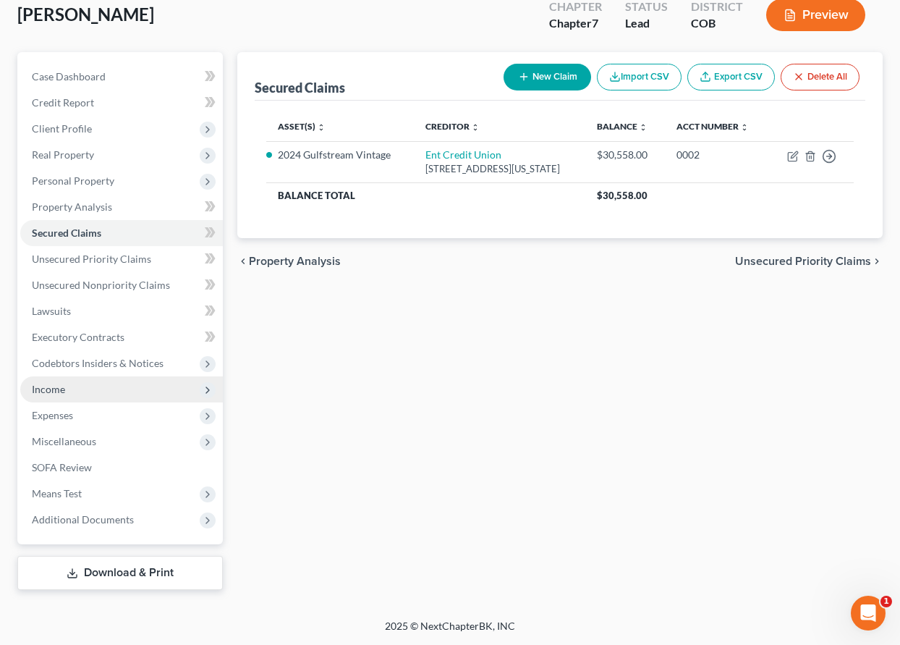
click at [51, 389] on span "Income" at bounding box center [48, 389] width 33 height 12
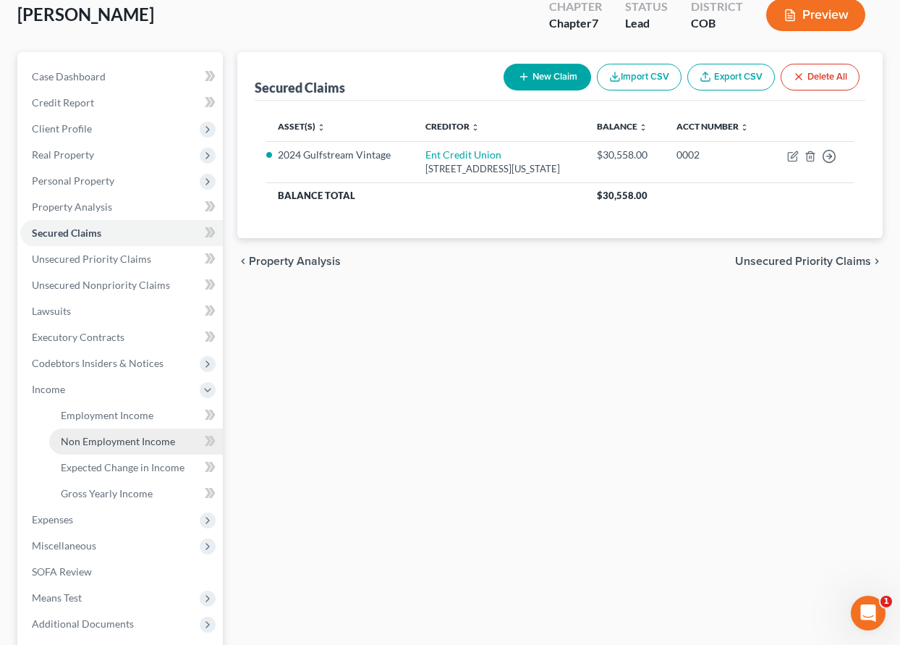
click at [80, 440] on span "Non Employment Income" at bounding box center [118, 441] width 114 height 12
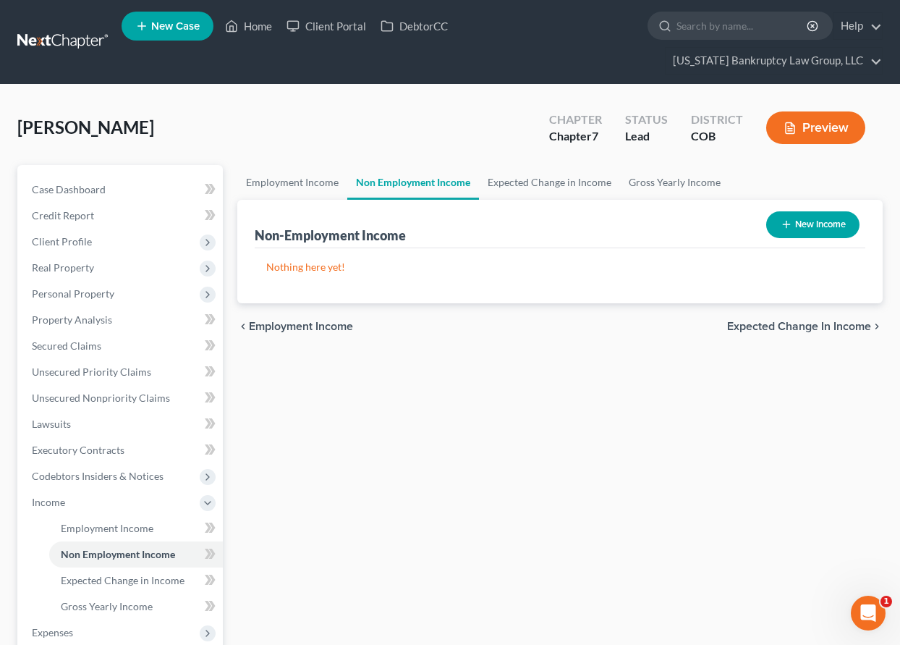
click at [818, 225] on button "New Income" at bounding box center [812, 224] width 93 height 27
select select "0"
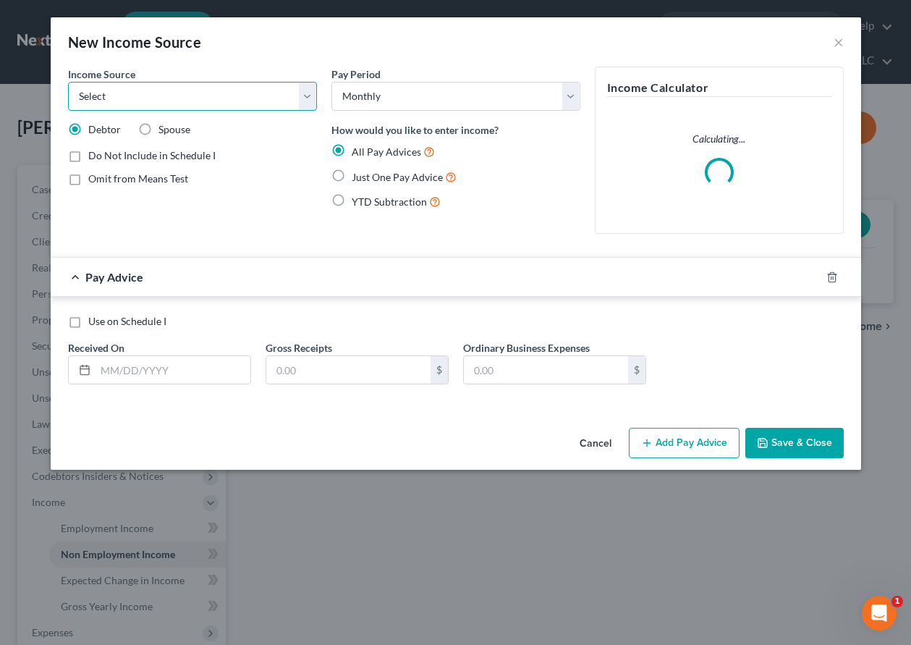
click at [215, 93] on select "Select Unemployment Disability (from employer) Pension Retirement Social Securi…" at bounding box center [192, 96] width 249 height 29
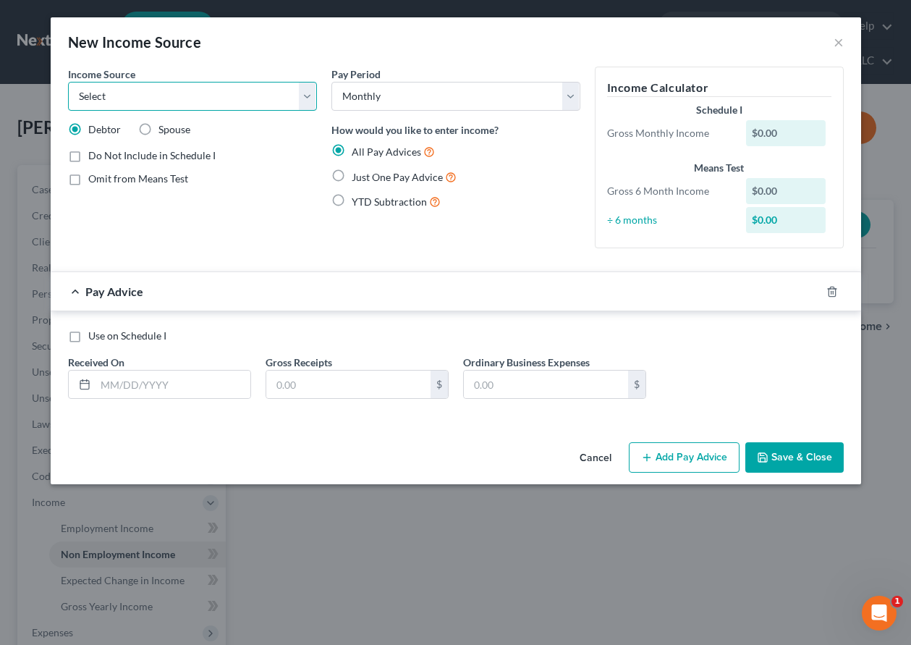
select select "1"
click at [68, 82] on select "Select Unemployment Disability (from employer) Pension Retirement Social Securi…" at bounding box center [192, 96] width 249 height 29
click at [178, 383] on input "text" at bounding box center [173, 384] width 155 height 27
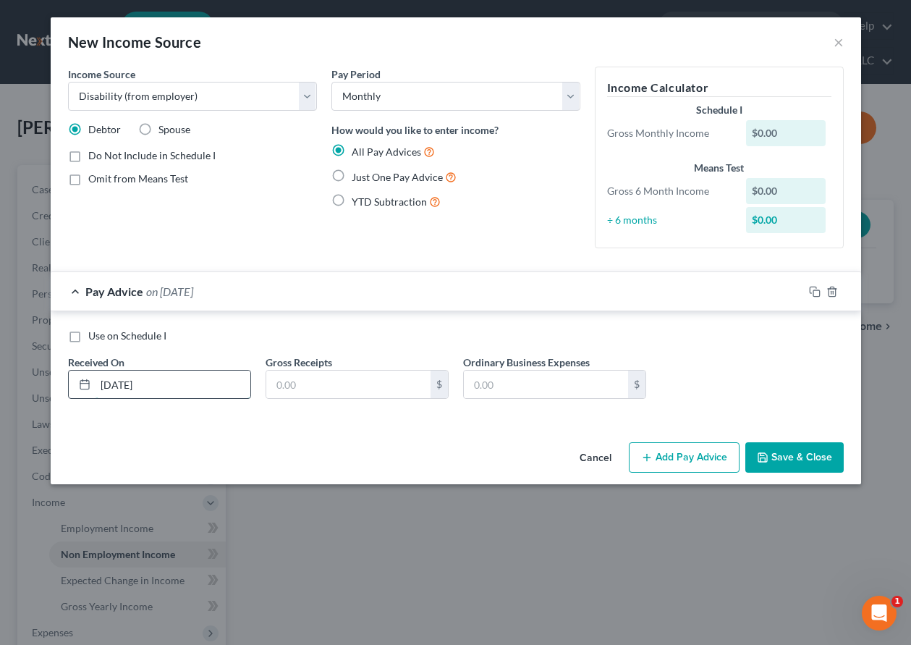
type input "[DATE]"
type input "7,500"
click at [774, 460] on button "Save & Close" at bounding box center [794, 457] width 98 height 30
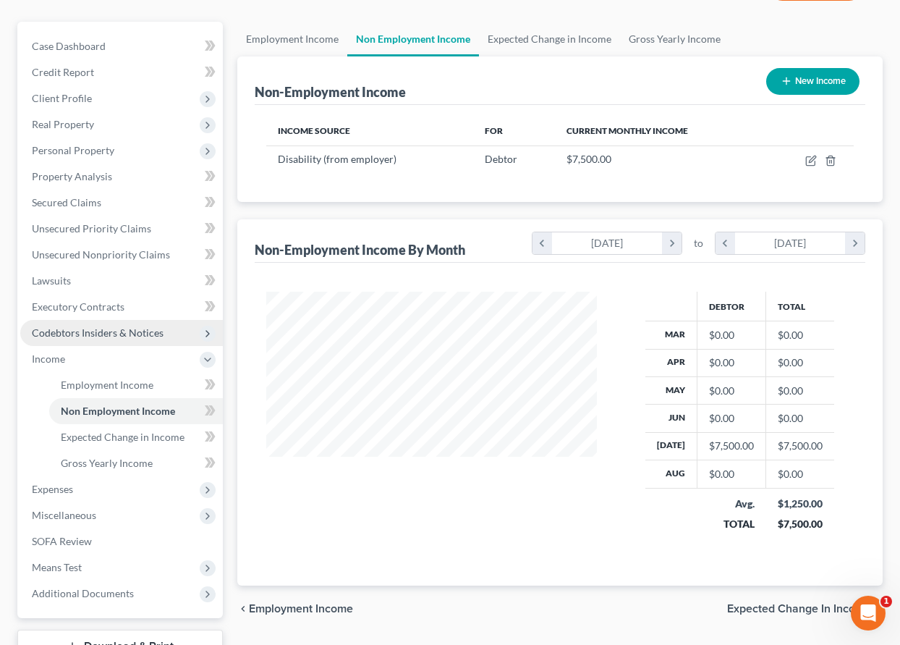
scroll to position [145, 0]
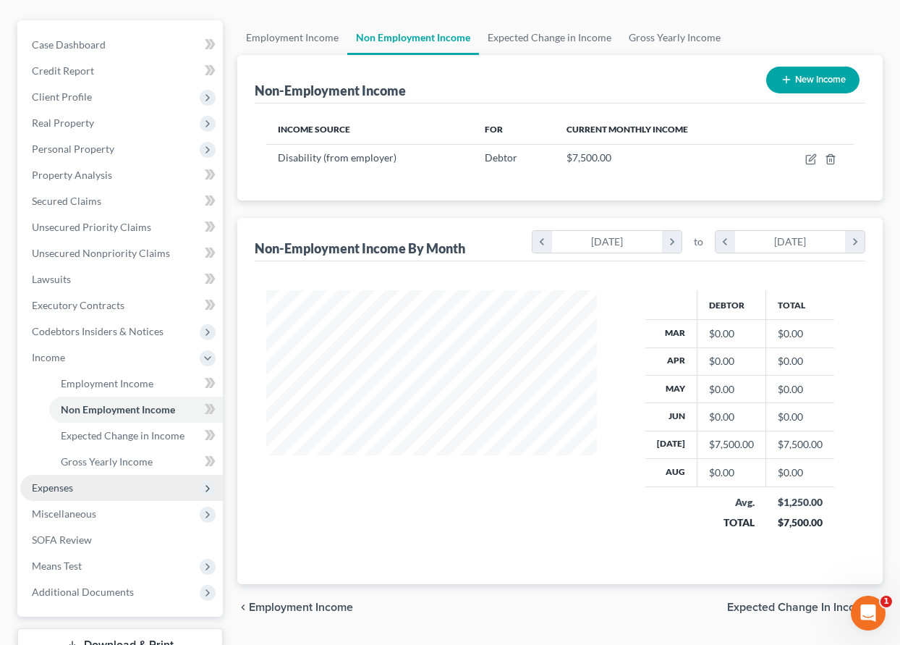
click at [59, 487] on span "Expenses" at bounding box center [52, 487] width 41 height 12
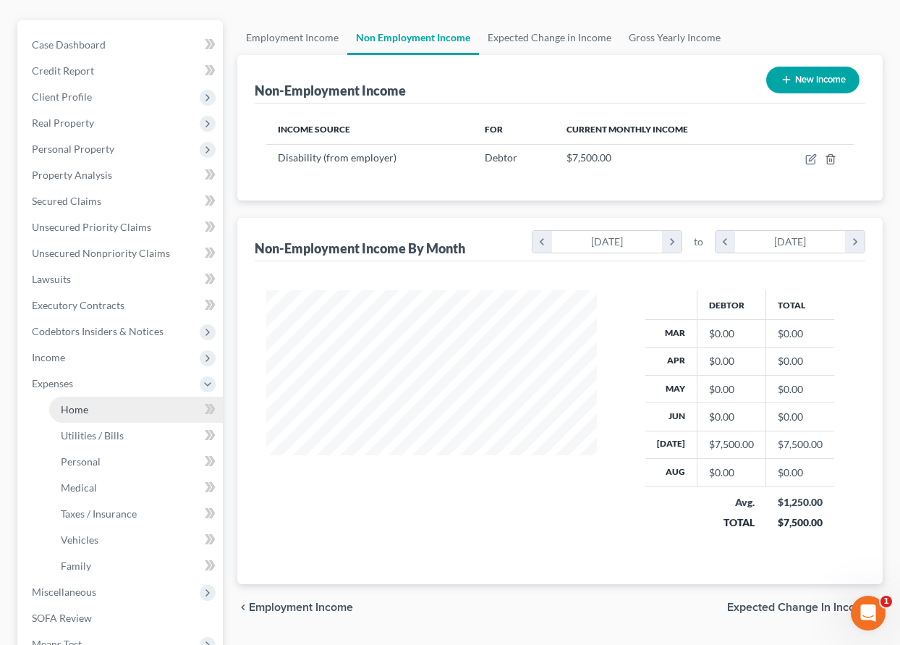
click at [66, 402] on link "Home" at bounding box center [136, 410] width 174 height 26
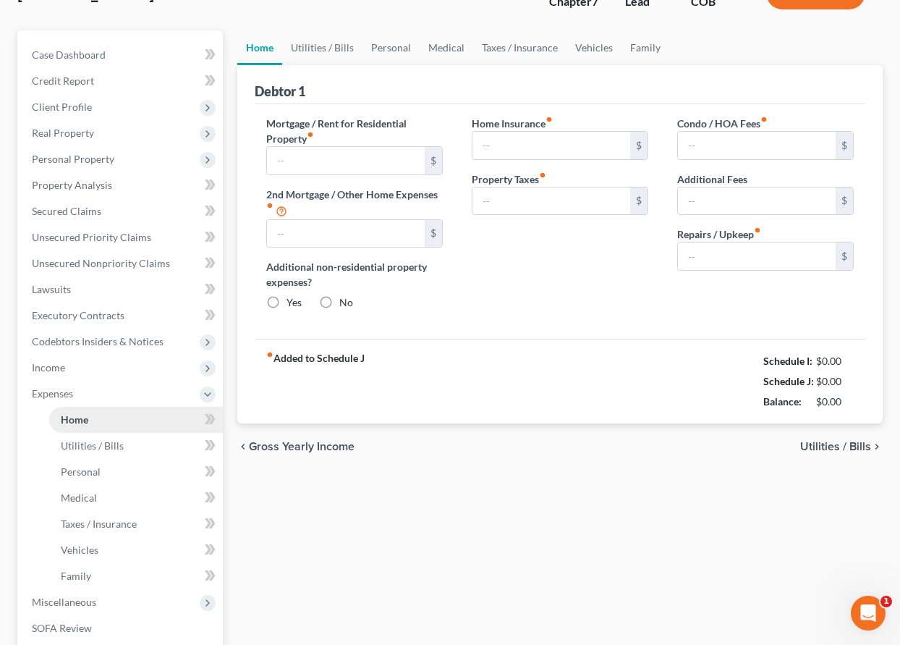
type input "300.00"
type input "0.00"
radio input "true"
type input "0.00"
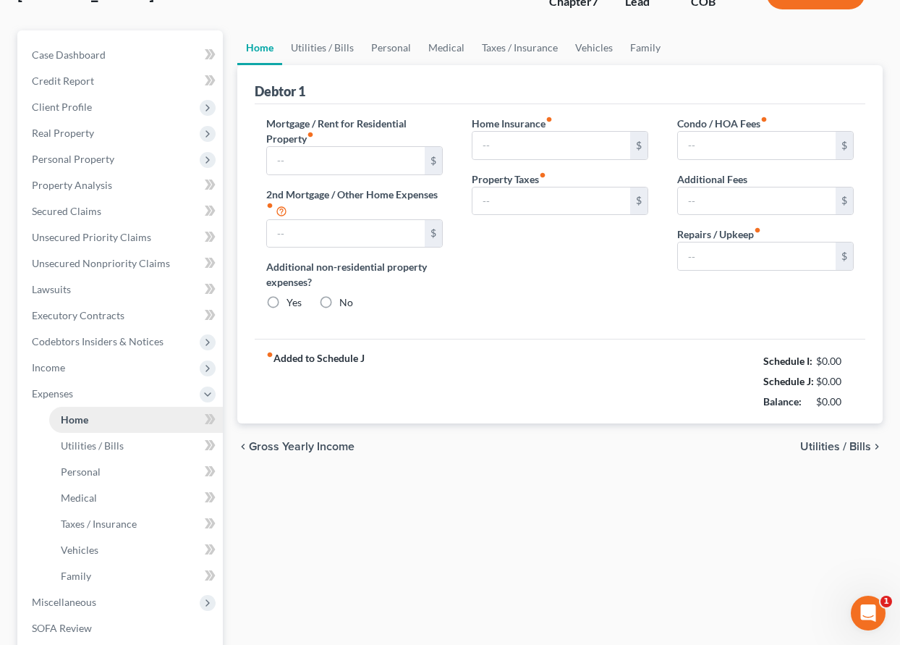
type input "0.00"
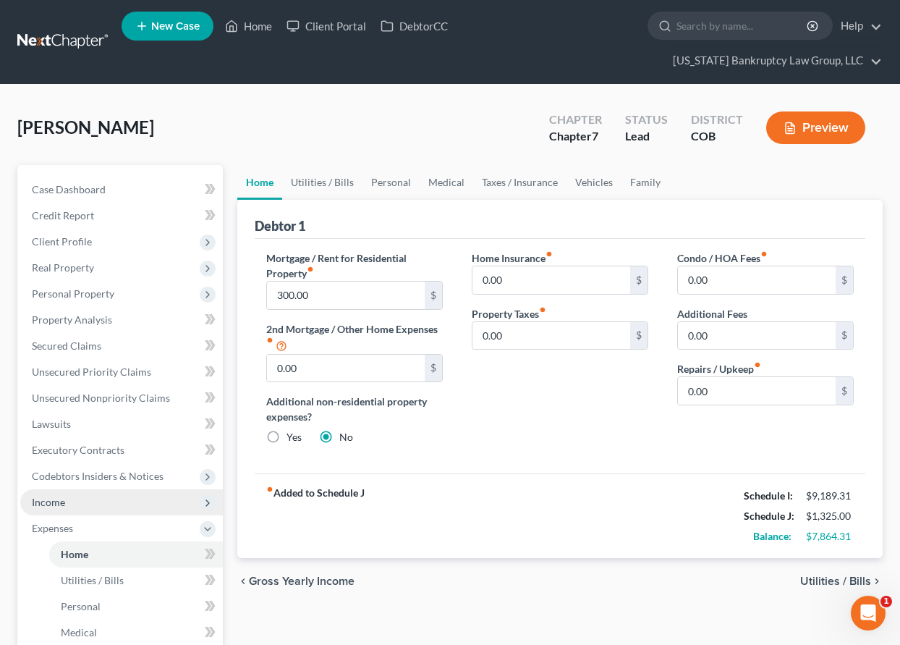
click at [55, 502] on span "Income" at bounding box center [48, 502] width 33 height 12
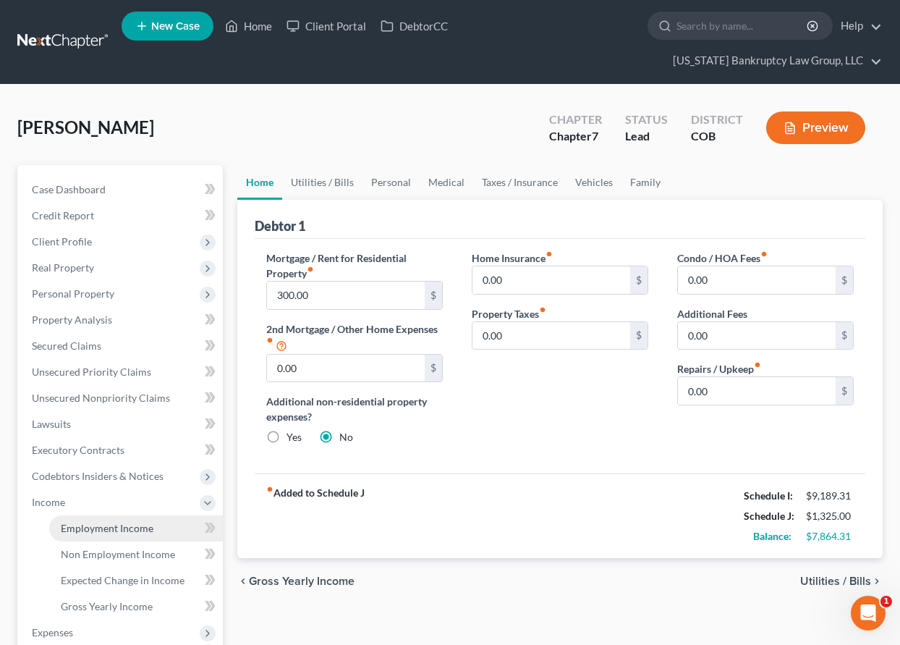
click at [90, 532] on span "Employment Income" at bounding box center [107, 528] width 93 height 12
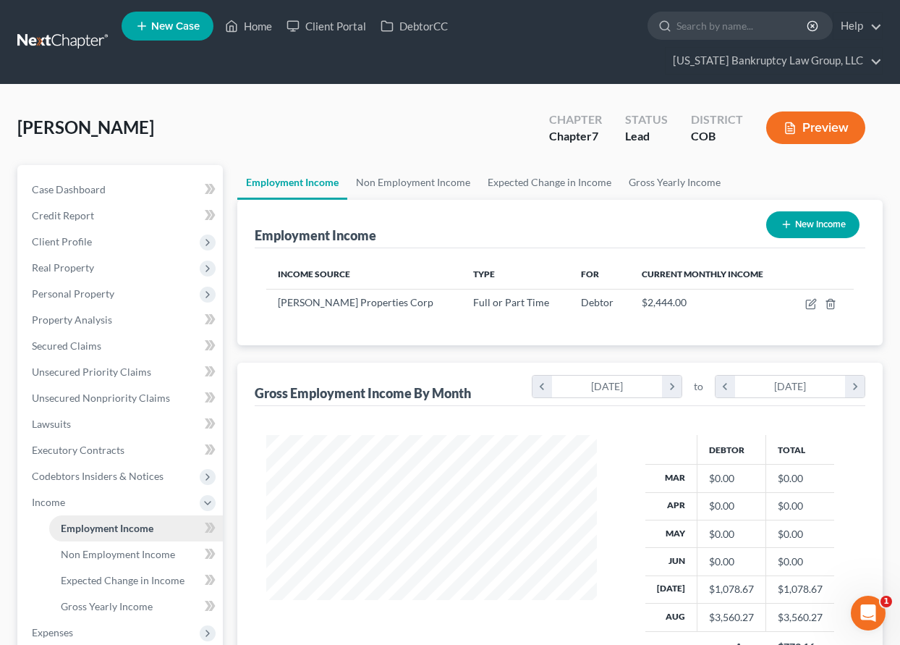
scroll to position [260, 360]
click at [101, 559] on span "Non Employment Income" at bounding box center [118, 554] width 114 height 12
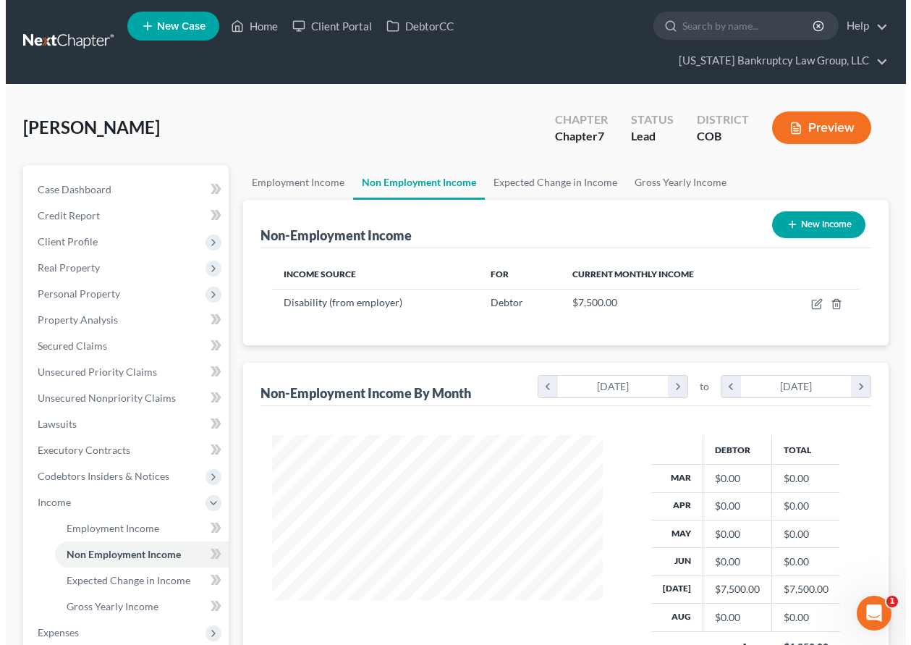
scroll to position [260, 360]
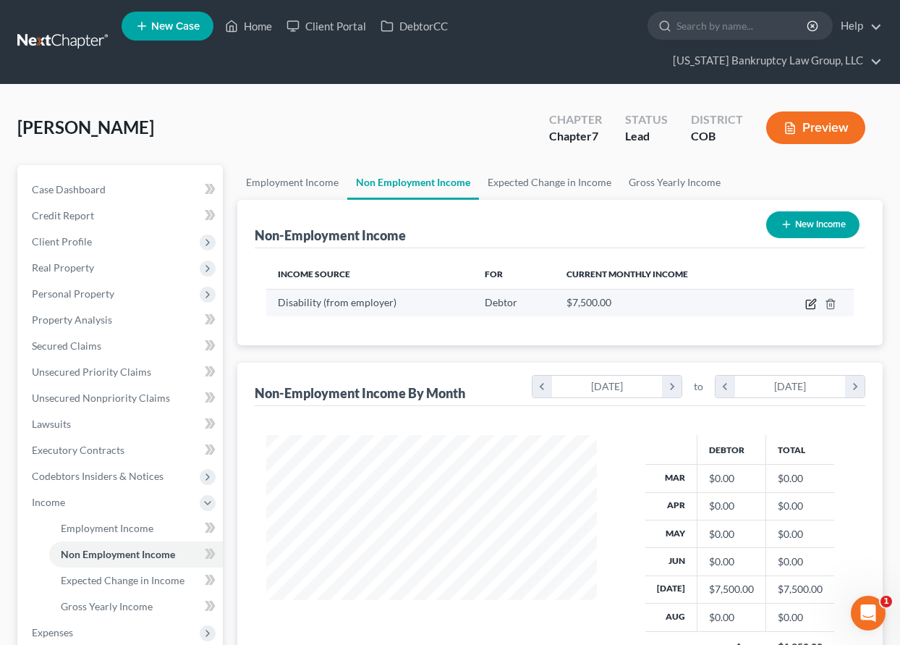
click at [813, 303] on icon "button" at bounding box center [811, 304] width 12 height 12
select select "1"
select select "0"
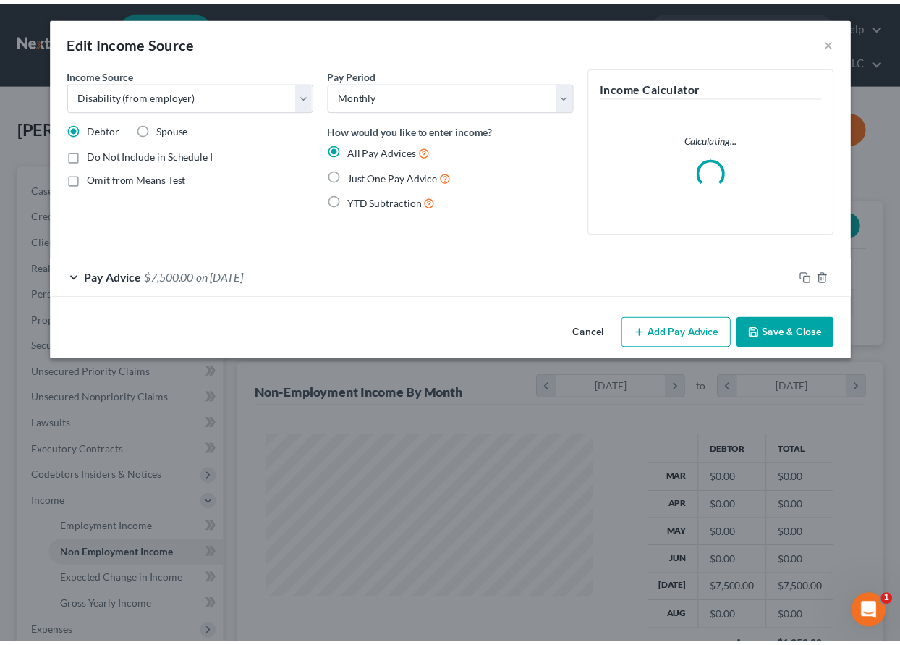
scroll to position [260, 364]
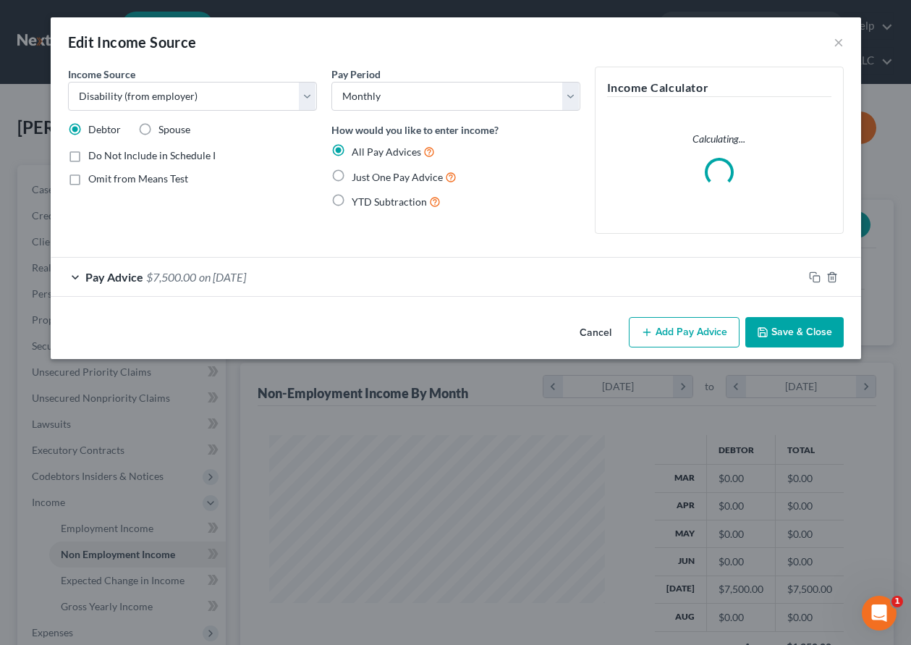
click at [88, 153] on label "Do Not Include in Schedule I" at bounding box center [151, 155] width 127 height 14
click at [94, 153] on input "Do Not Include in Schedule I" at bounding box center [98, 152] width 9 height 9
checkbox input "true"
click at [813, 337] on button "Save & Close" at bounding box center [794, 332] width 98 height 30
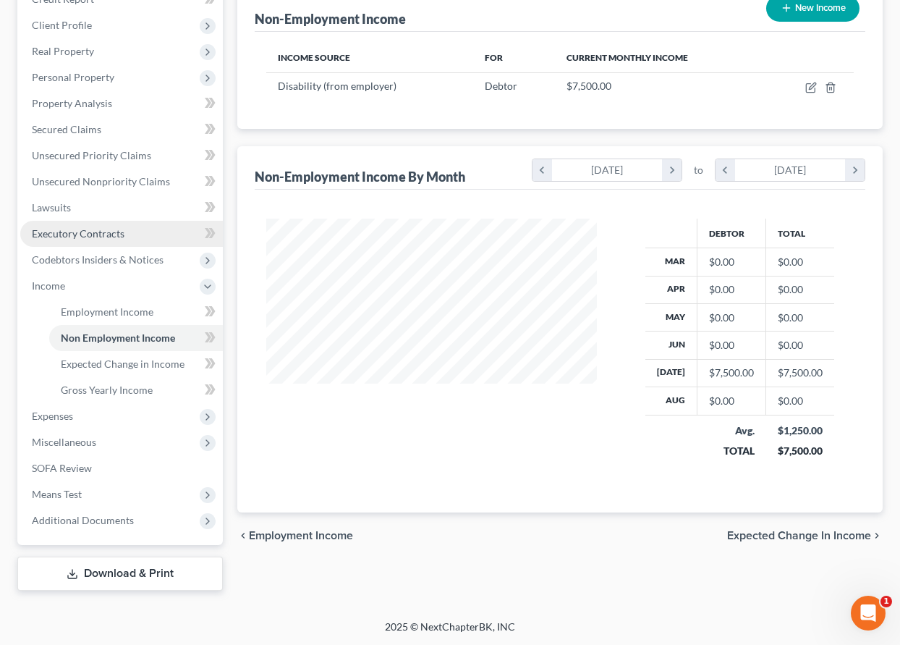
scroll to position [217, 0]
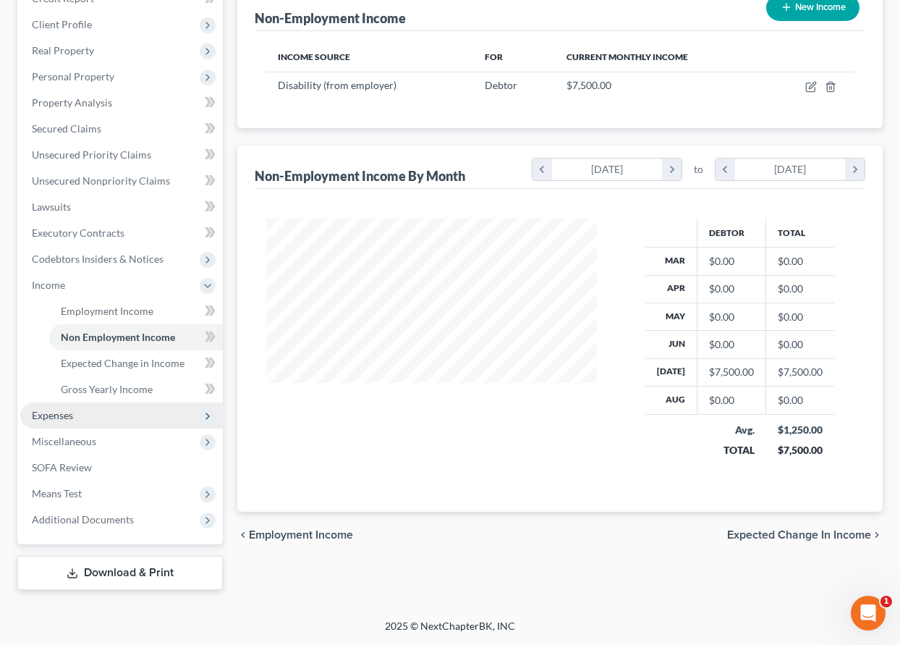
click at [48, 420] on span "Expenses" at bounding box center [52, 415] width 41 height 12
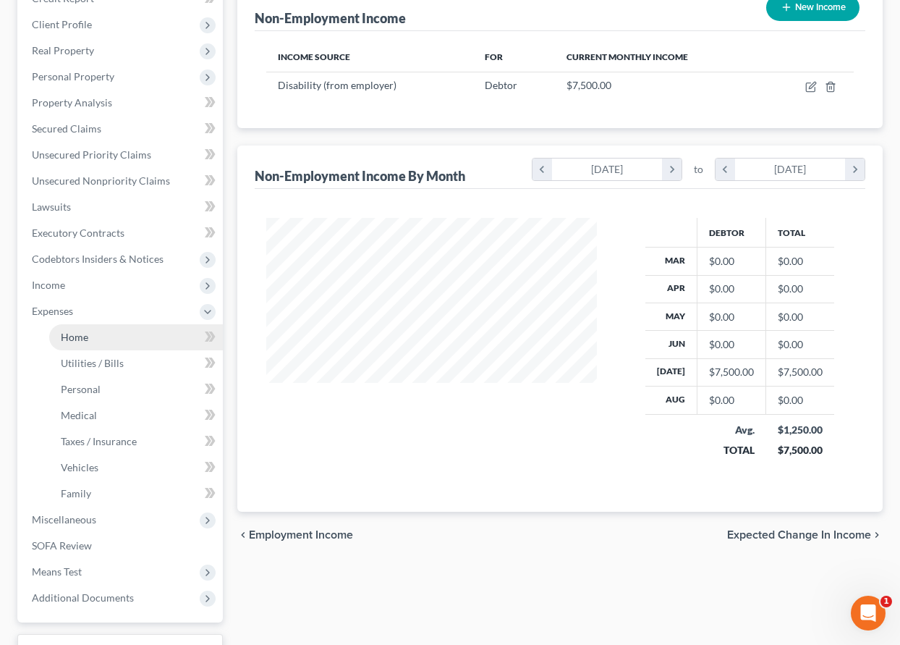
click at [68, 340] on span "Home" at bounding box center [74, 337] width 27 height 12
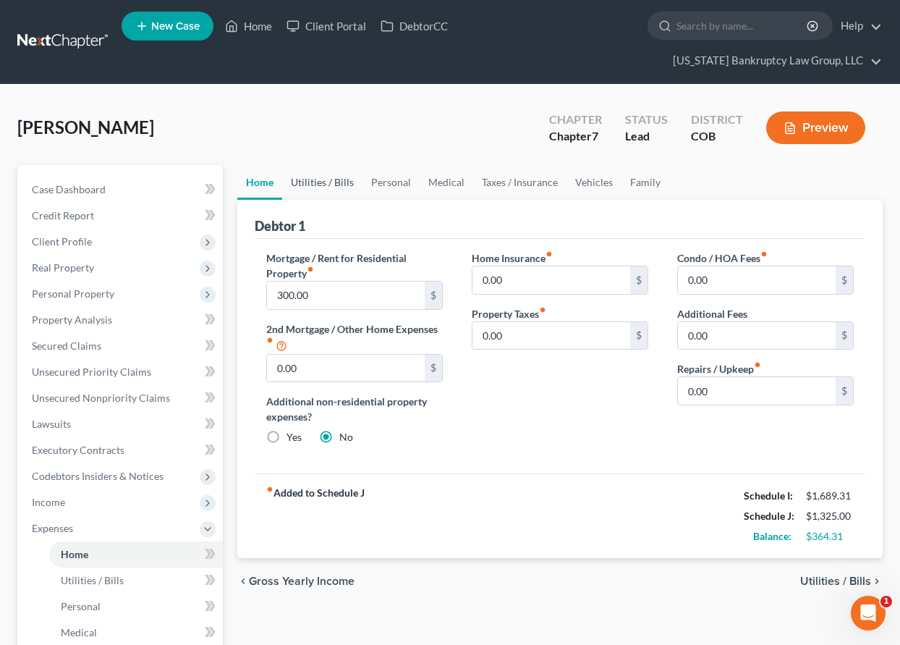
click at [329, 179] on link "Utilities / Bills" at bounding box center [322, 182] width 80 height 35
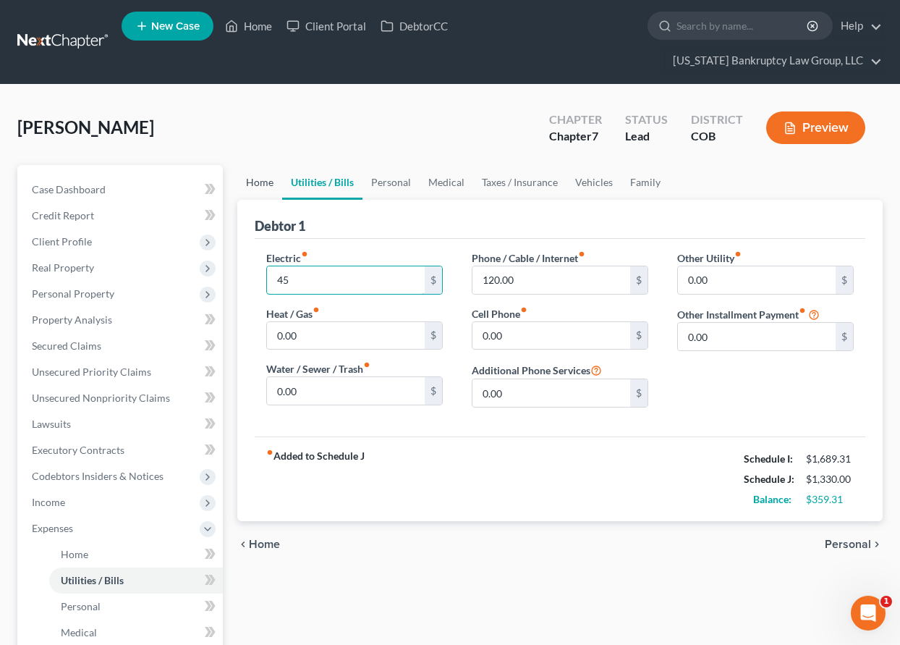
type input "45"
click at [266, 182] on link "Home" at bounding box center [259, 182] width 45 height 35
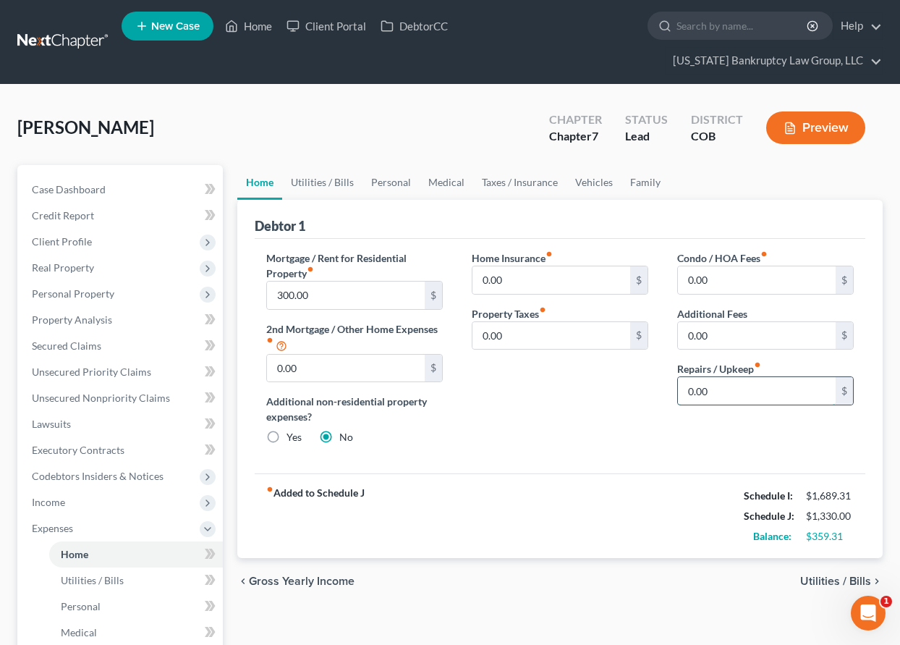
click at [728, 389] on input "0.00" at bounding box center [757, 390] width 158 height 27
type input "50"
click at [319, 186] on link "Utilities / Bills" at bounding box center [322, 182] width 80 height 35
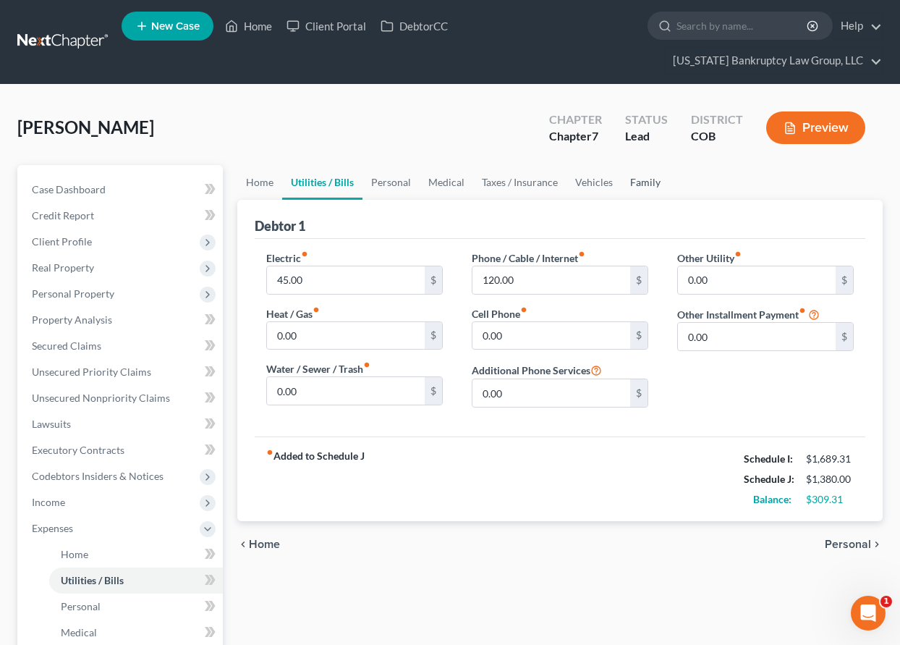
click at [641, 179] on link "Family" at bounding box center [646, 182] width 48 height 35
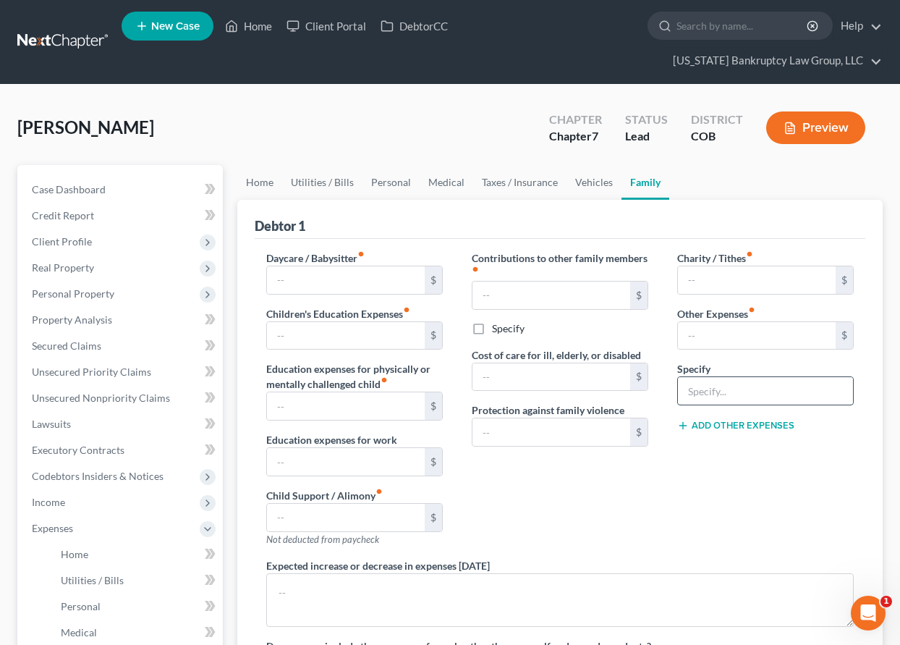
click at [711, 391] on input "text" at bounding box center [765, 390] width 175 height 27
type input "260"
click at [701, 424] on button "Add Other Expenses" at bounding box center [735, 426] width 117 height 12
drag, startPoint x: 719, startPoint y: 394, endPoint x: 643, endPoint y: 395, distance: 76.0
click at [643, 395] on div "Daycare / Babysitter fiber_manual_record $ Children's Education Expenses fiber_…" at bounding box center [560, 467] width 617 height 435
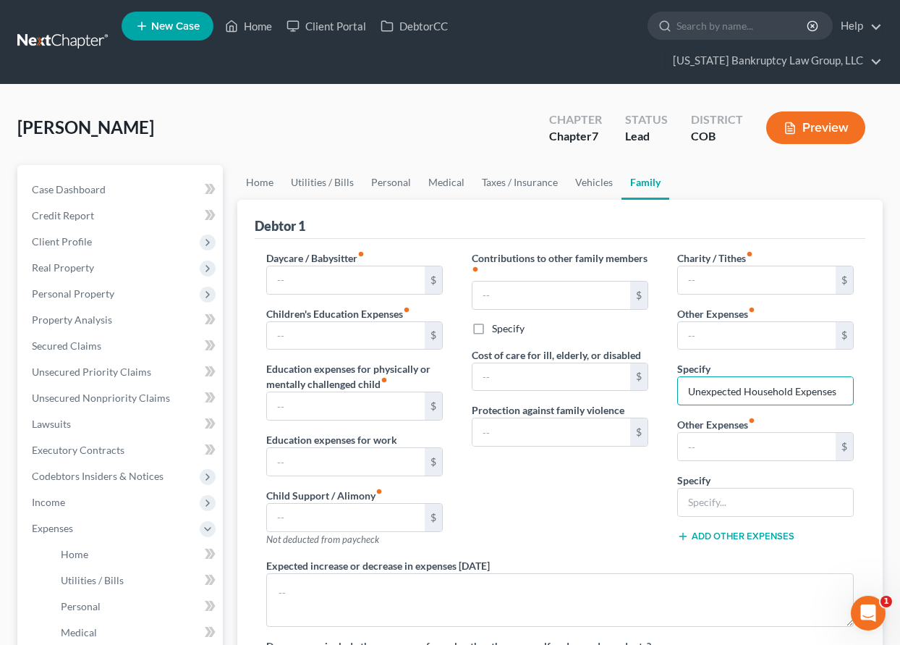
type input "Unexpected Household Expenses"
type input "260"
click at [386, 174] on link "Personal" at bounding box center [391, 182] width 57 height 35
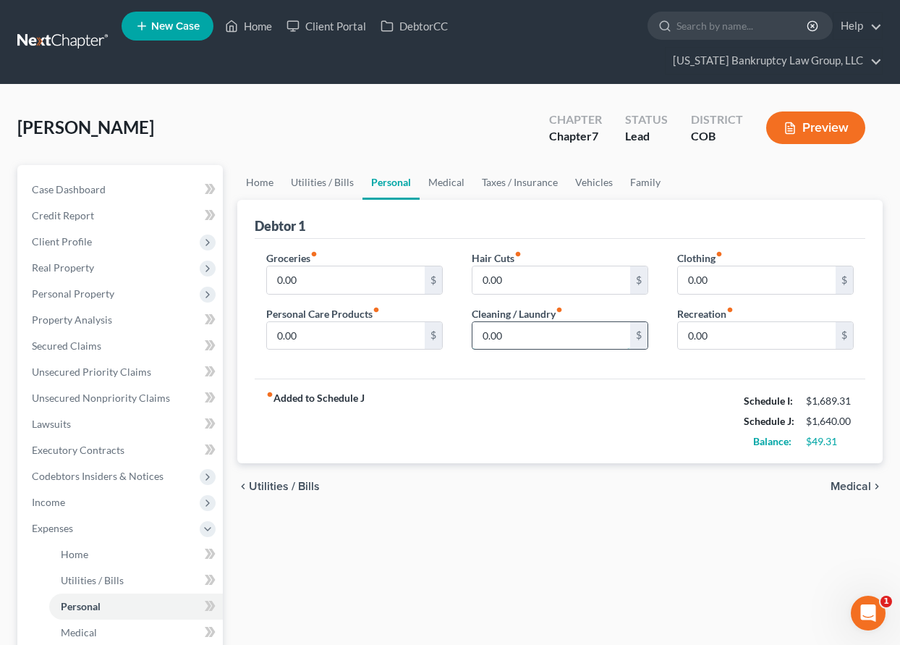
click at [513, 336] on input "0.00" at bounding box center [552, 335] width 158 height 27
type input "14"
click at [707, 332] on input "0.00" at bounding box center [757, 335] width 158 height 27
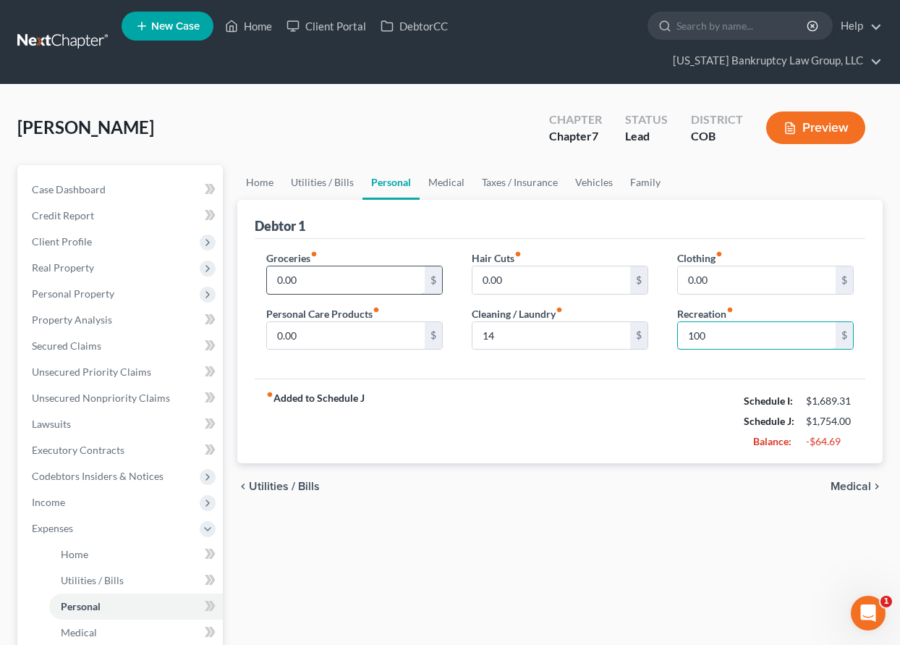
type input "100"
click at [371, 276] on input "0.00" at bounding box center [346, 279] width 158 height 27
type input "60"
click at [584, 179] on link "Vehicles" at bounding box center [594, 182] width 55 height 35
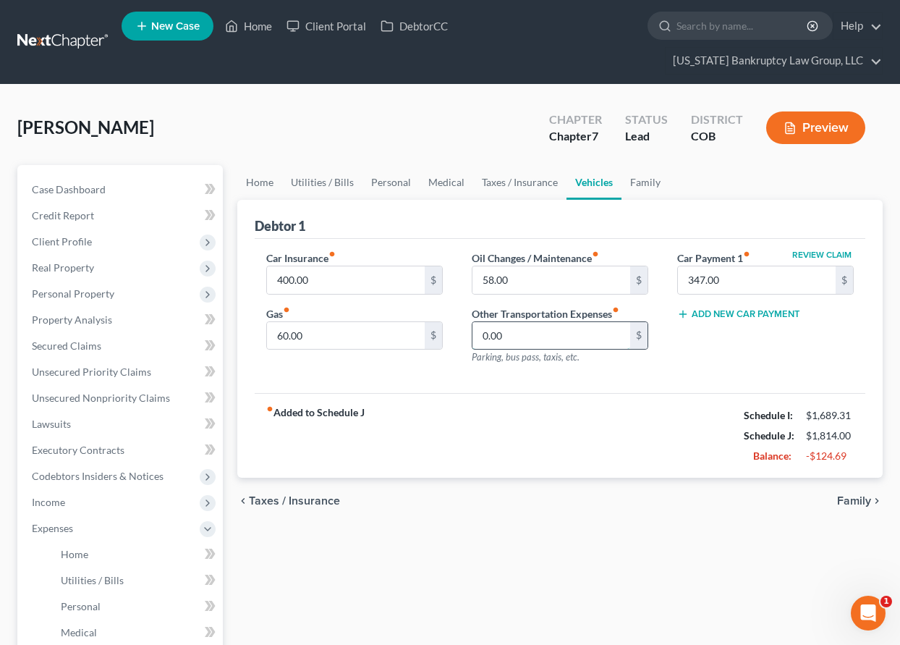
click at [522, 334] on input "0.00" at bounding box center [552, 335] width 158 height 27
type input "80"
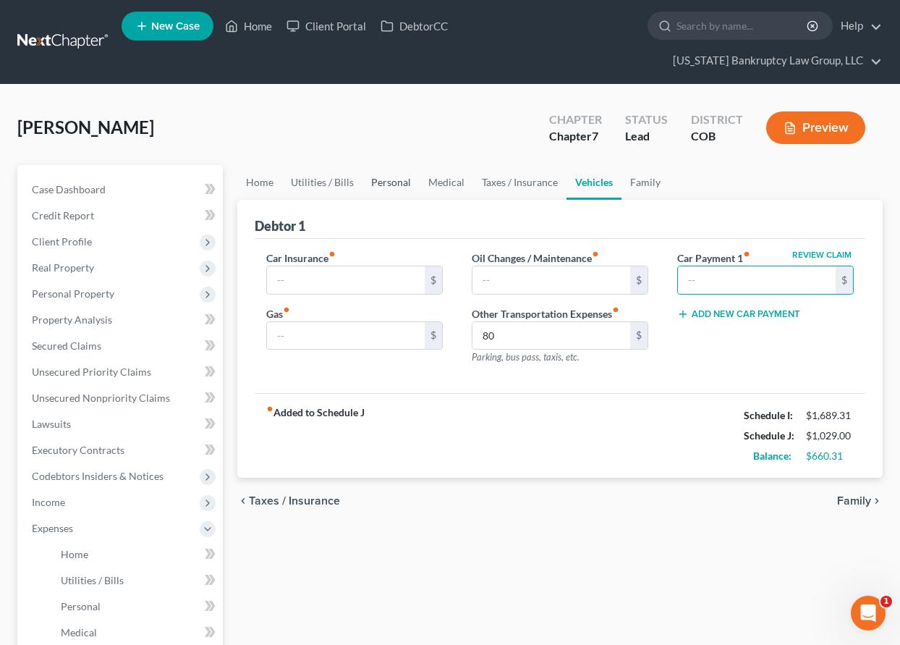
click at [397, 183] on link "Personal" at bounding box center [391, 182] width 57 height 35
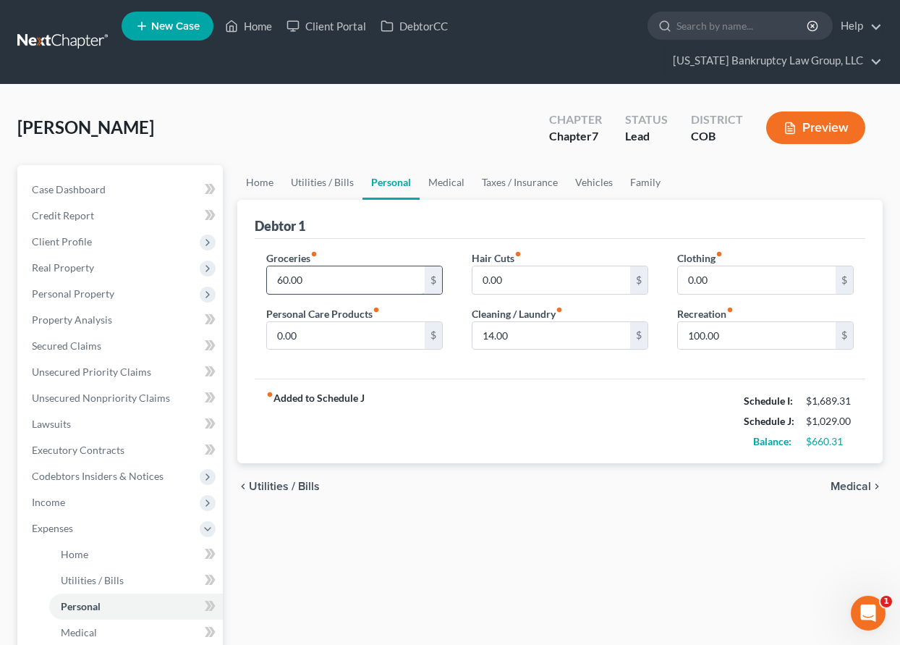
click at [331, 285] on input "60.00" at bounding box center [346, 279] width 158 height 27
type input "400"
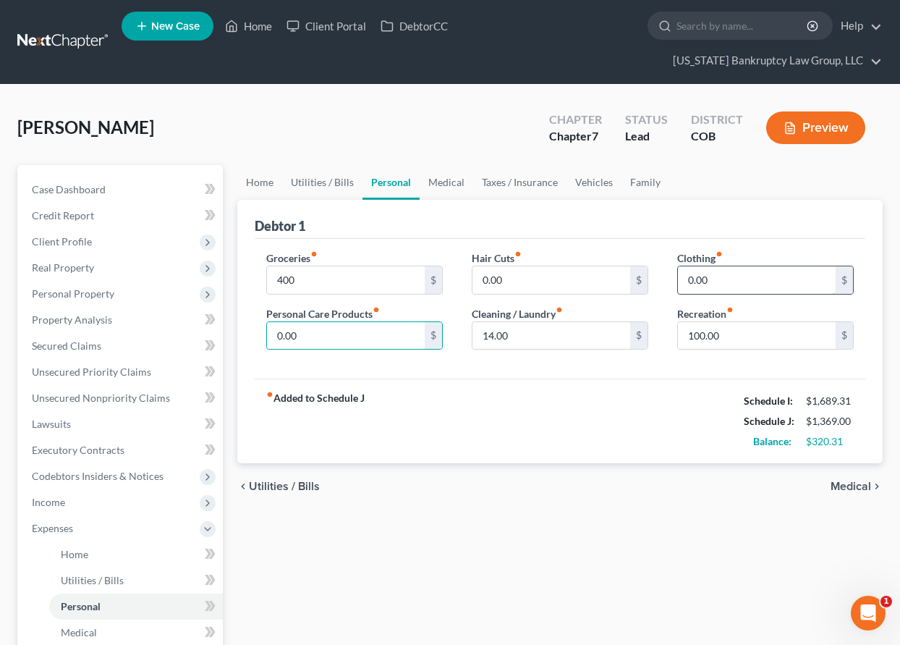
click at [744, 274] on input "0.00" at bounding box center [757, 279] width 158 height 27
type input "20"
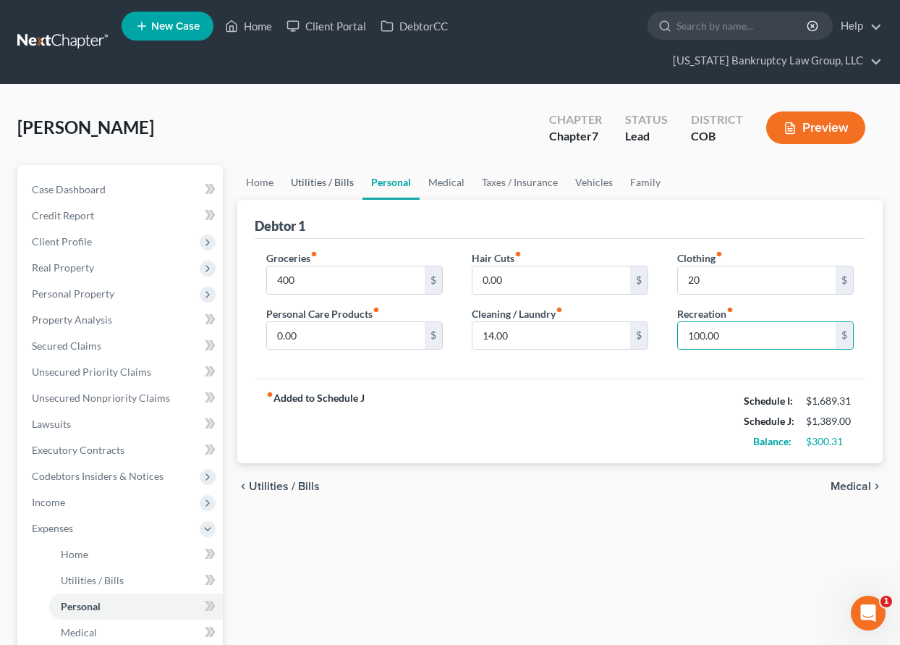
click at [316, 178] on link "Utilities / Bills" at bounding box center [322, 182] width 80 height 35
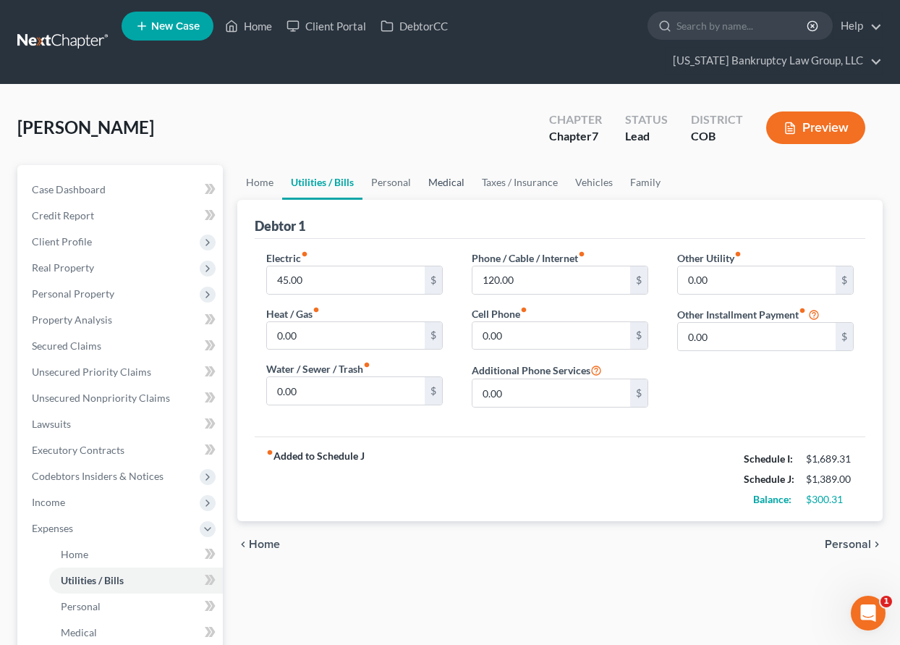
click at [428, 181] on link "Medical" at bounding box center [447, 182] width 54 height 35
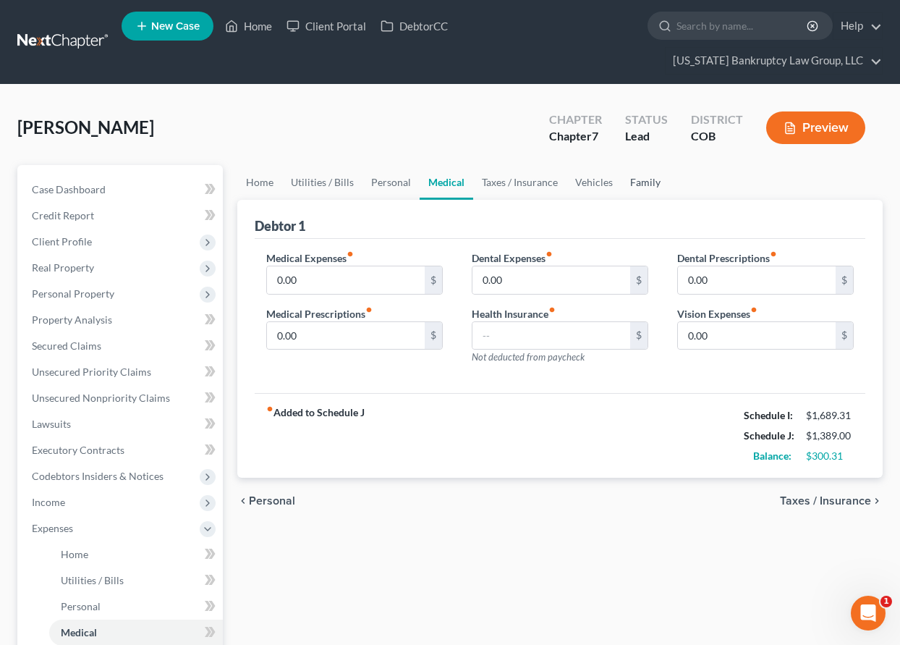
click at [634, 181] on link "Family" at bounding box center [646, 182] width 48 height 35
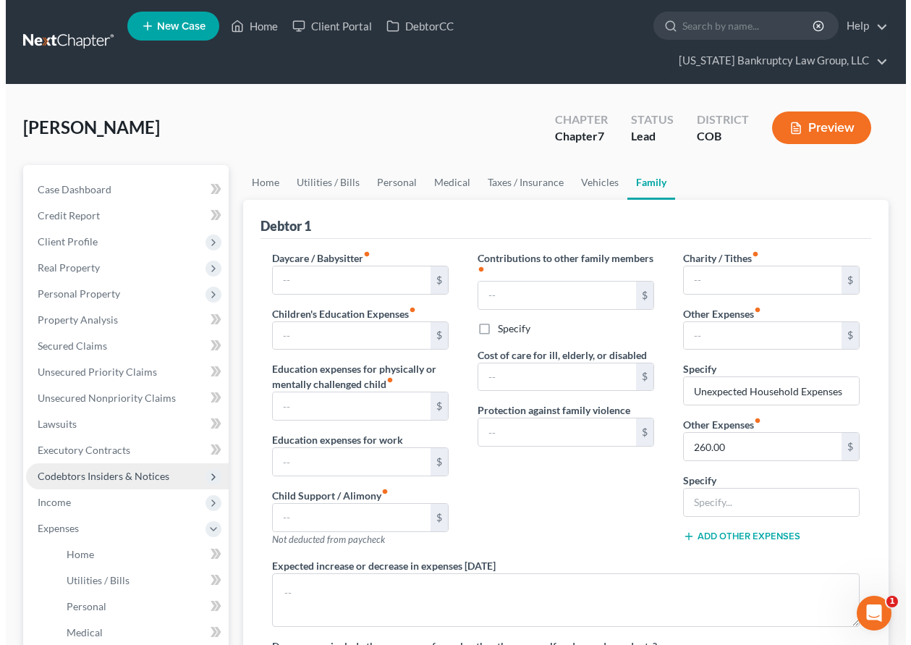
scroll to position [72, 0]
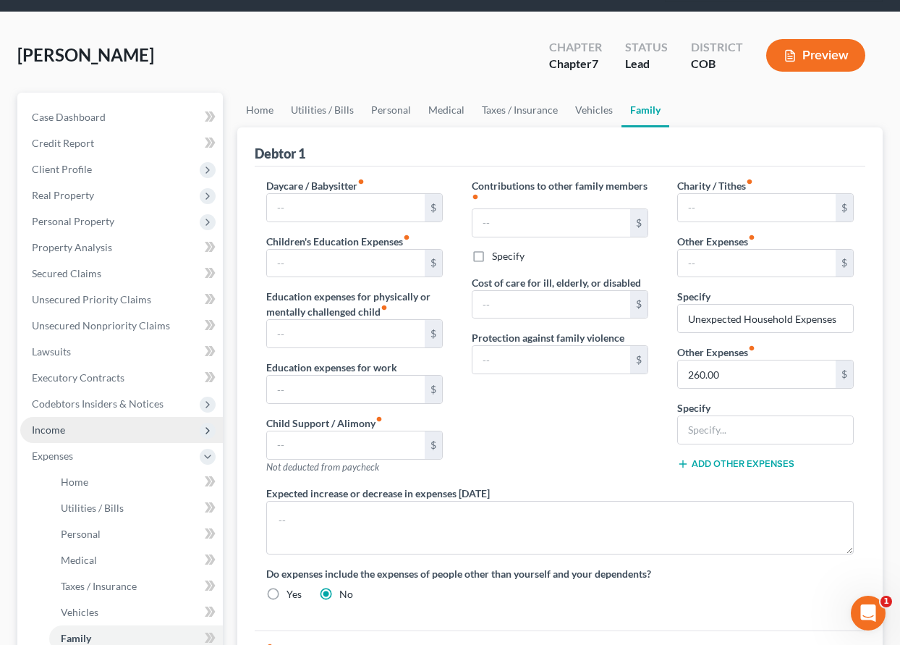
click at [48, 434] on span "Income" at bounding box center [48, 429] width 33 height 12
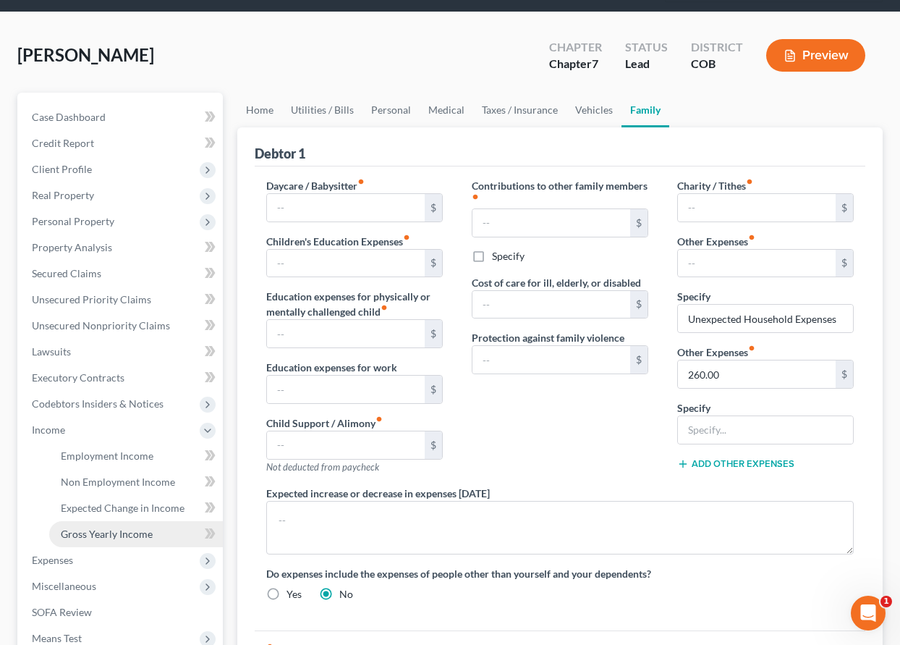
click at [102, 528] on span "Gross Yearly Income" at bounding box center [107, 534] width 92 height 12
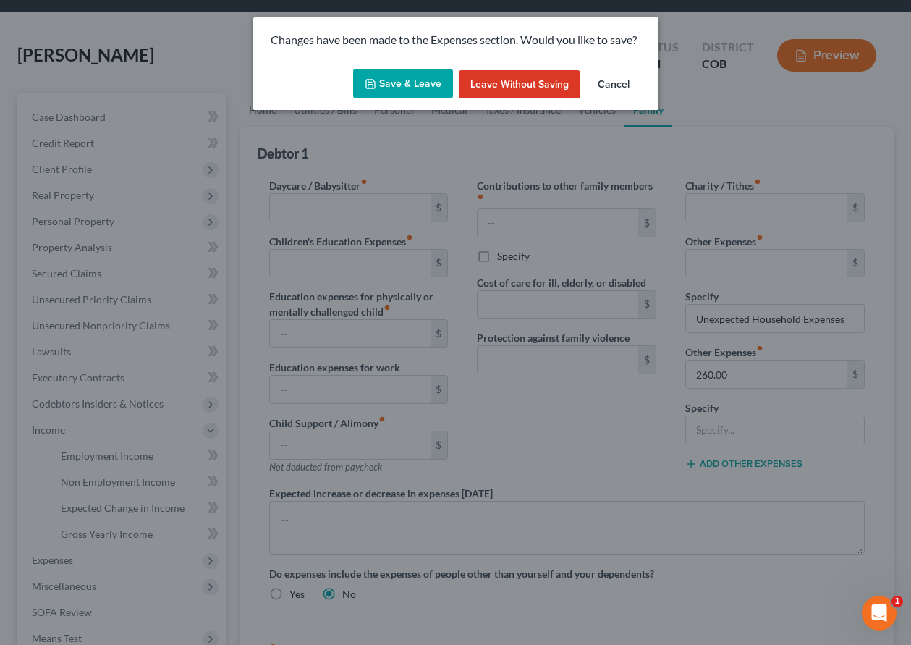
click at [387, 89] on button "Save & Leave" at bounding box center [403, 84] width 100 height 30
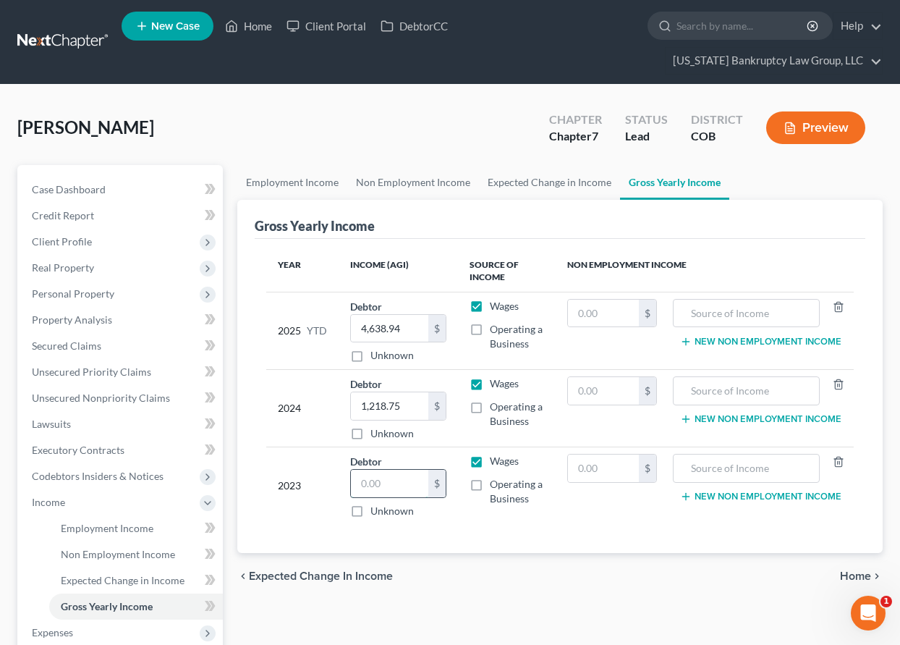
click at [399, 478] on input "text" at bounding box center [389, 483] width 77 height 27
type input "0.00"
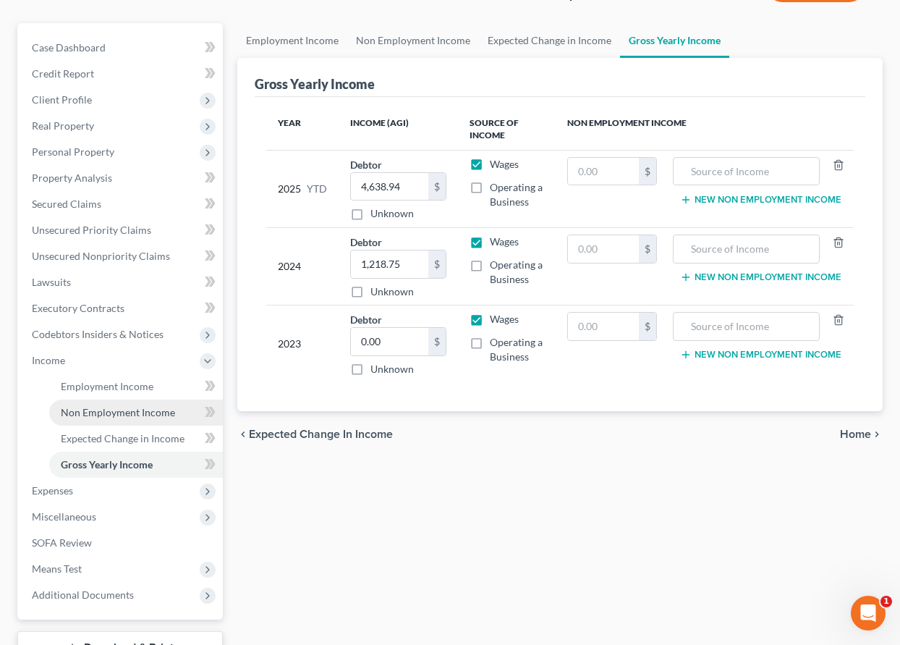
scroll to position [217, 0]
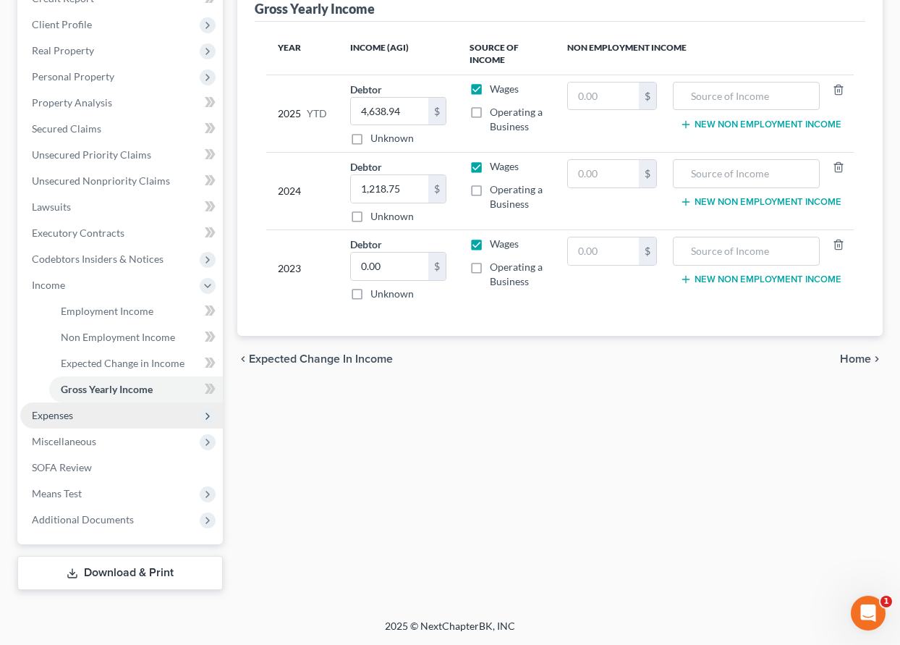
click at [53, 402] on span "Expenses" at bounding box center [121, 415] width 203 height 26
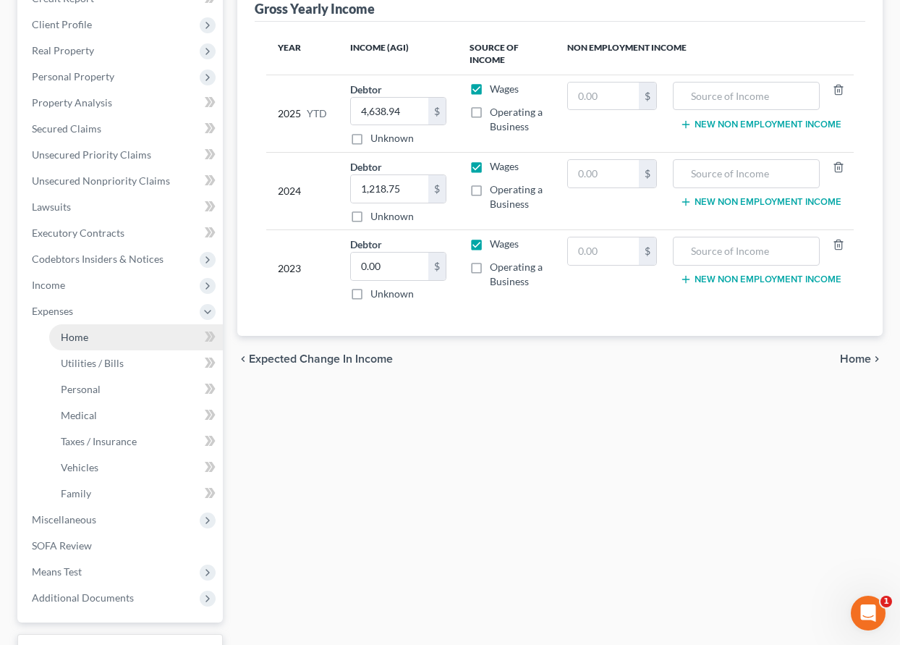
click at [77, 339] on span "Home" at bounding box center [74, 337] width 27 height 12
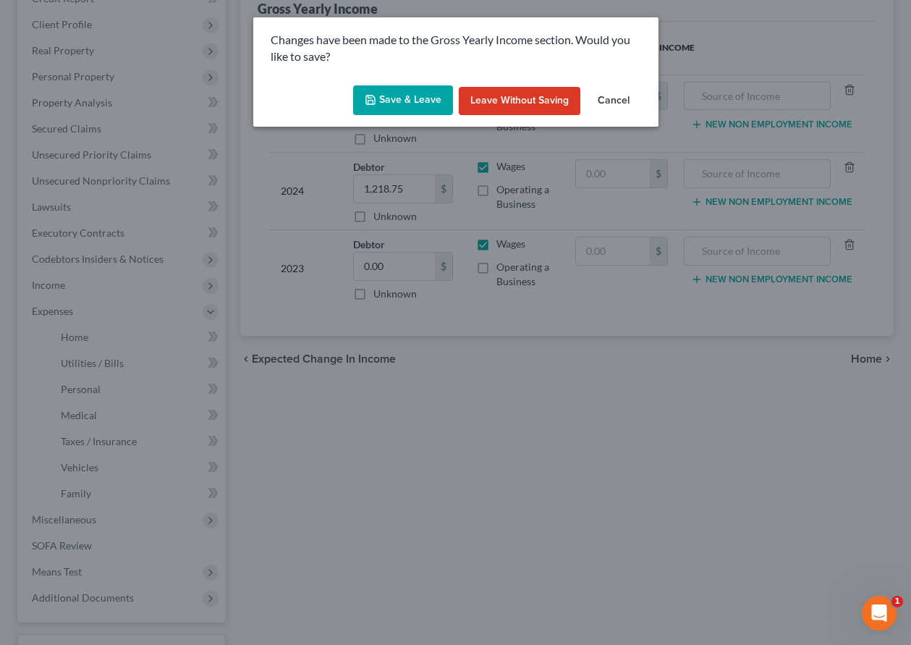
click at [415, 99] on button "Save & Leave" at bounding box center [403, 100] width 100 height 30
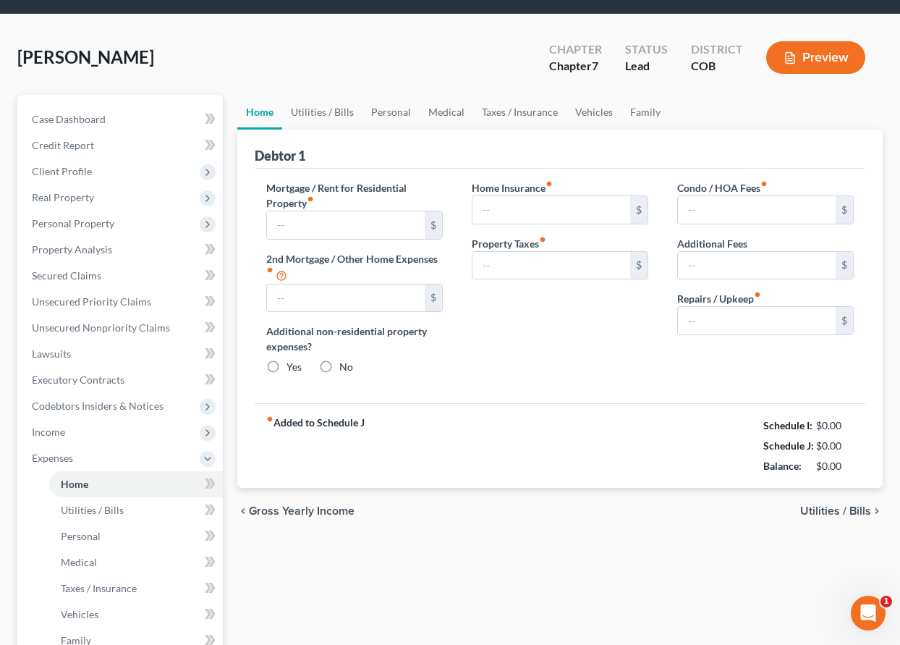
type input "300.00"
type input "0.00"
radio input "true"
type input "0.00"
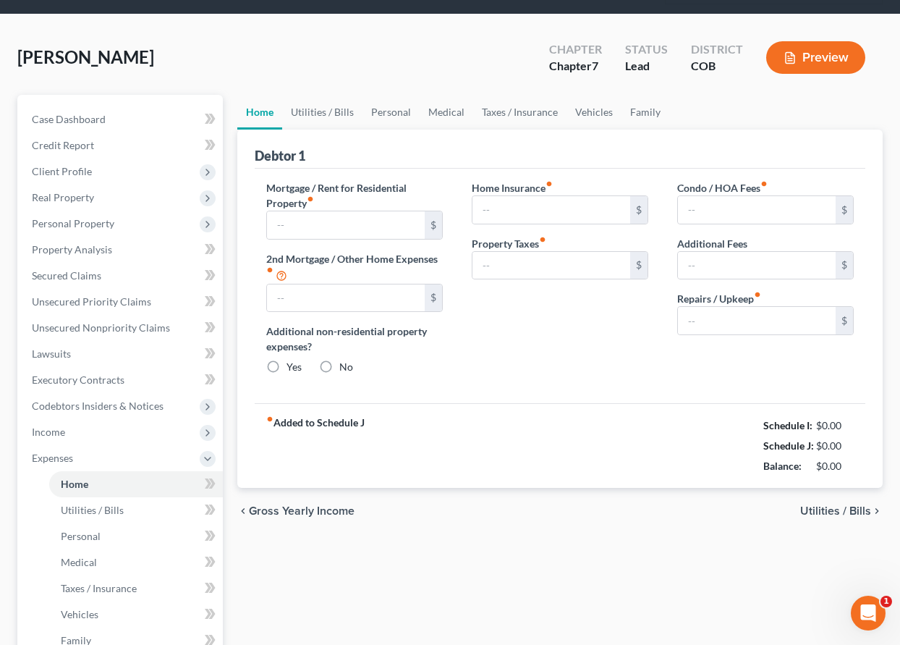
type input "0.00"
type input "50.00"
